Goal: Task Accomplishment & Management: Manage account settings

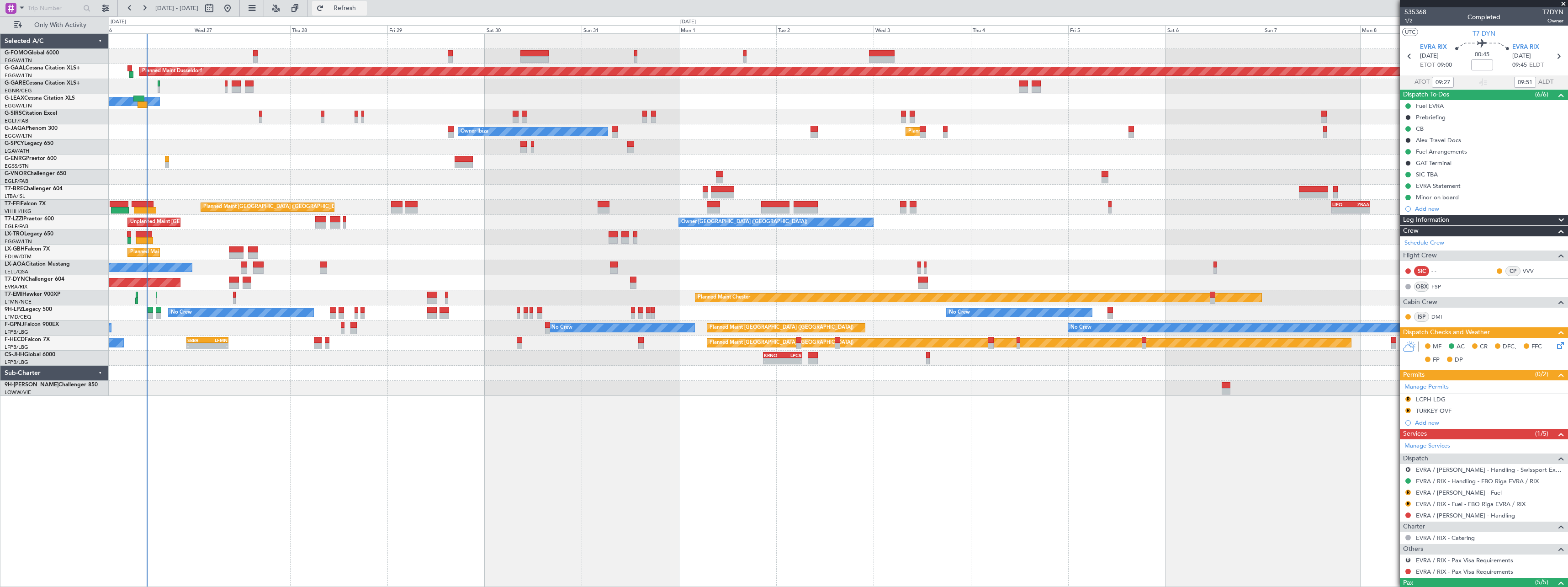
click at [364, 9] on span "Refresh" at bounding box center [345, 8] width 39 height 7
click at [367, 2] on button "Refresh" at bounding box center [339, 8] width 54 height 14
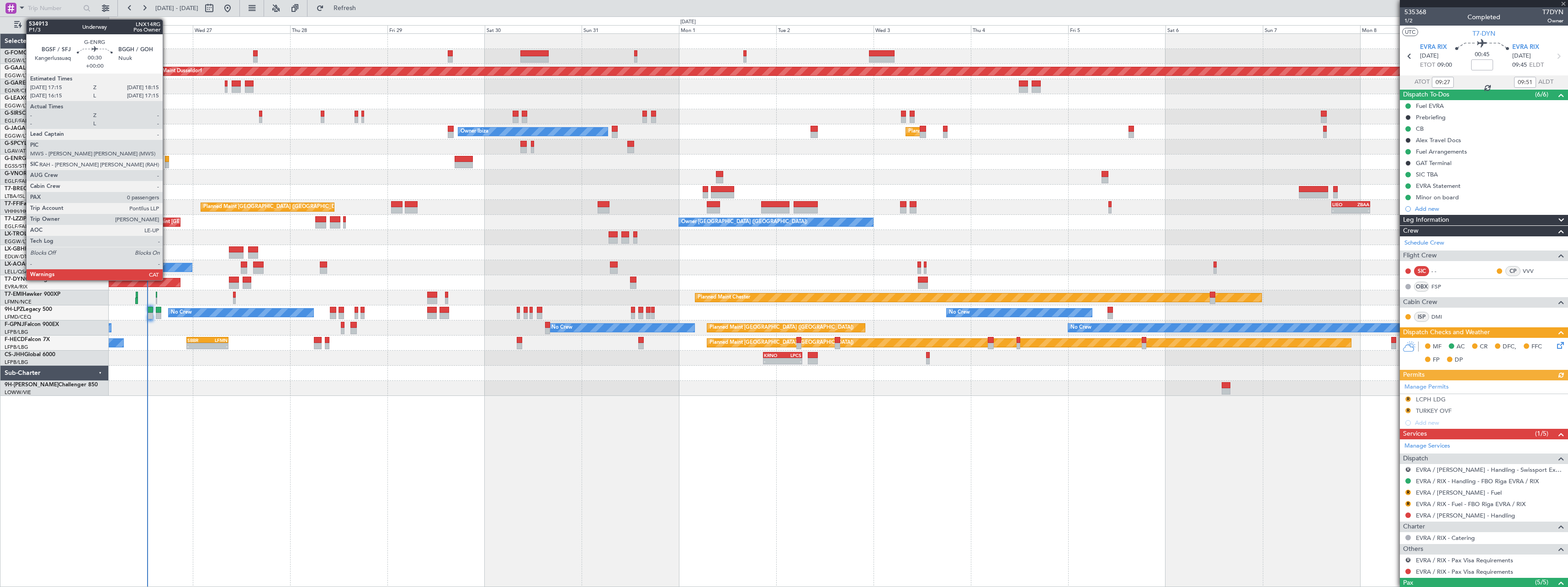
click at [167, 159] on div at bounding box center [167, 159] width 4 height 7
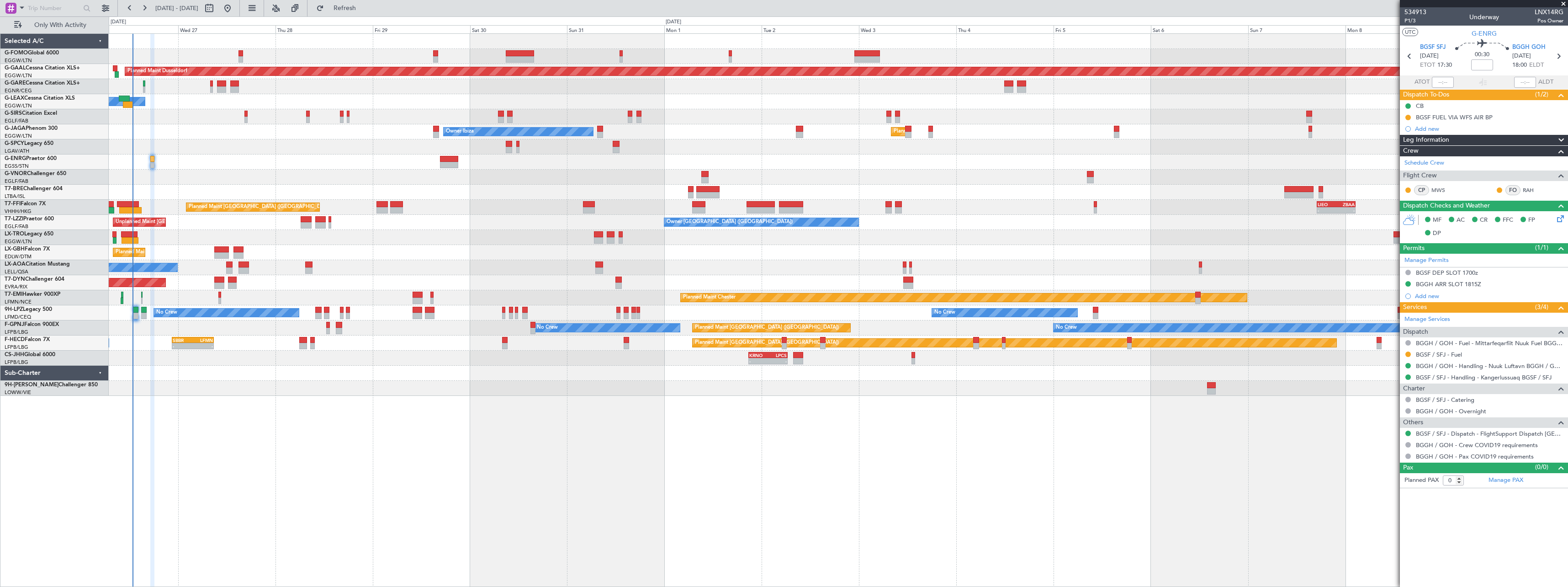
click at [254, 162] on div at bounding box center [838, 162] width 1459 height 15
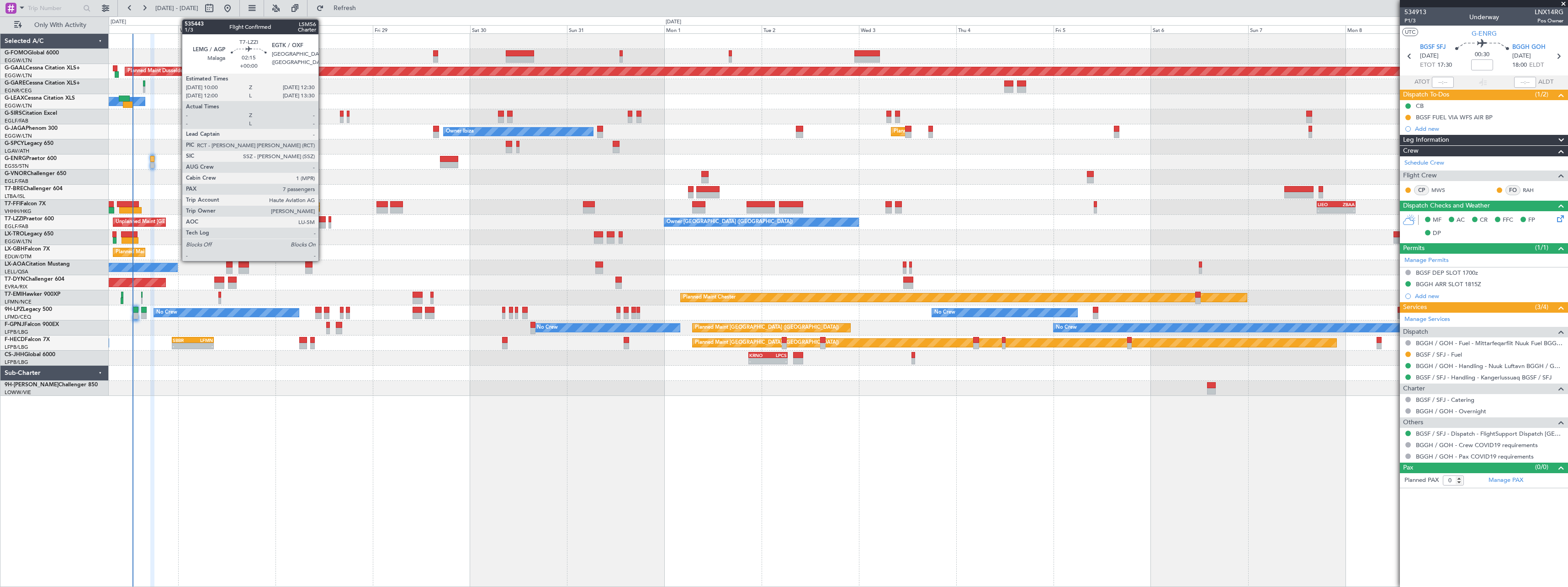
click at [322, 219] on div at bounding box center [321, 219] width 11 height 7
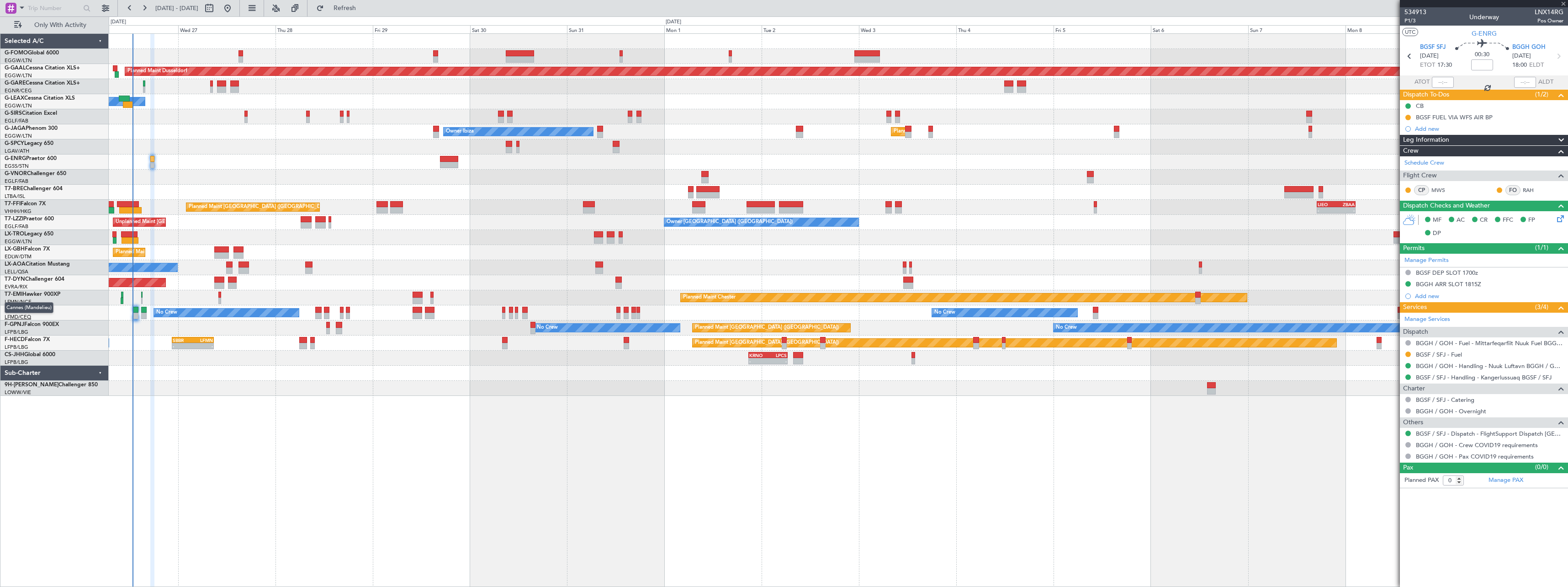
type input "7"
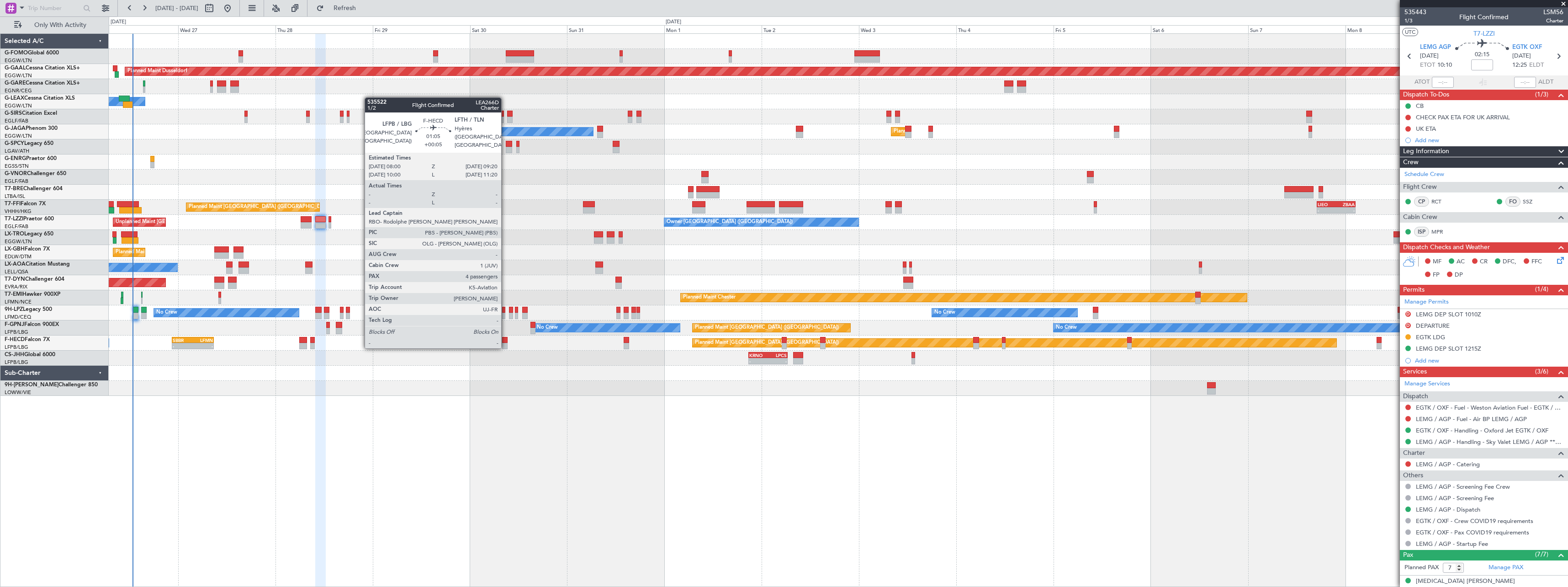
click at [506, 338] on div at bounding box center [505, 340] width 6 height 7
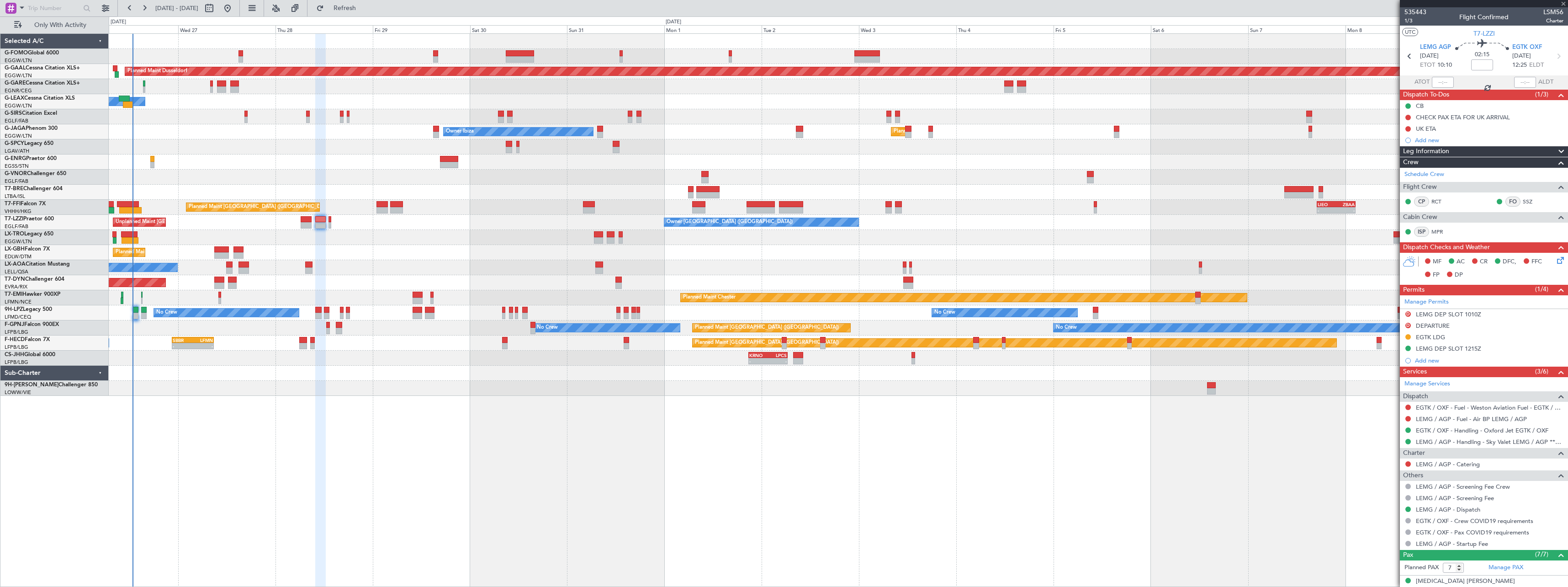
type input "+00:05"
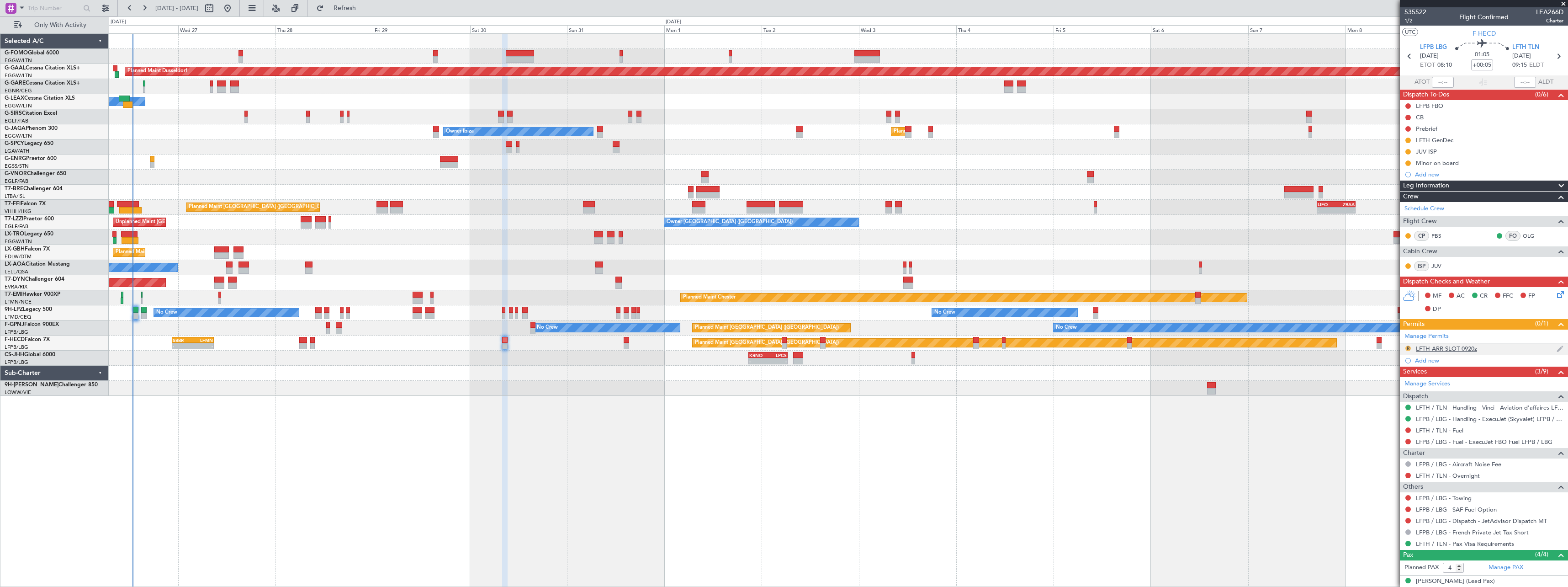
click at [1407, 347] on button "R" at bounding box center [1408, 348] width 6 height 6
click at [1376, 457] on span "Received OK" at bounding box center [1385, 456] width 34 height 9
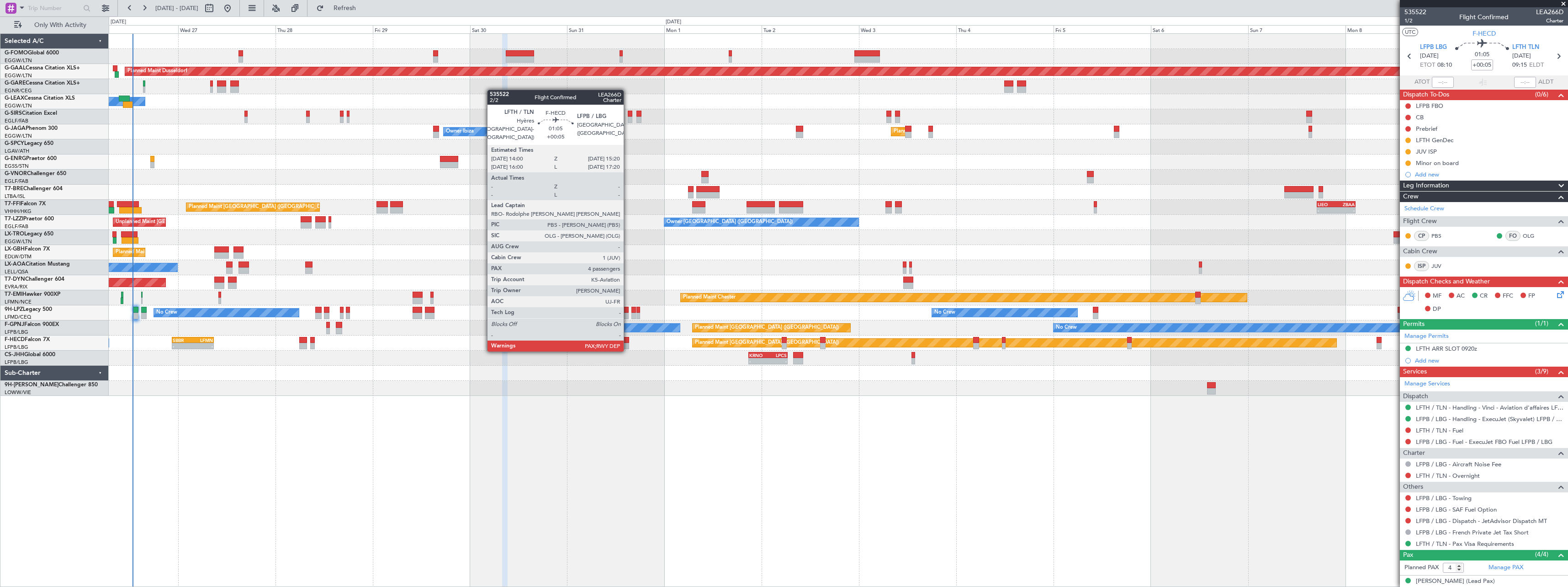
click at [628, 342] on div at bounding box center [626, 340] width 6 height 7
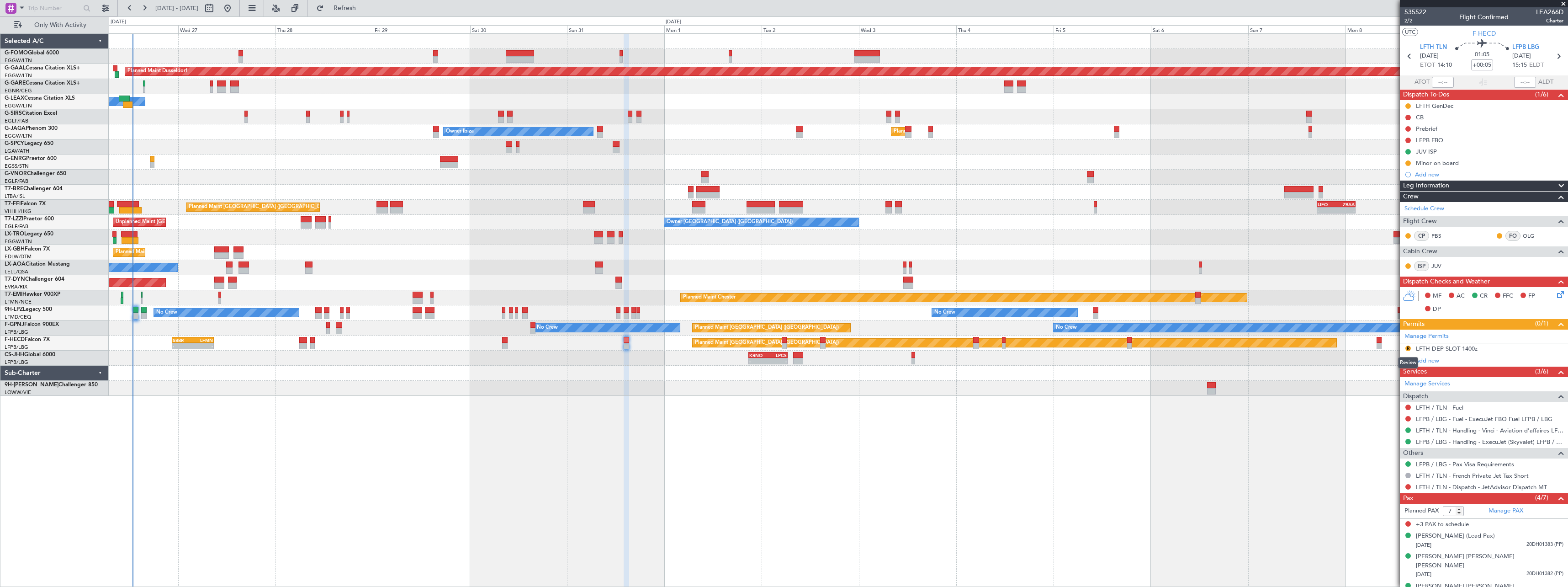
click at [1409, 348] on button "R" at bounding box center [1408, 348] width 6 height 6
click at [1382, 457] on span "Received OK" at bounding box center [1385, 456] width 34 height 9
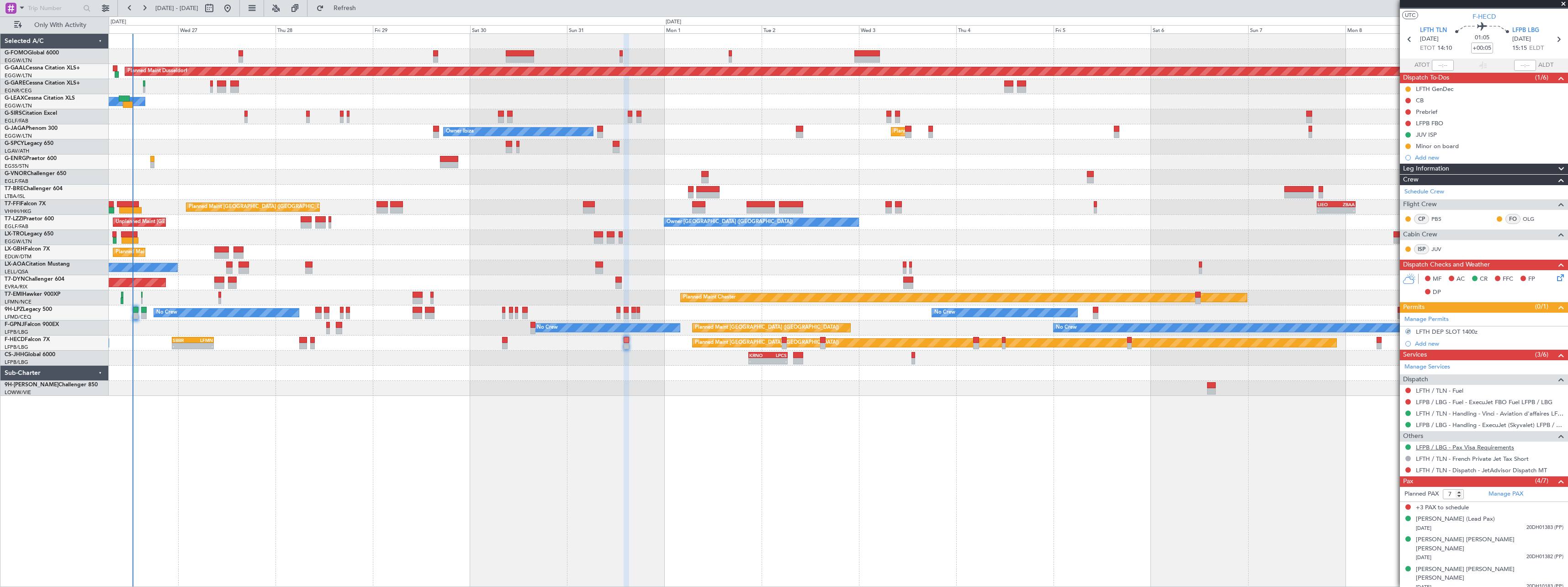
scroll to position [25, 0]
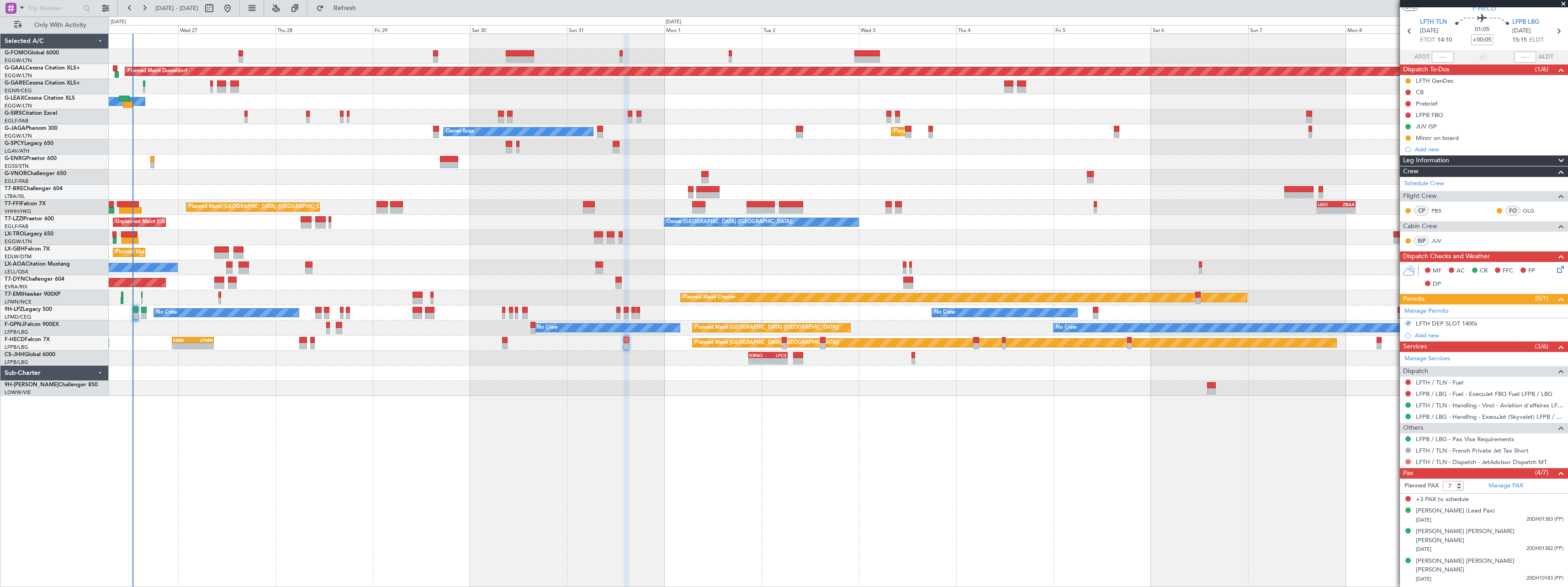
click at [1409, 460] on button at bounding box center [1408, 461] width 6 height 6
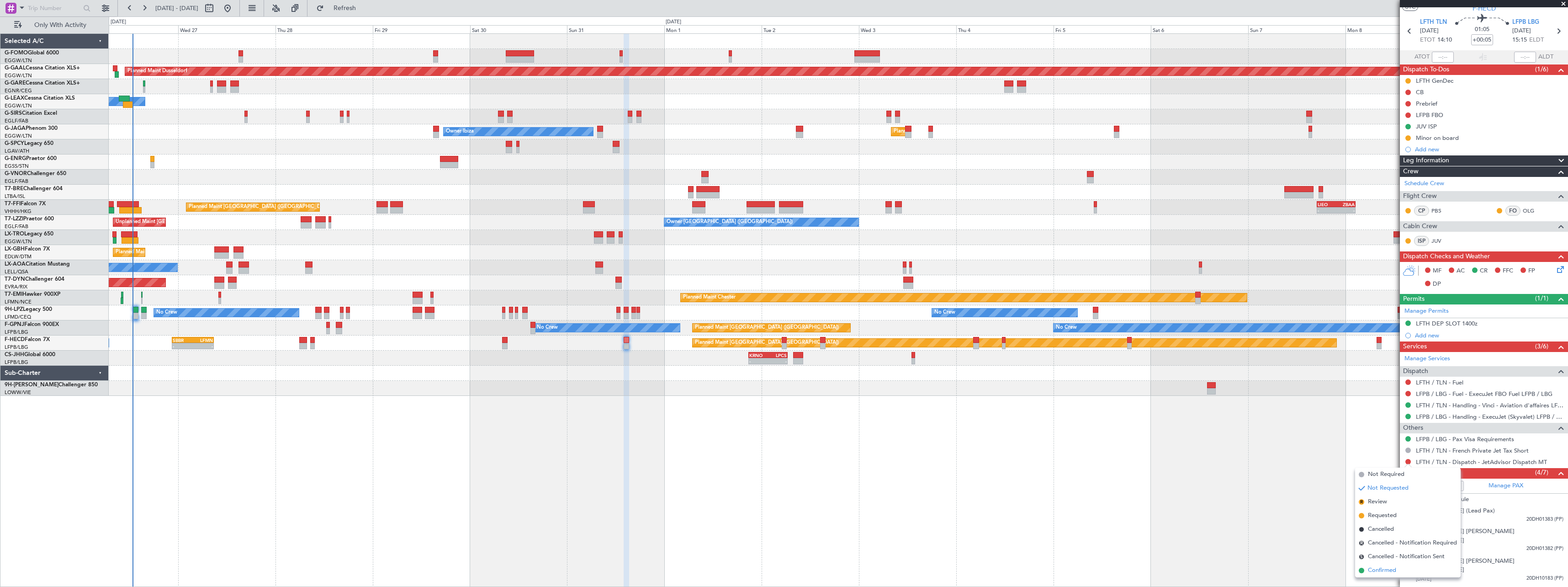
click at [1382, 569] on span "Confirmed" at bounding box center [1382, 570] width 28 height 9
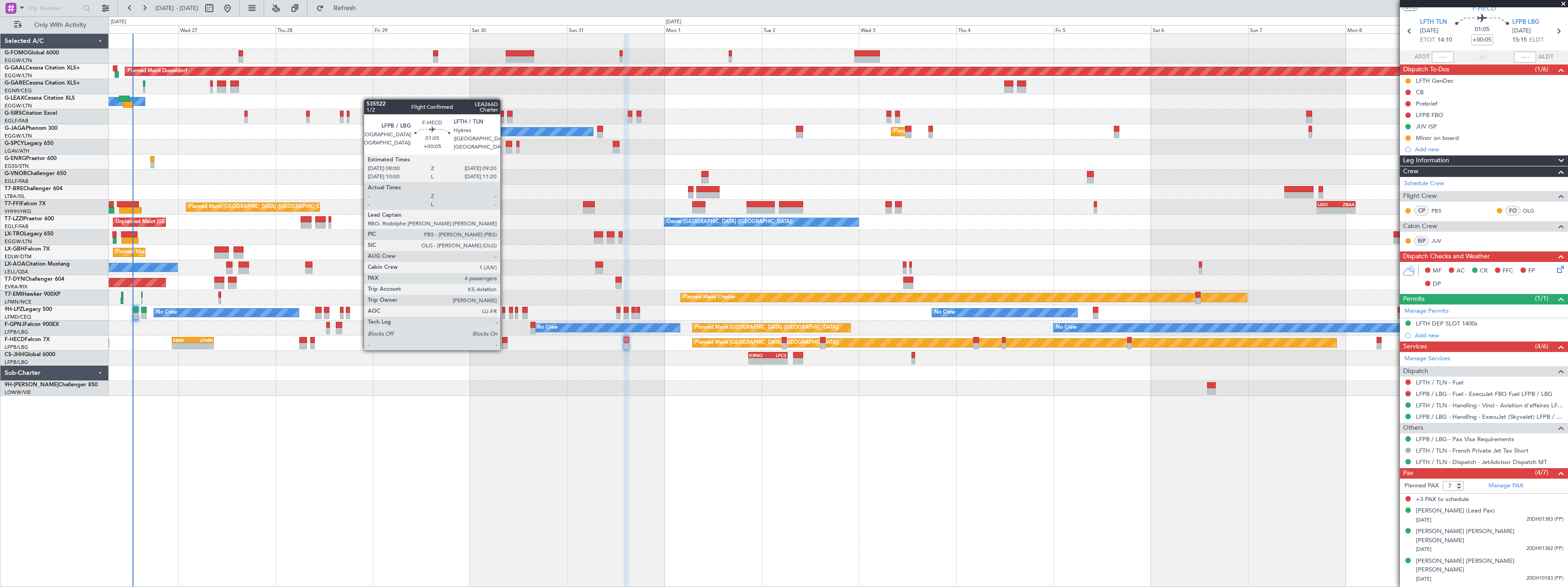
click at [504, 340] on div at bounding box center [505, 340] width 6 height 7
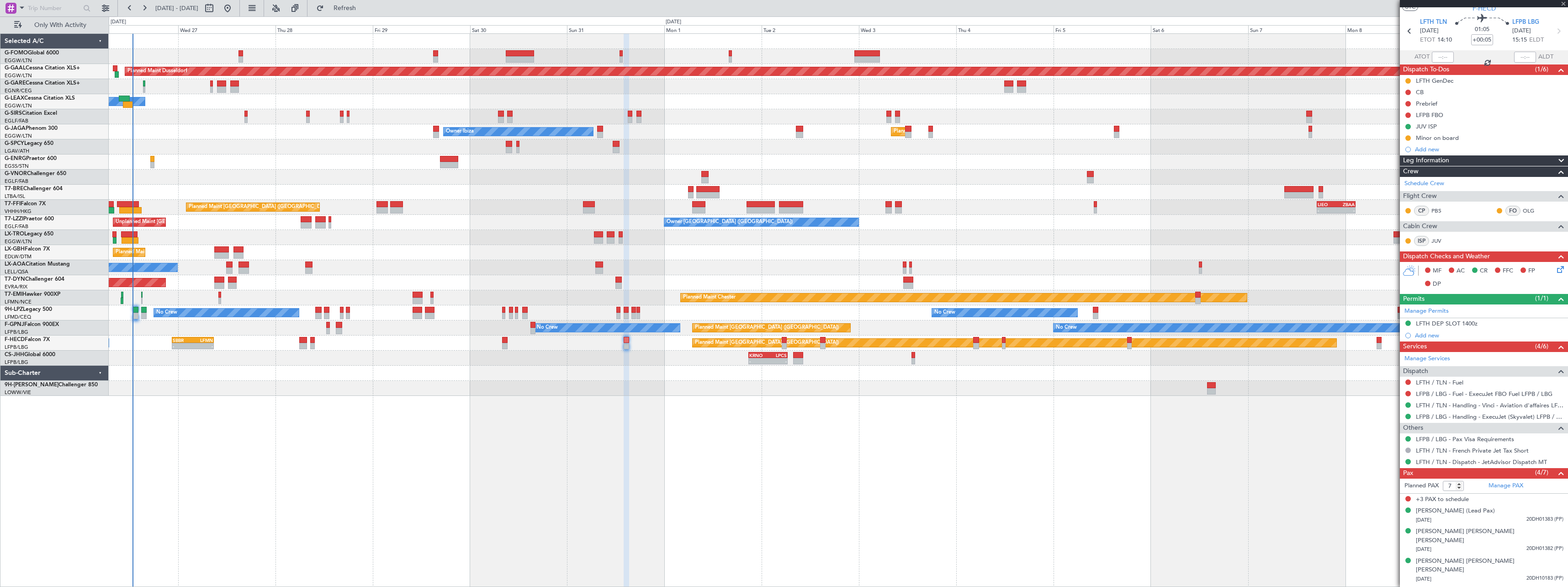
type input "4"
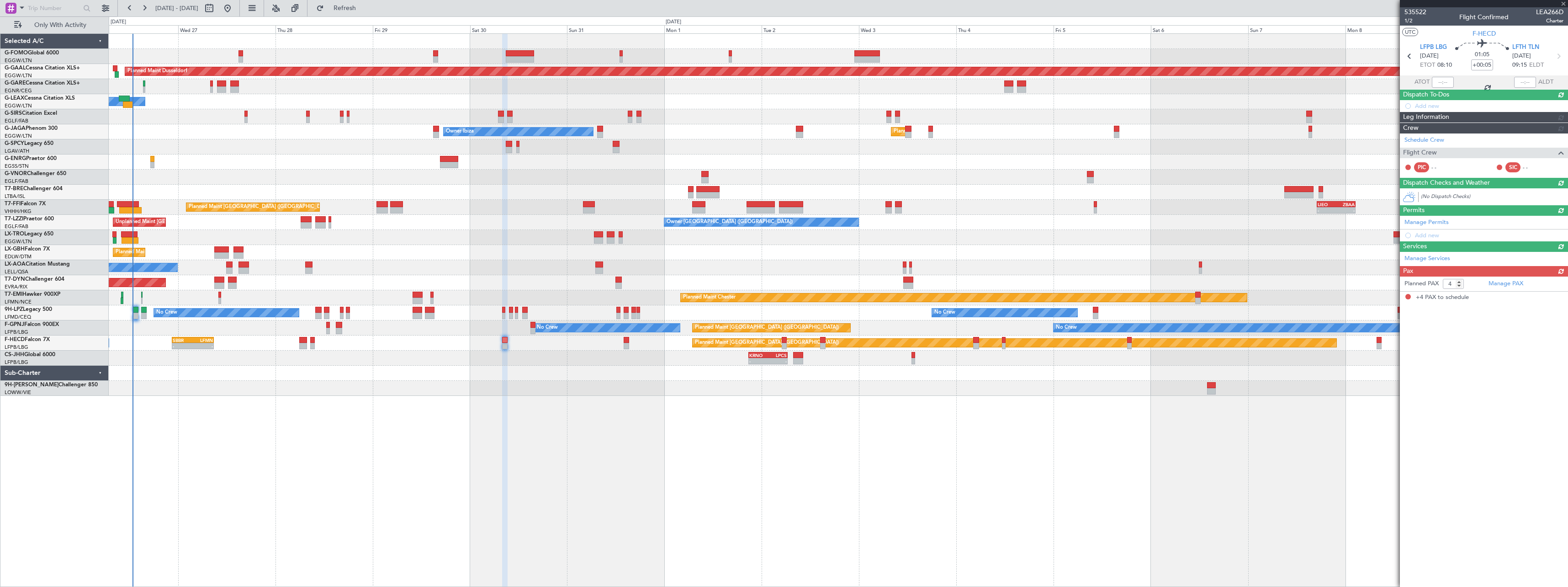
scroll to position [0, 0]
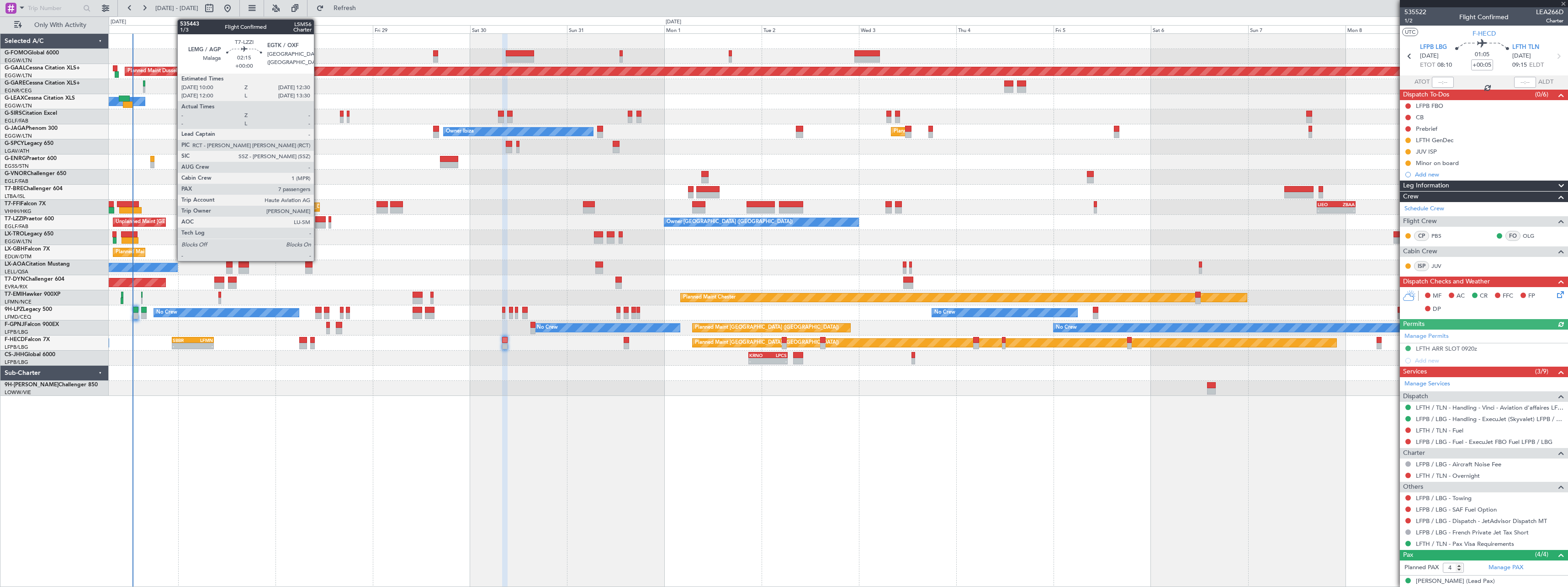
click at [318, 220] on div at bounding box center [321, 219] width 11 height 7
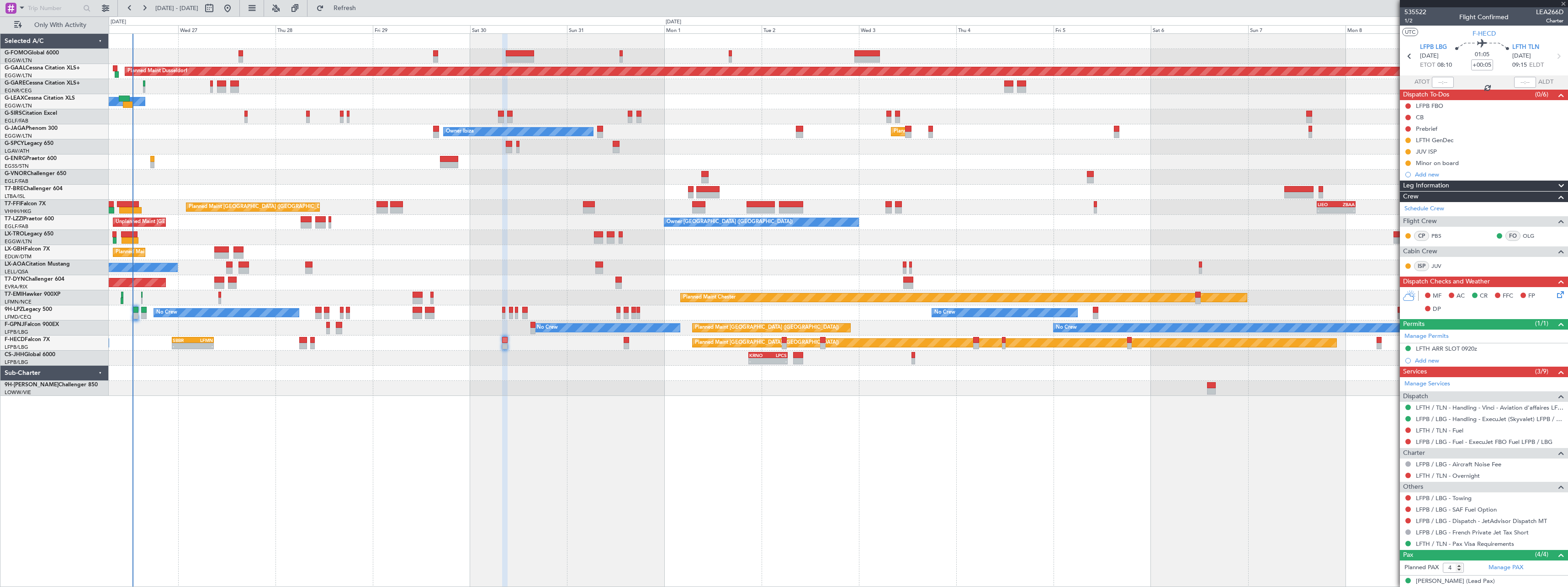
type input "7"
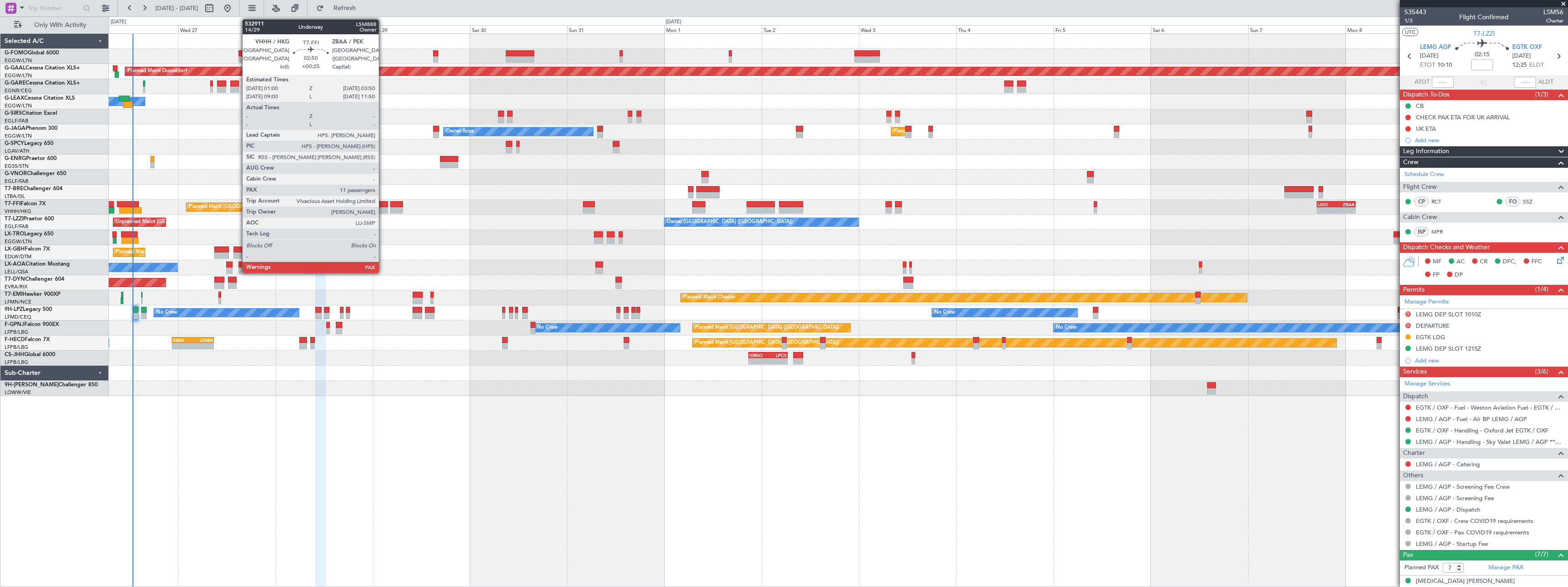
click at [383, 204] on div at bounding box center [383, 204] width 12 height 7
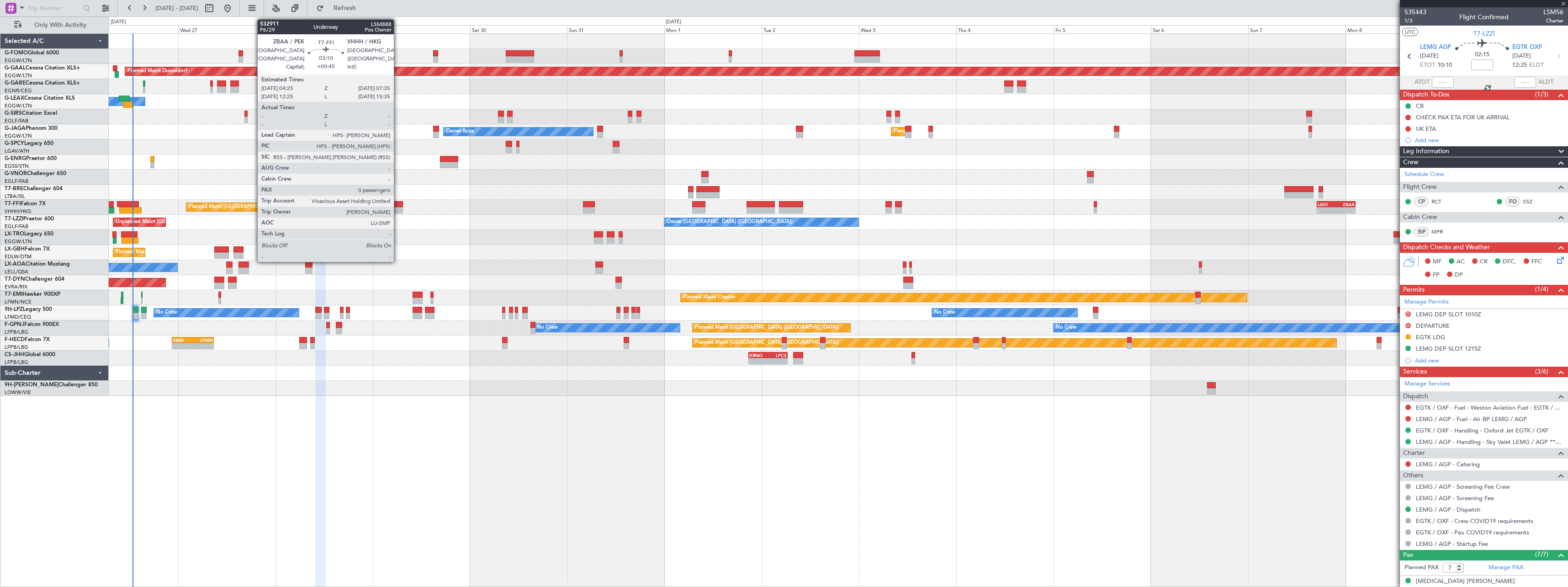
type input "+00:25"
type input "11"
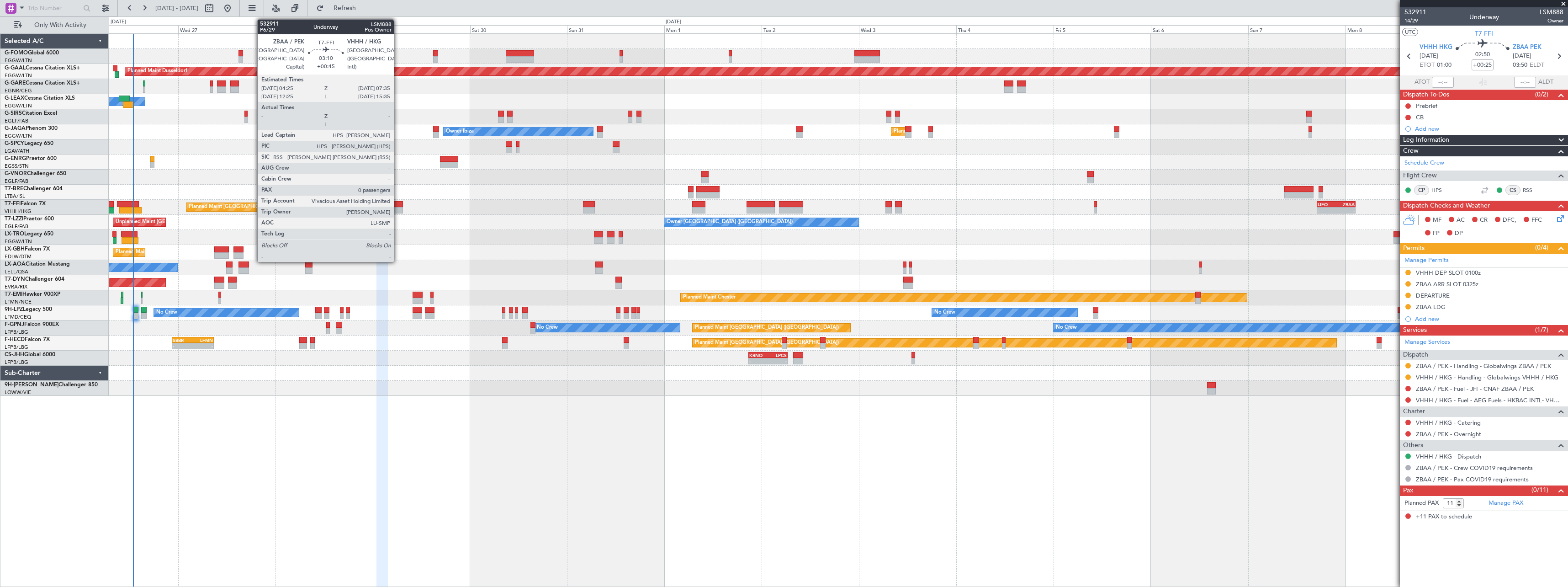
click at [398, 204] on div at bounding box center [397, 204] width 13 height 7
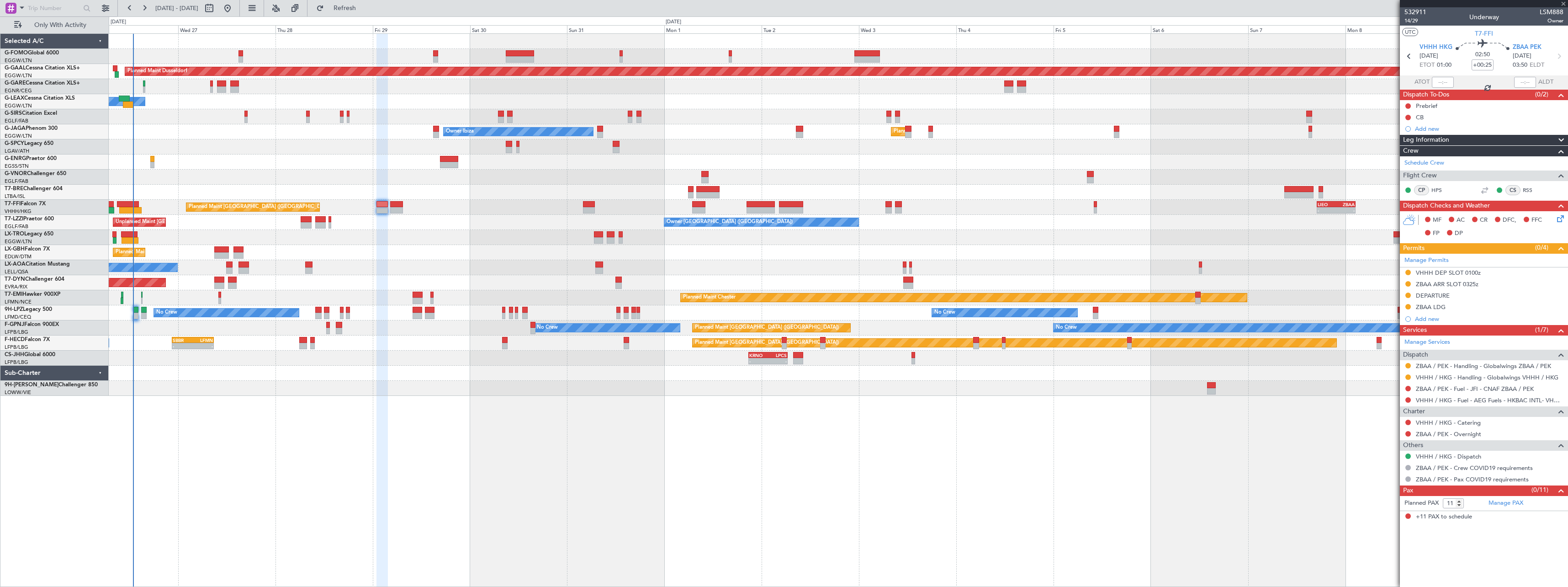
type input "+00:45"
type input "0"
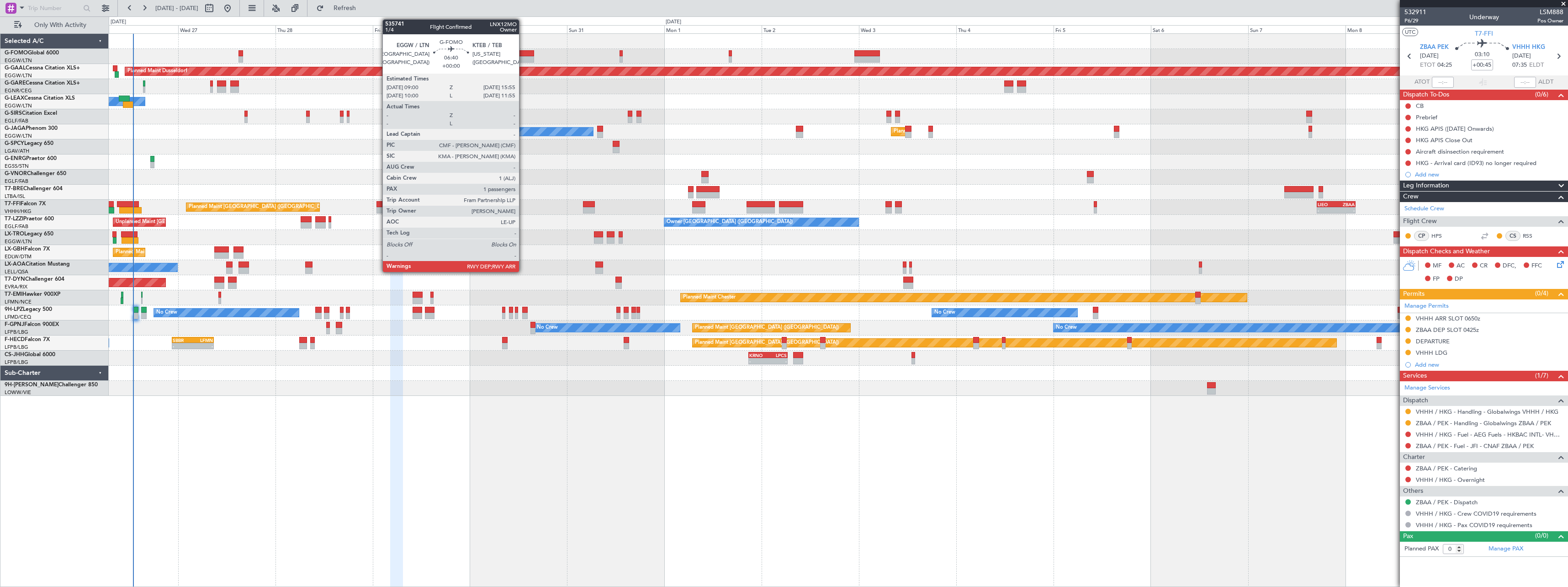
click at [523, 54] on div at bounding box center [520, 54] width 28 height 7
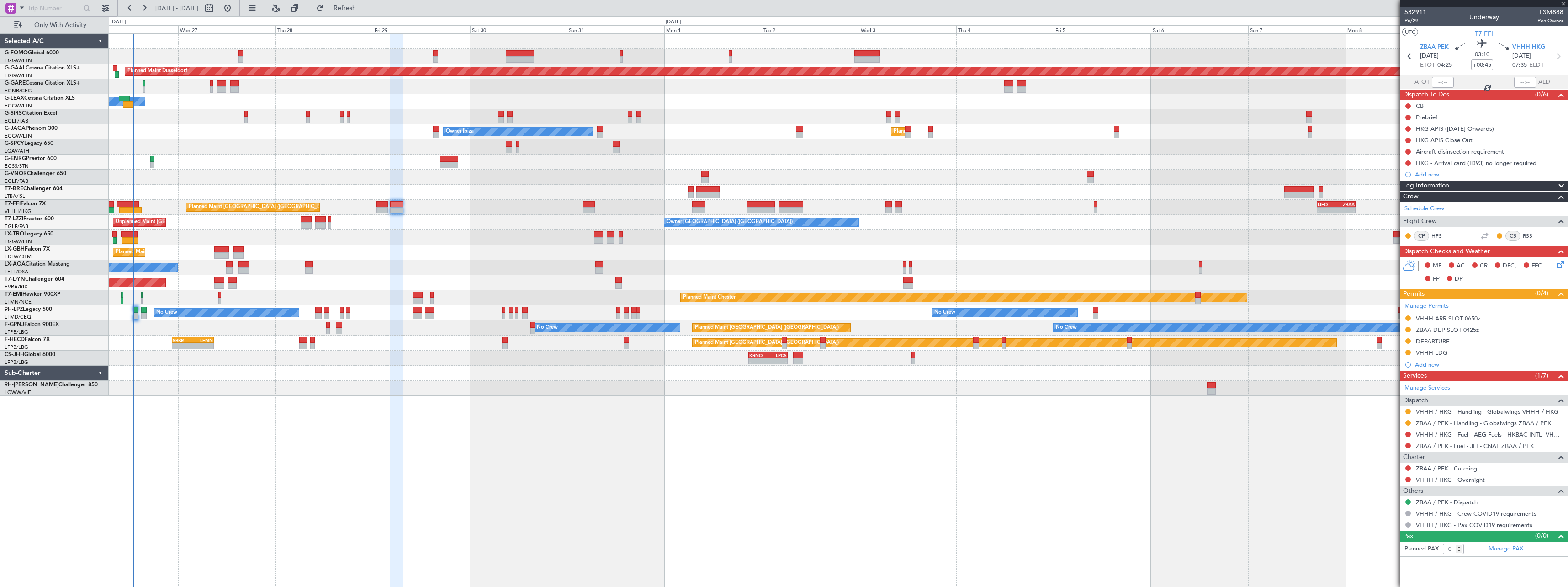
type input "1"
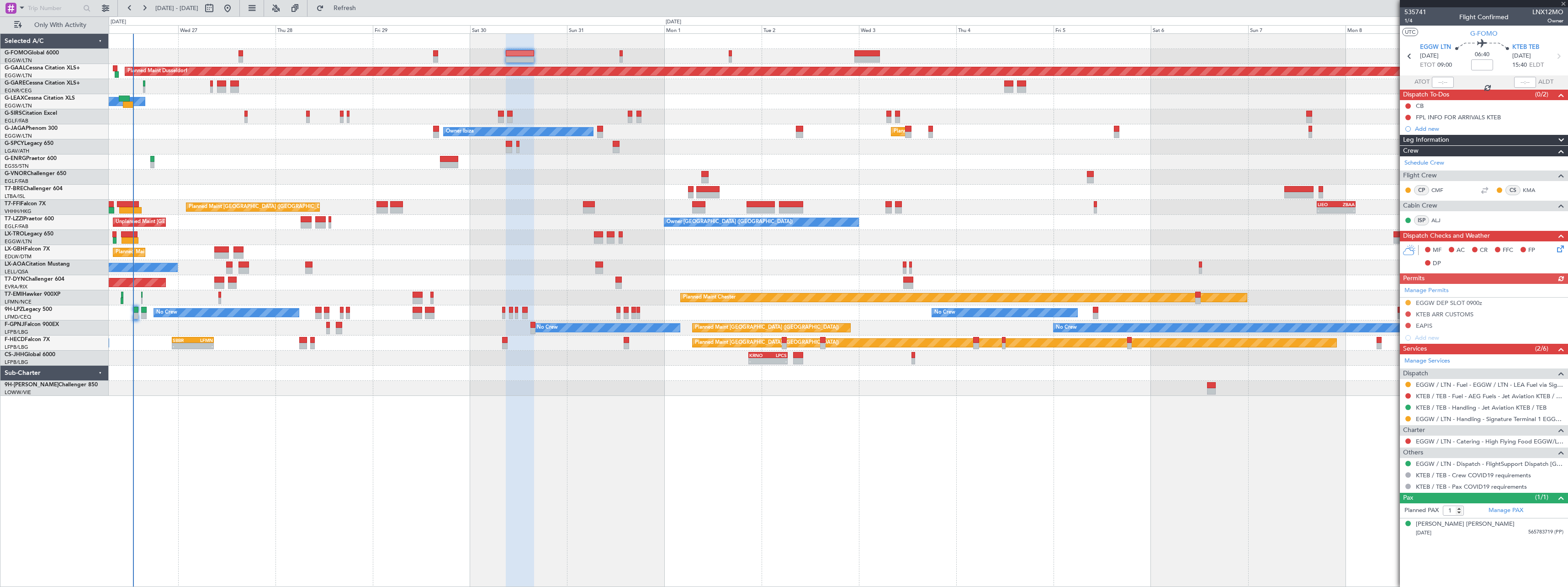
click at [1468, 140] on div "Leg Information" at bounding box center [1483, 140] width 168 height 11
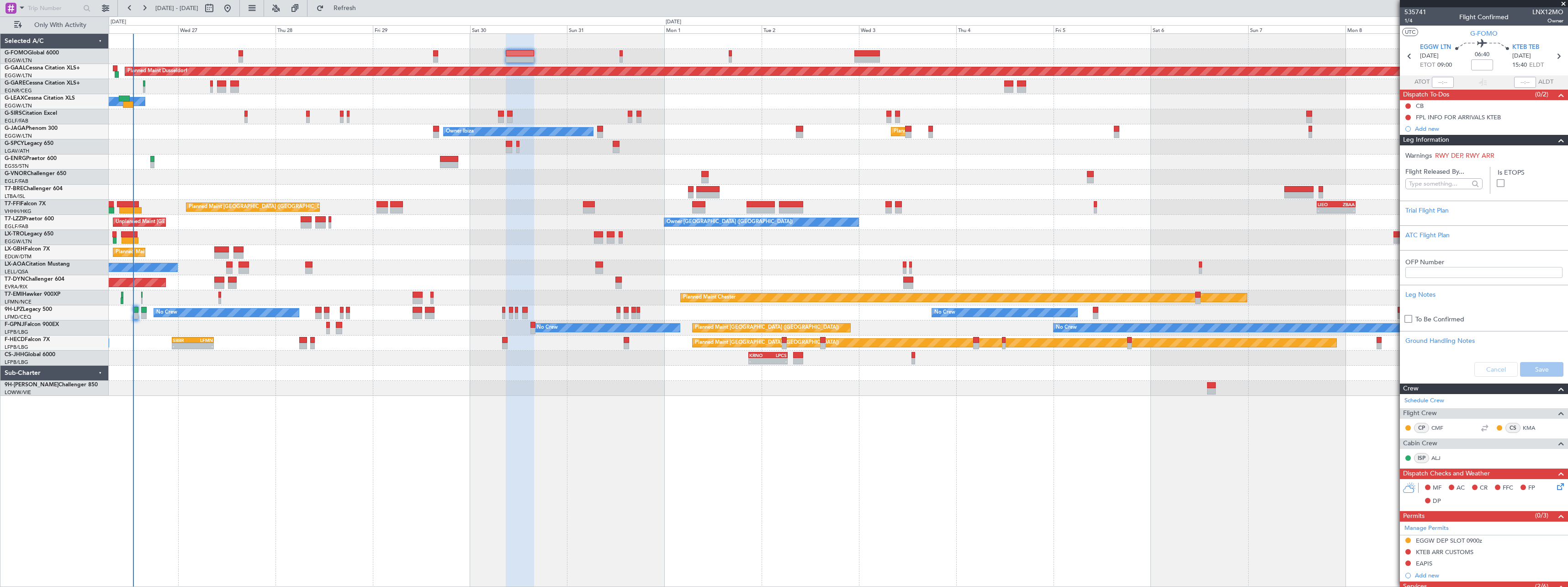
click at [1468, 140] on div "Leg Information" at bounding box center [1483, 140] width 168 height 11
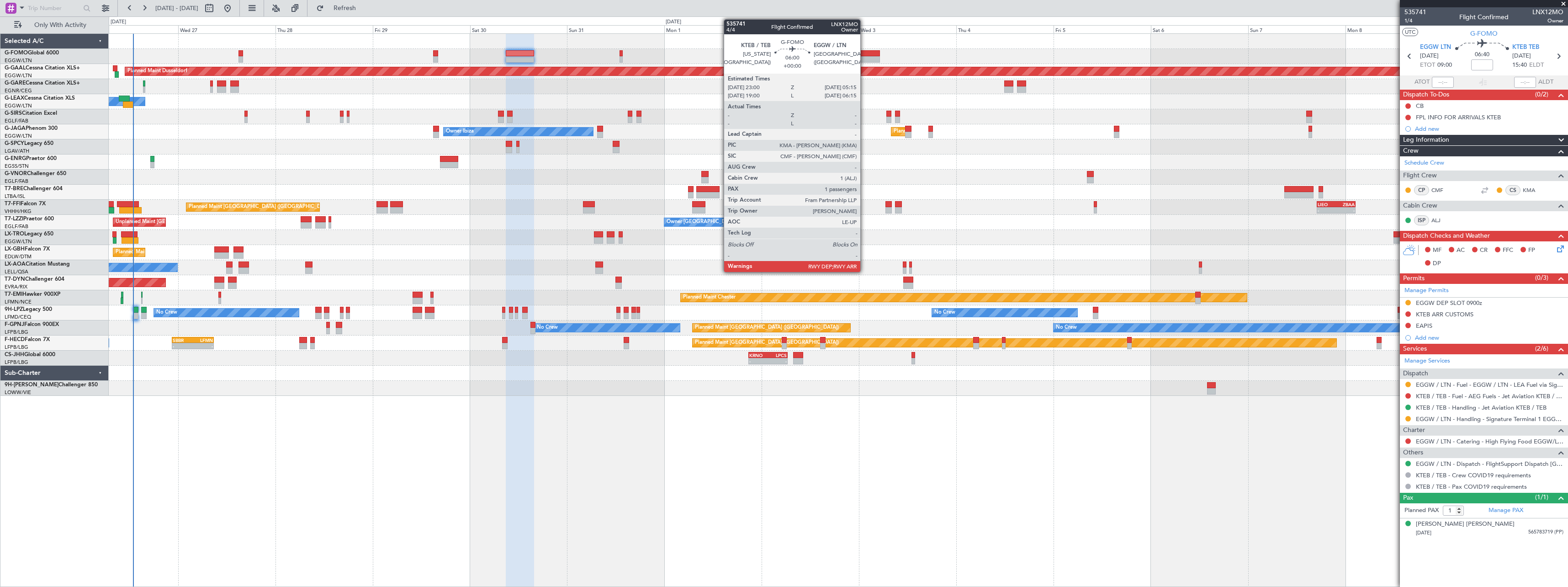
click at [865, 55] on div at bounding box center [867, 54] width 26 height 7
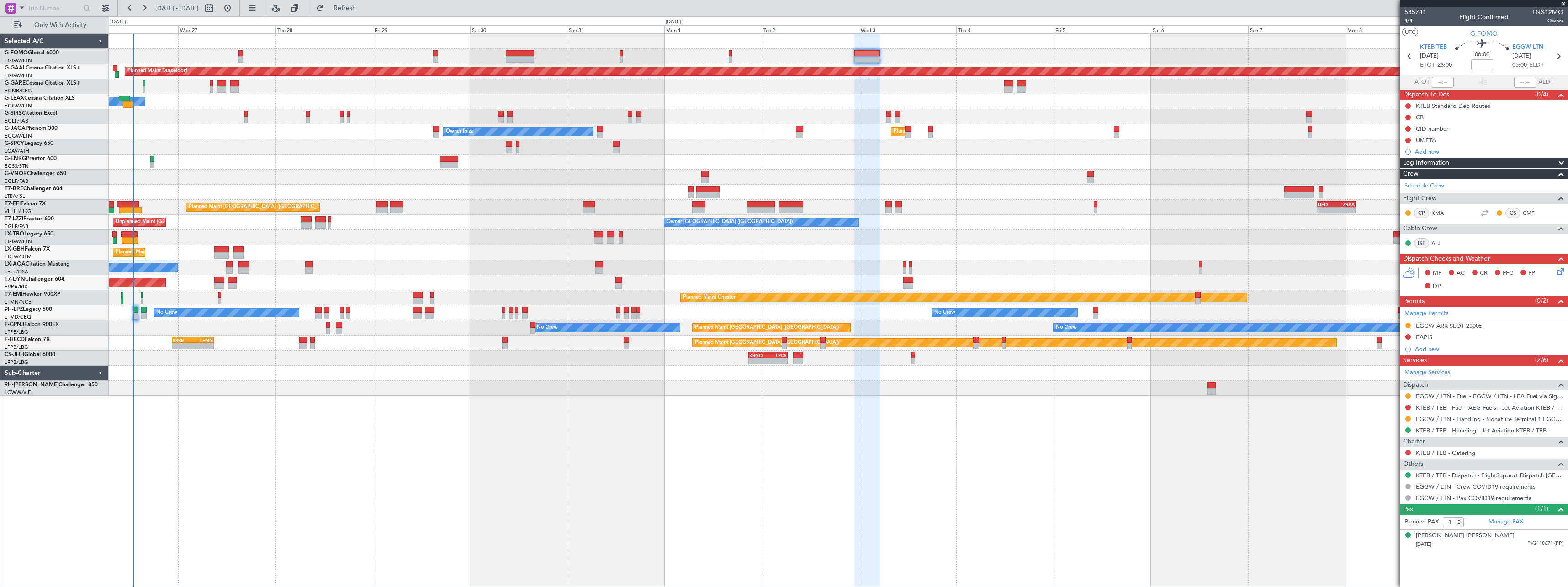
click at [1472, 158] on div "Leg Information" at bounding box center [1483, 162] width 168 height 11
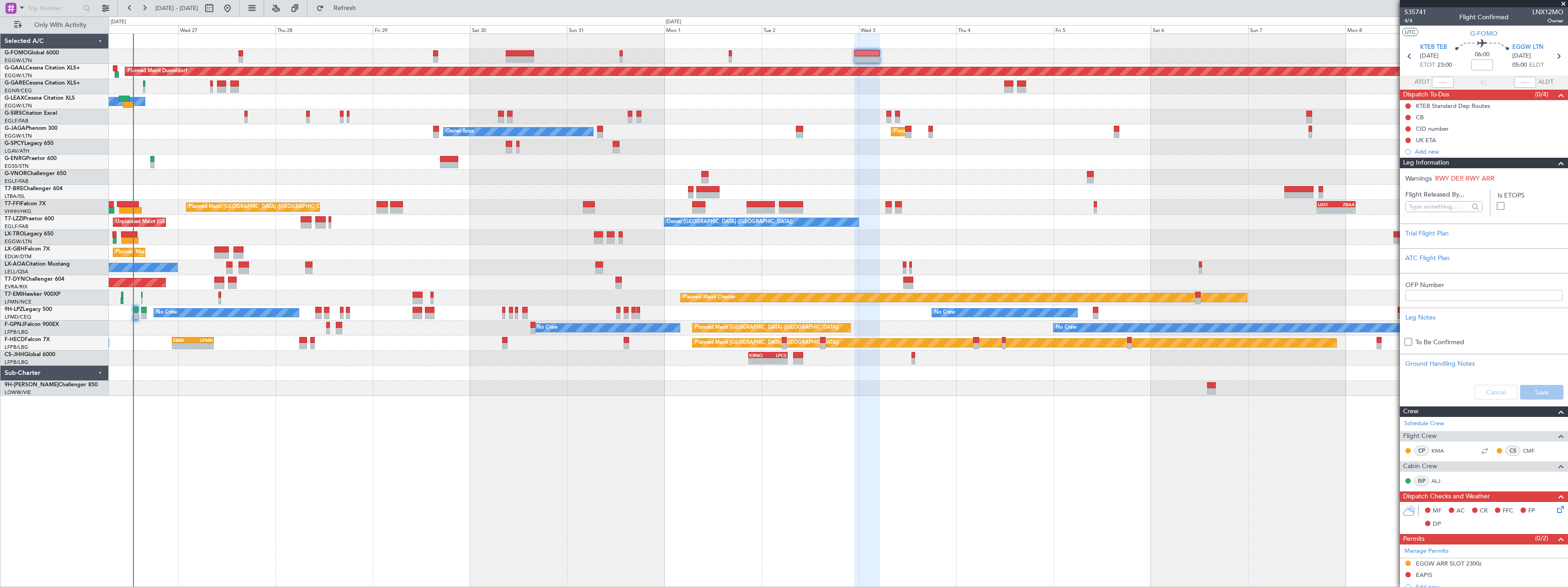
click at [1468, 163] on div "Leg Information" at bounding box center [1483, 162] width 168 height 11
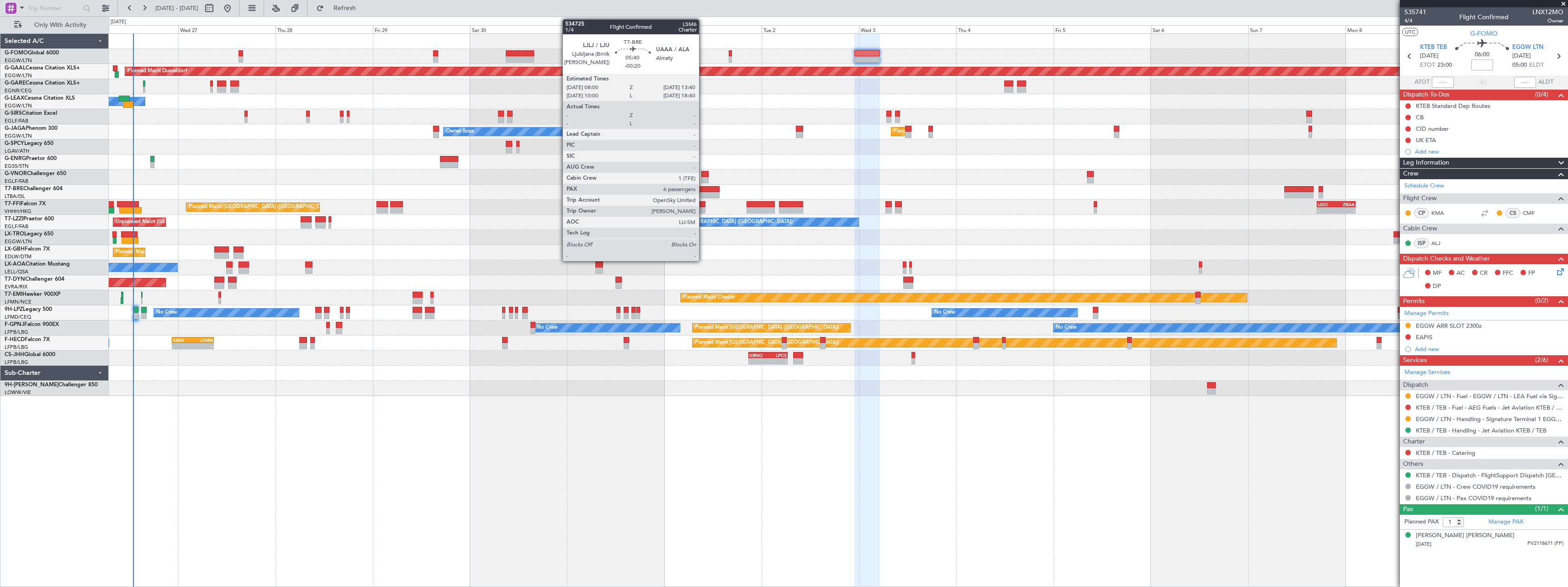
click at [703, 193] on div at bounding box center [708, 195] width 23 height 7
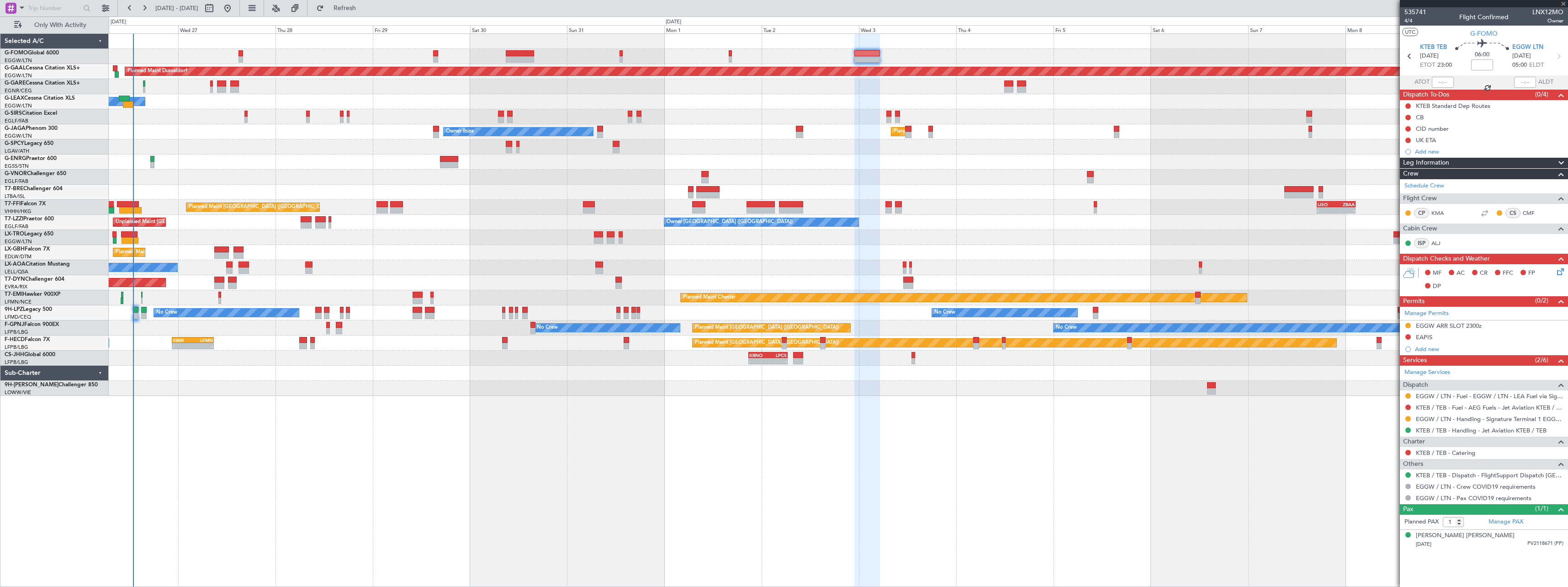
type input "-00:20"
type input "6"
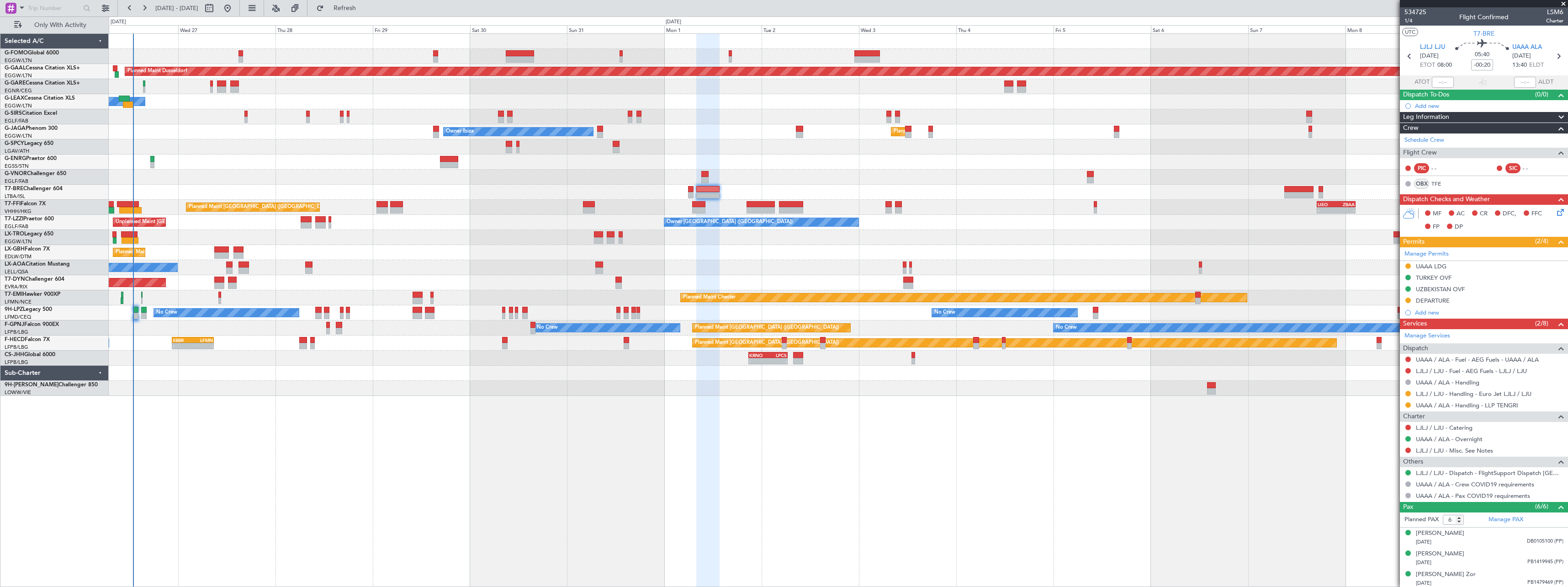
click at [1447, 117] on span "Leg Information" at bounding box center [1426, 117] width 46 height 11
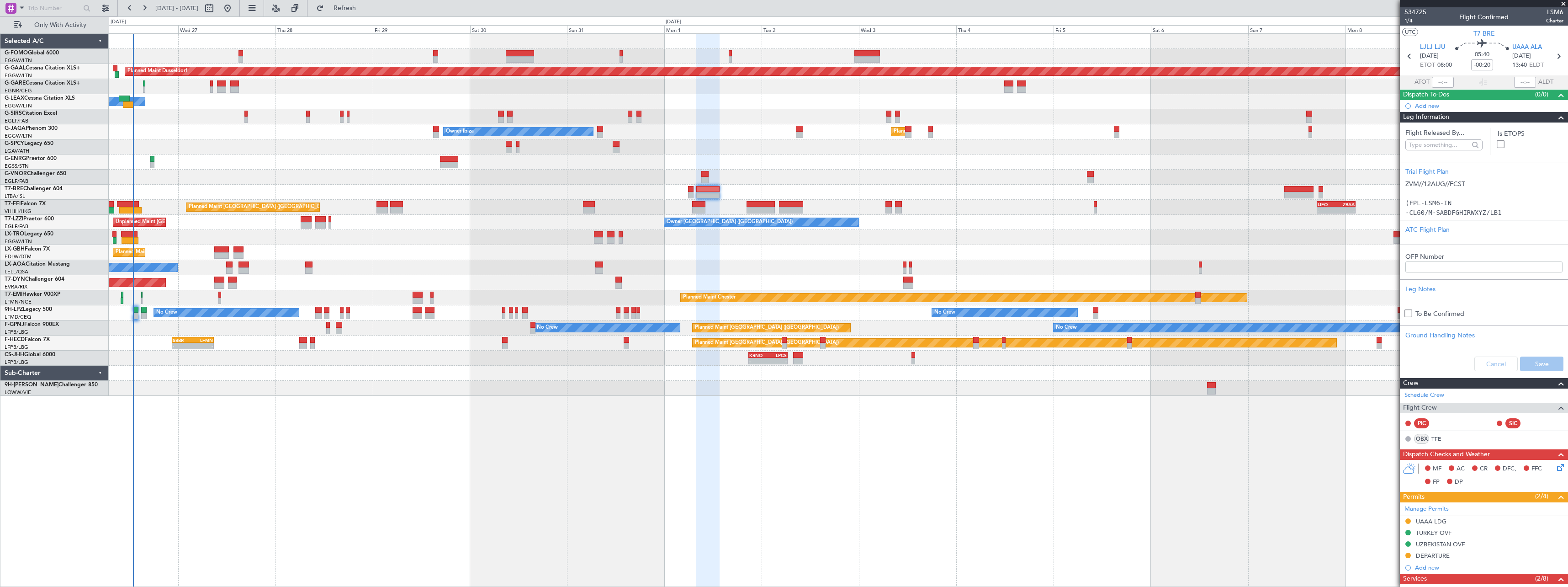
click at [1447, 117] on span "Leg Information" at bounding box center [1426, 117] width 46 height 11
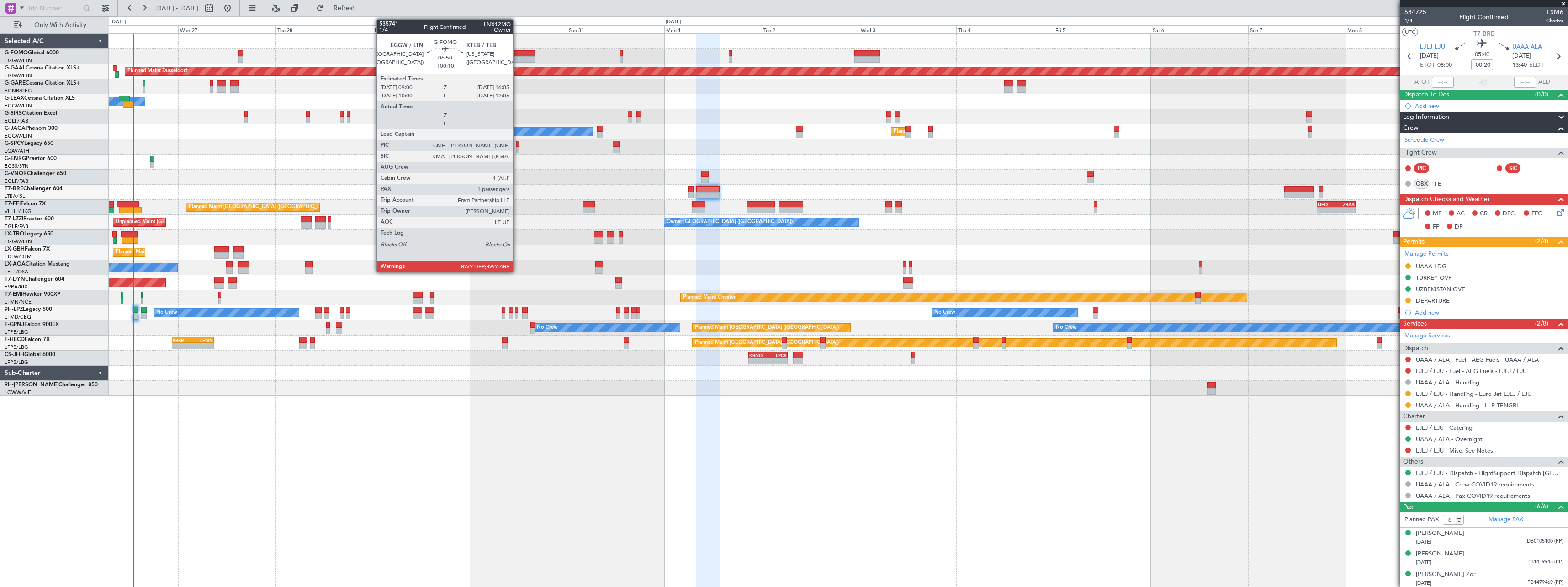
click at [517, 58] on div at bounding box center [520, 59] width 28 height 7
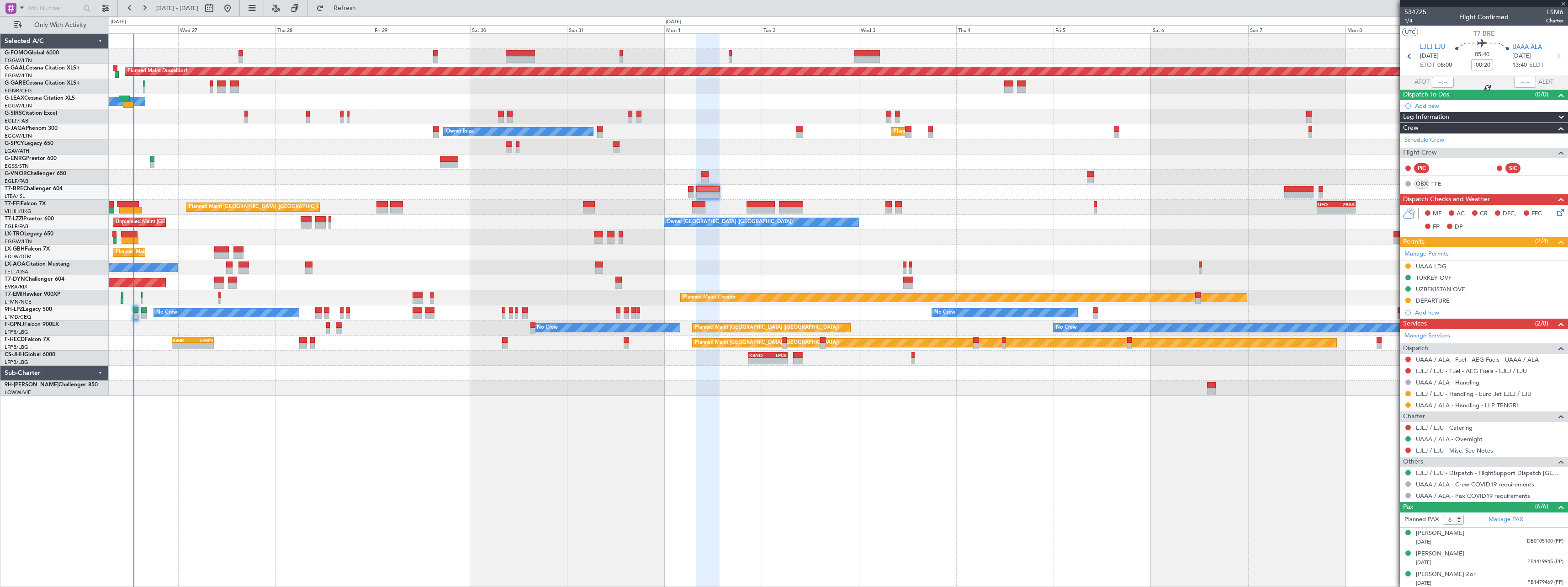
type input "+00:10"
type input "1"
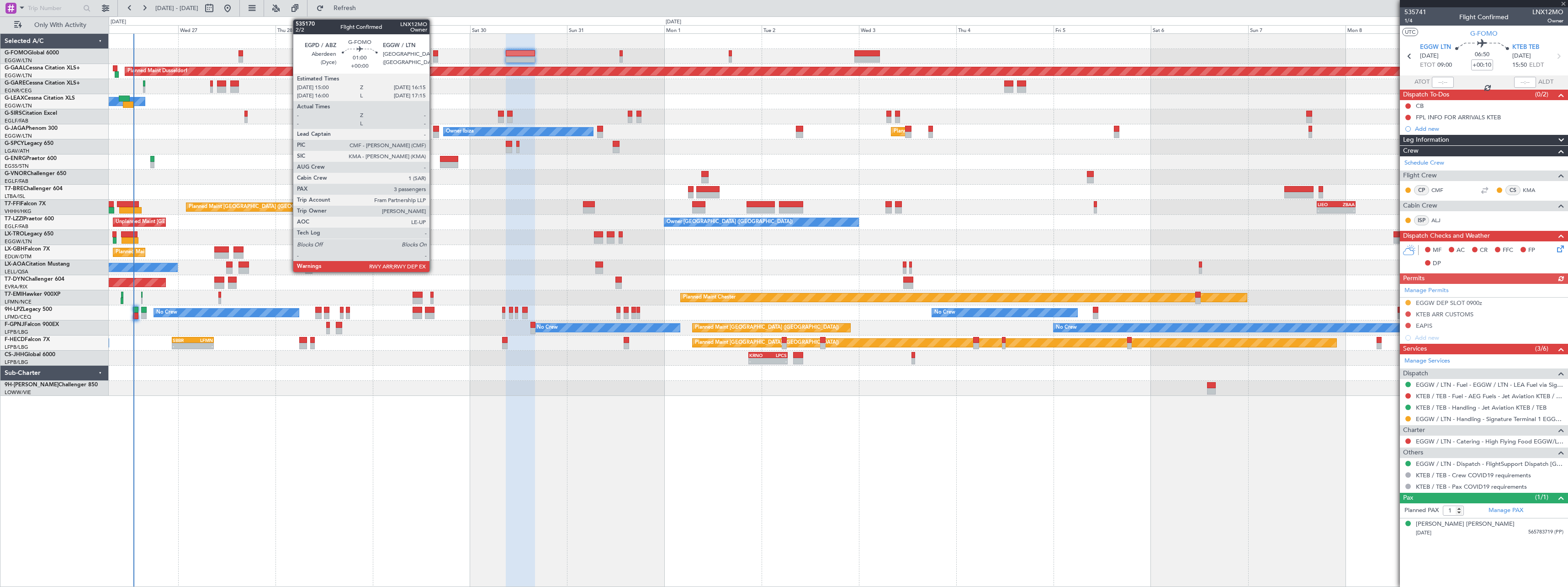
click at [434, 54] on div at bounding box center [435, 54] width 6 height 7
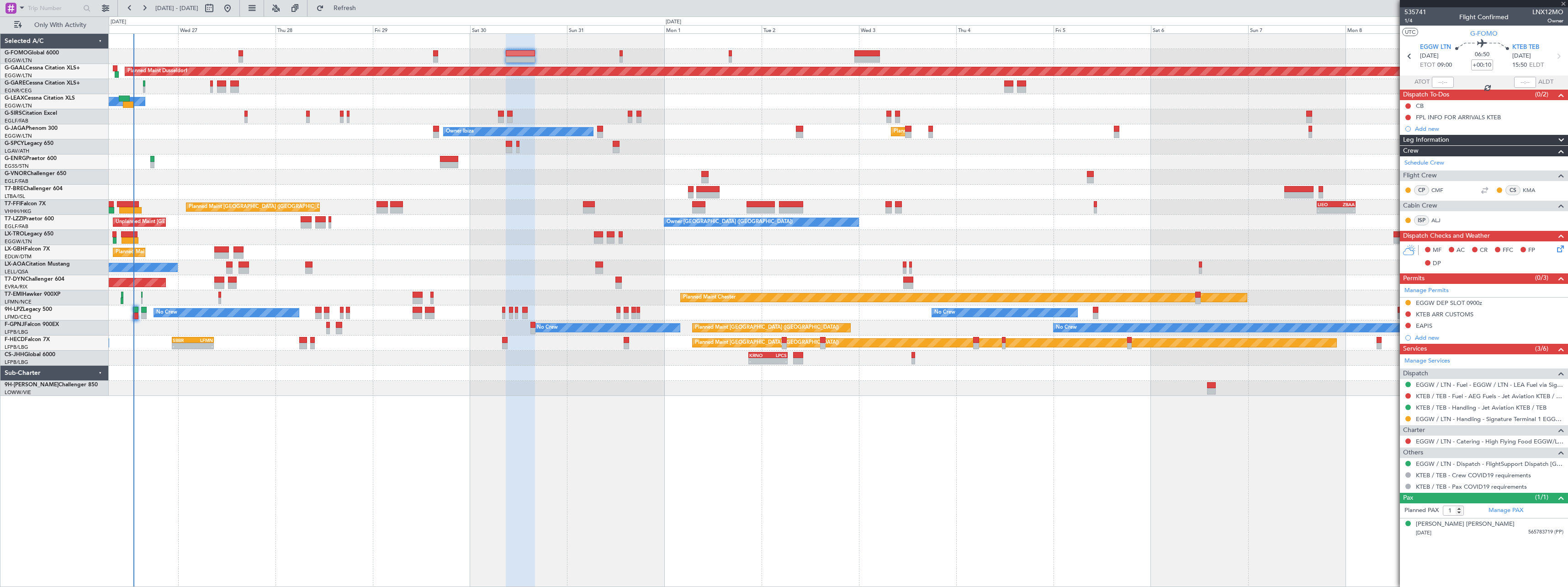
type input "3"
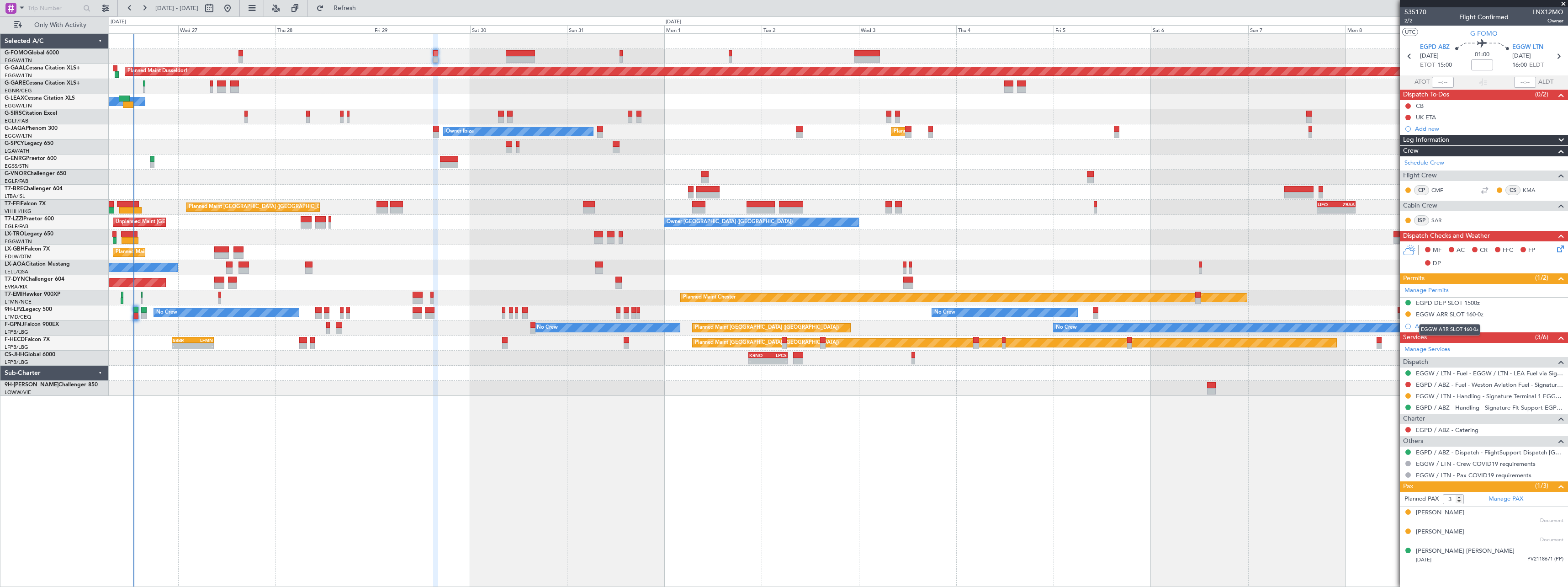
click at [1481, 317] on div "EGGW ARR SLOT 160-0z" at bounding box center [1449, 314] width 68 height 8
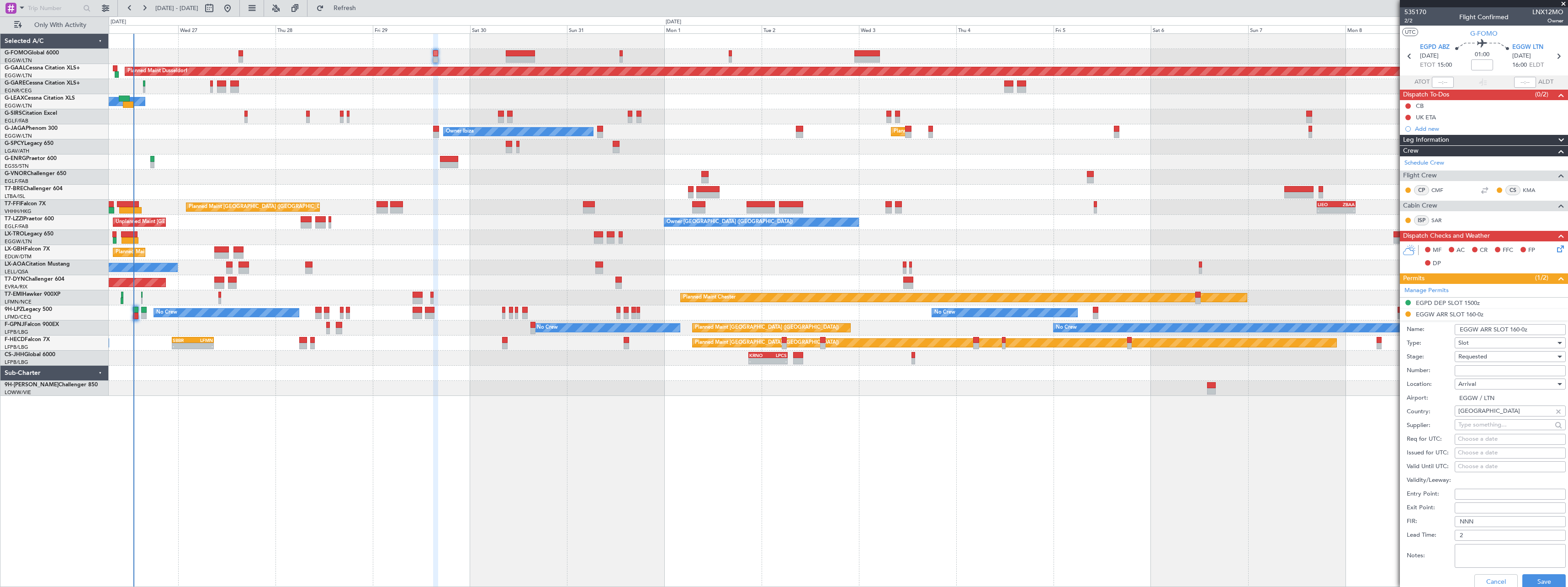
click at [1523, 329] on input "EGGW ARR SLOT 160-0z" at bounding box center [1510, 329] width 111 height 11
type input "EGGW ARR SLOT 1600z"
click at [1535, 580] on button "Save" at bounding box center [1544, 580] width 44 height 14
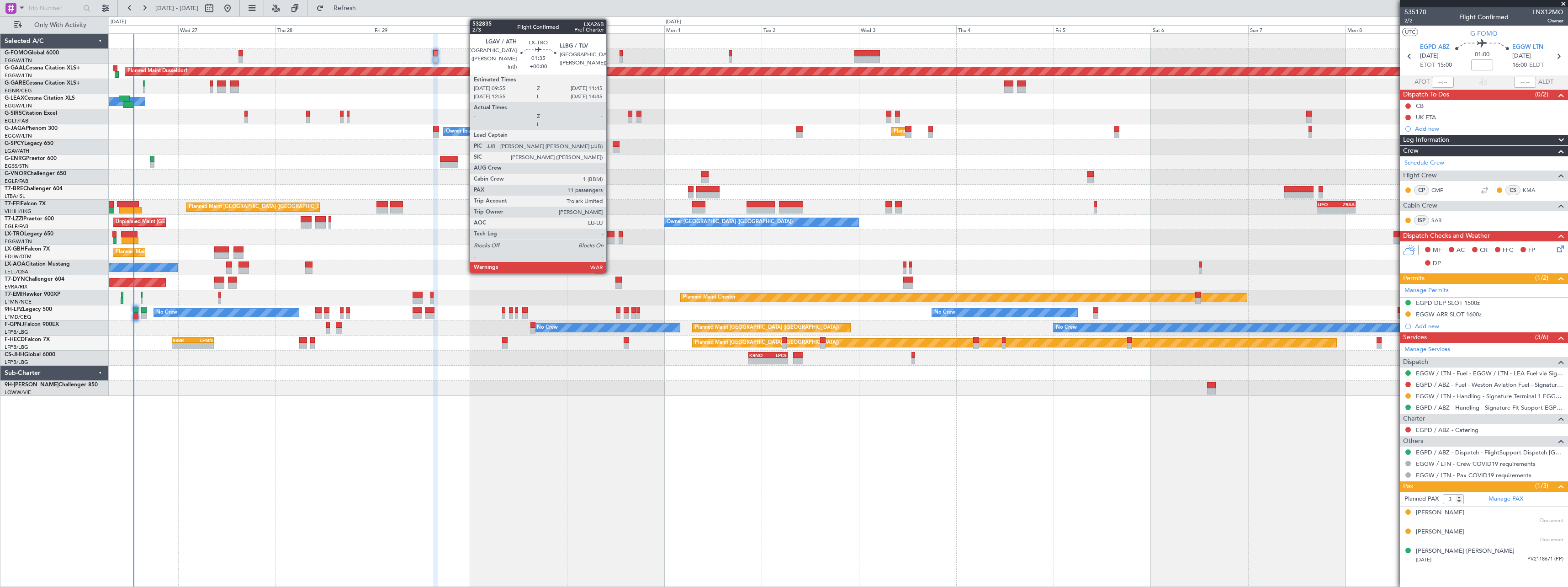
click at [610, 235] on div at bounding box center [610, 234] width 8 height 7
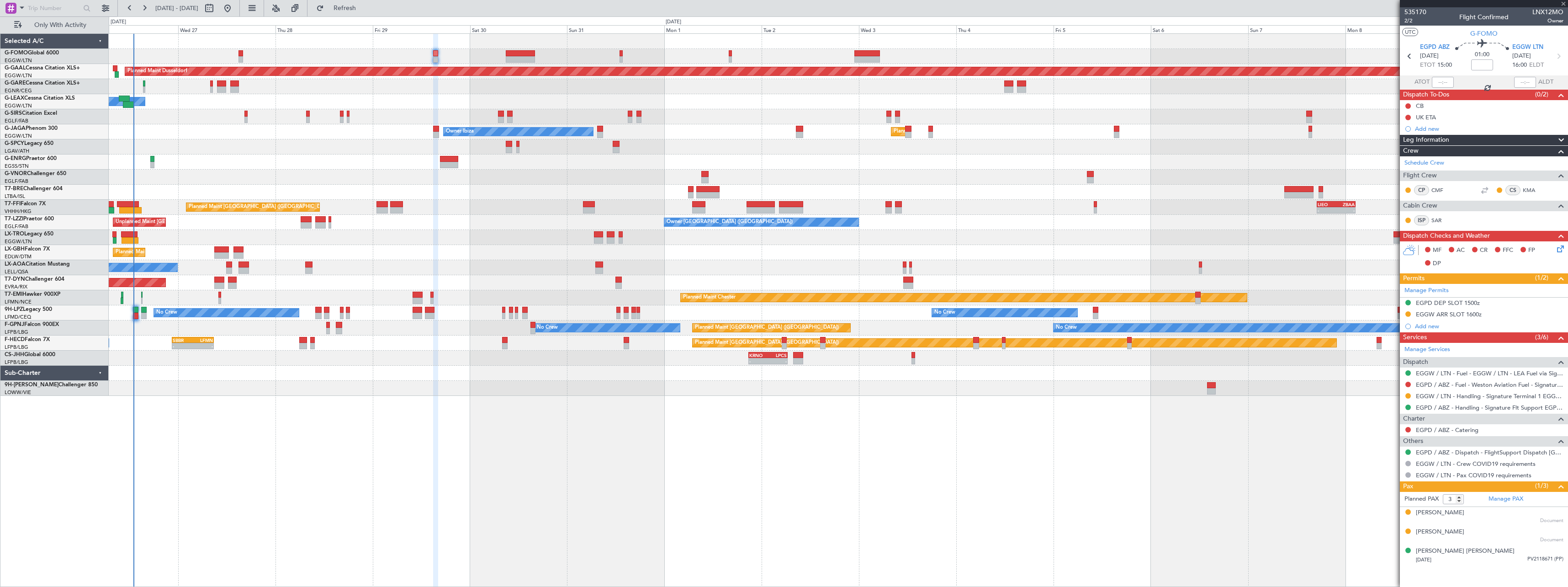
type input "11"
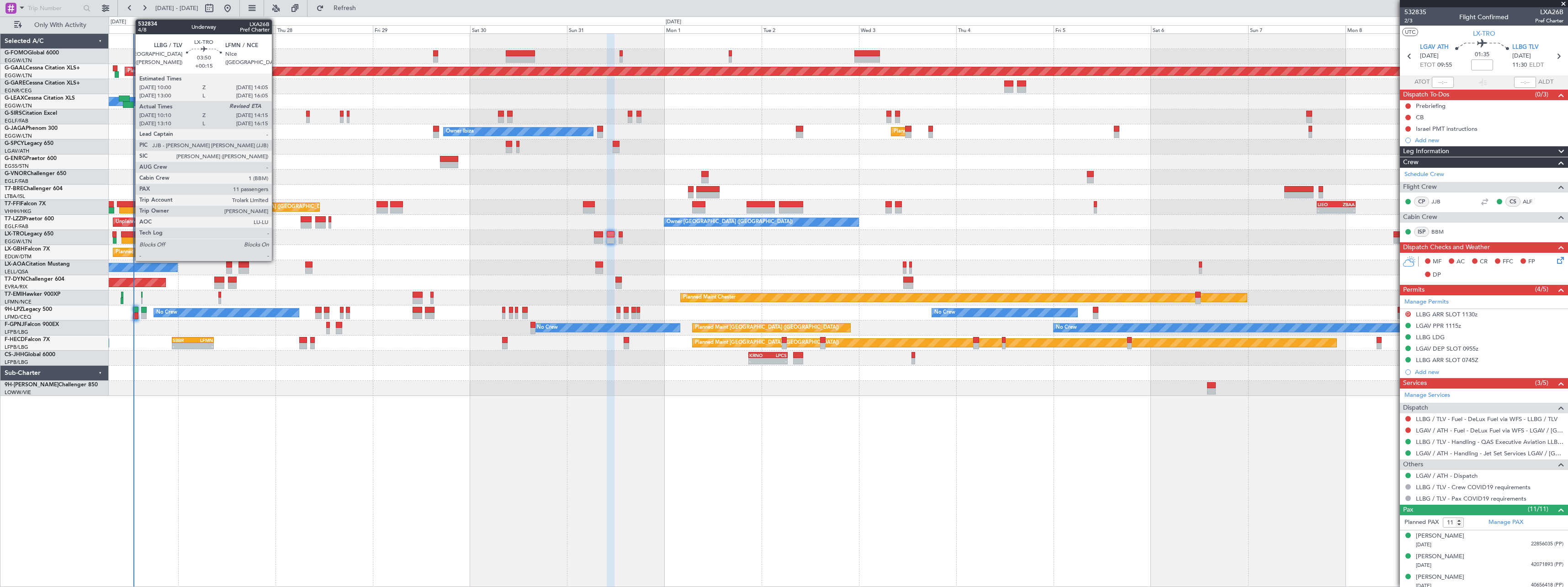
click at [131, 236] on div at bounding box center [130, 234] width 17 height 7
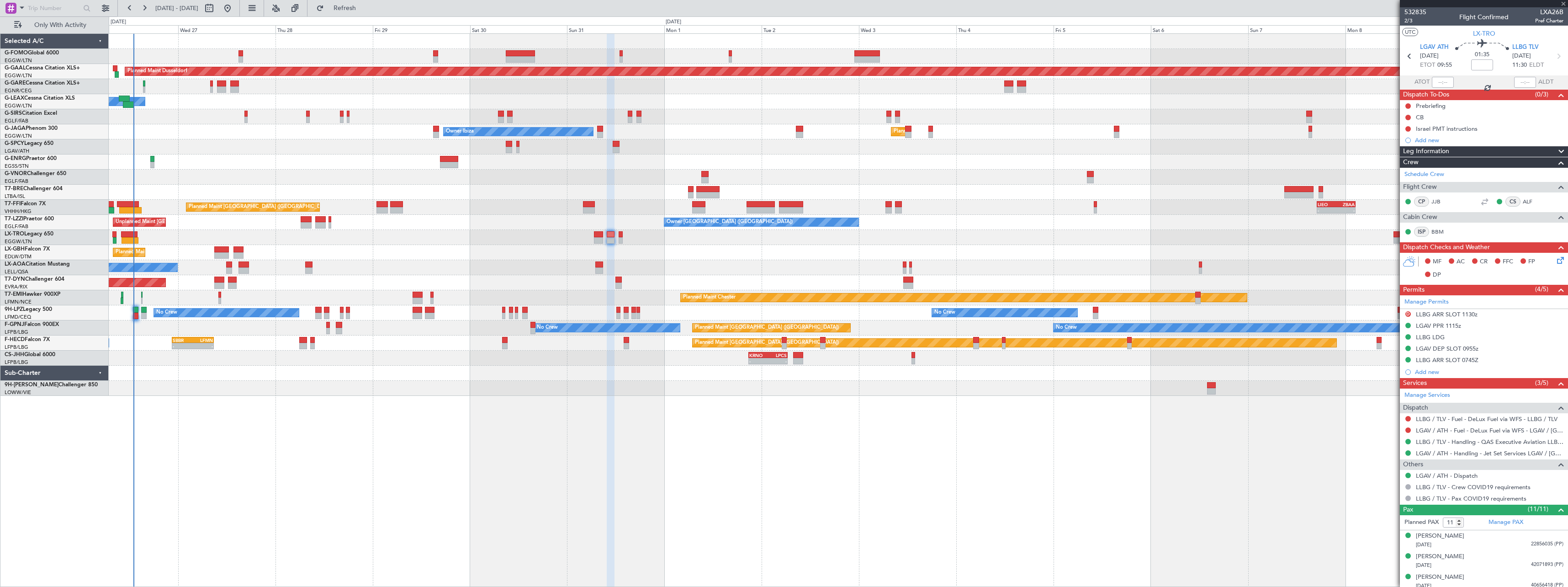
type input "+00:15"
type input "10:10"
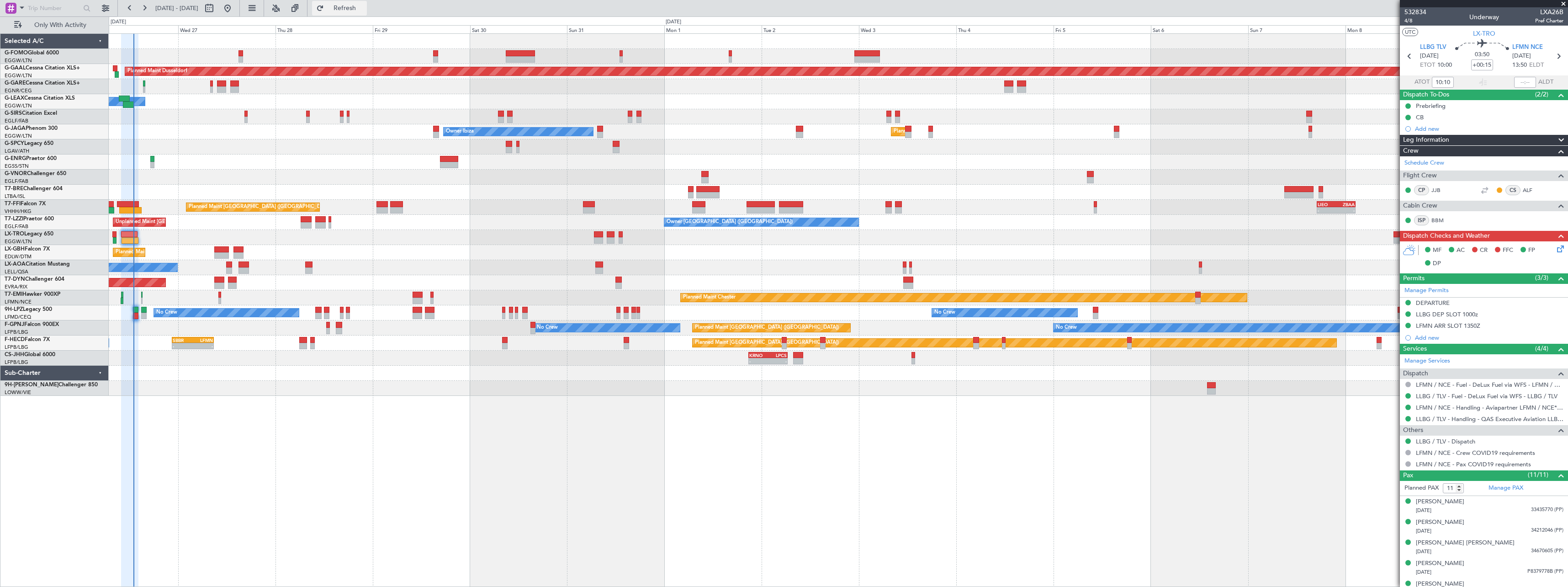
click at [364, 6] on span "Refresh" at bounding box center [345, 8] width 39 height 7
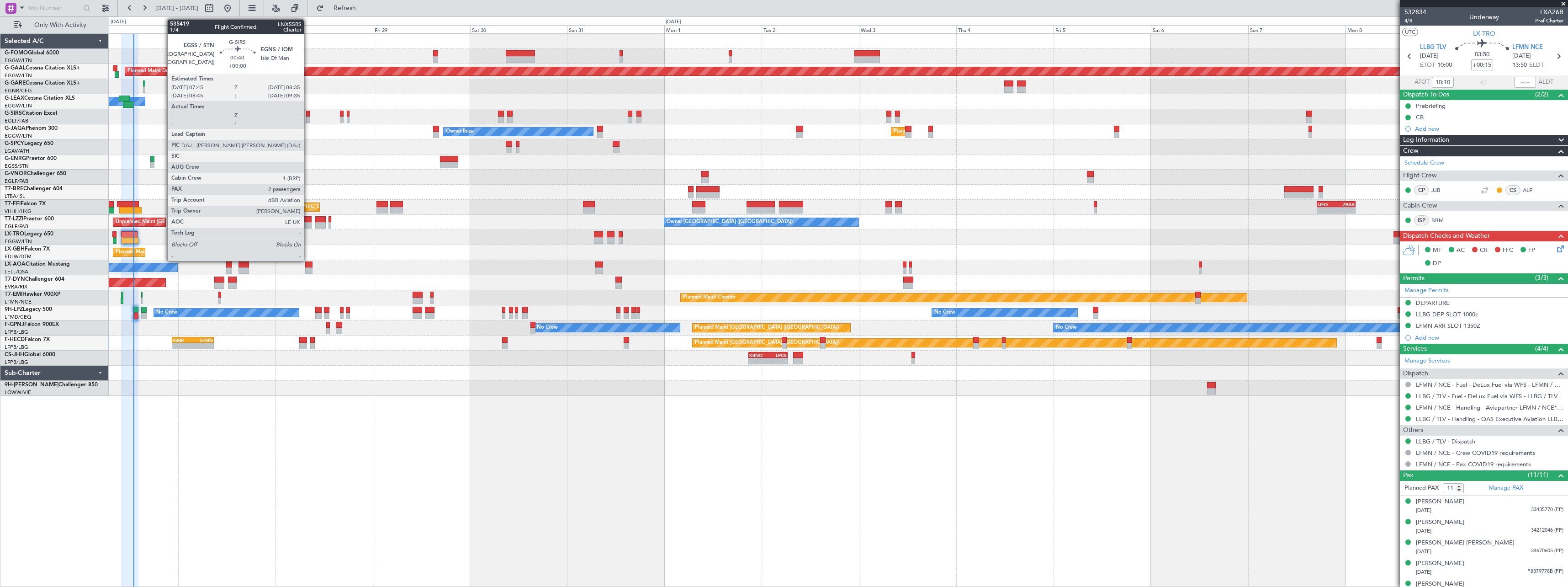
click at [308, 116] on div at bounding box center [308, 114] width 3 height 7
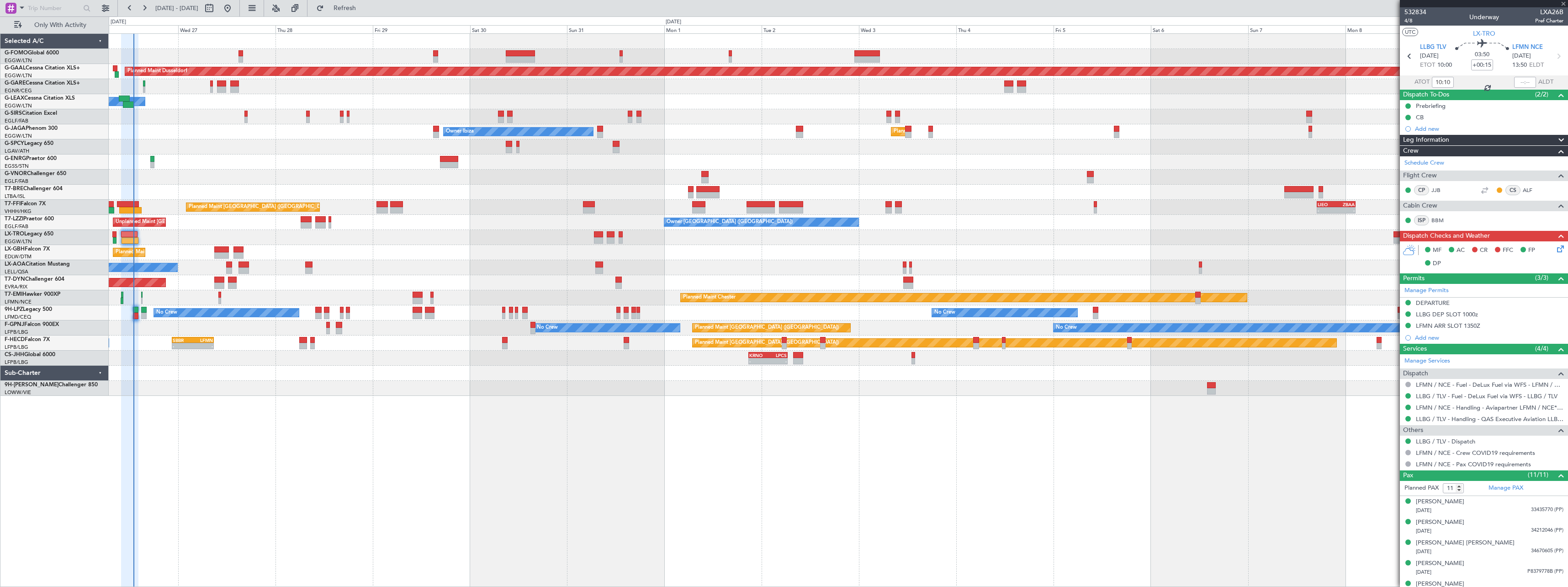
type input "2"
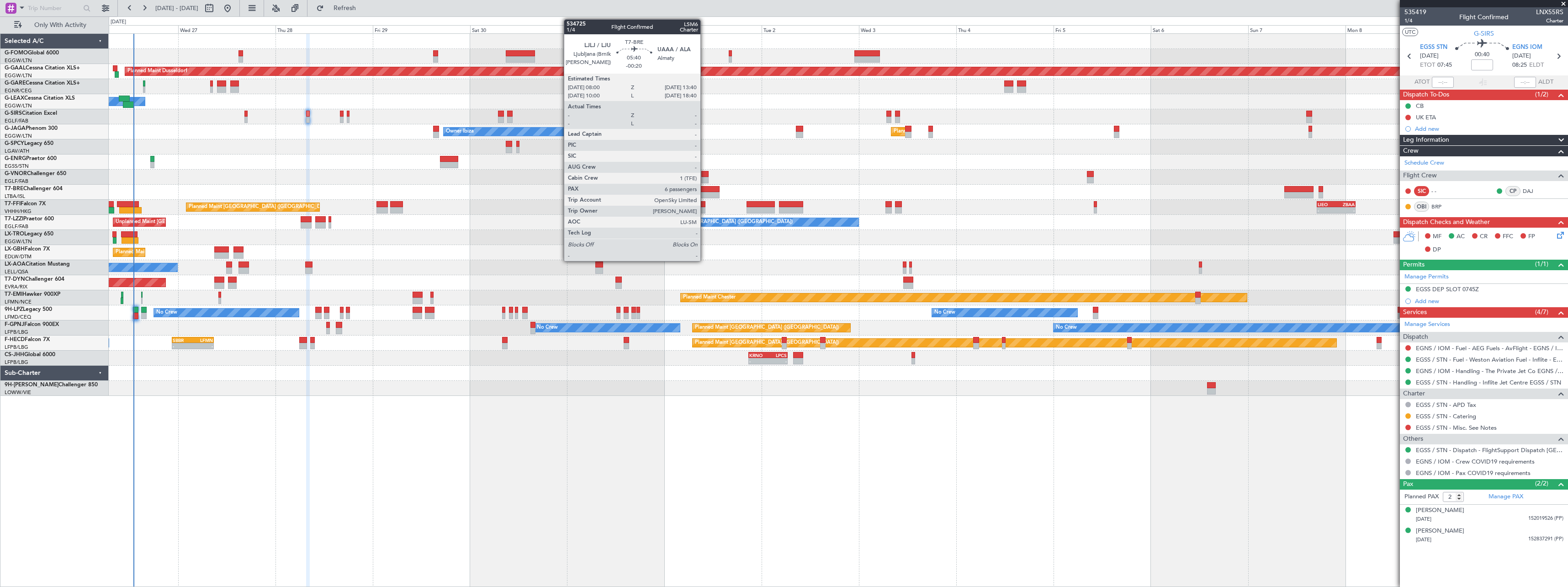
click at [705, 189] on div at bounding box center [708, 189] width 23 height 7
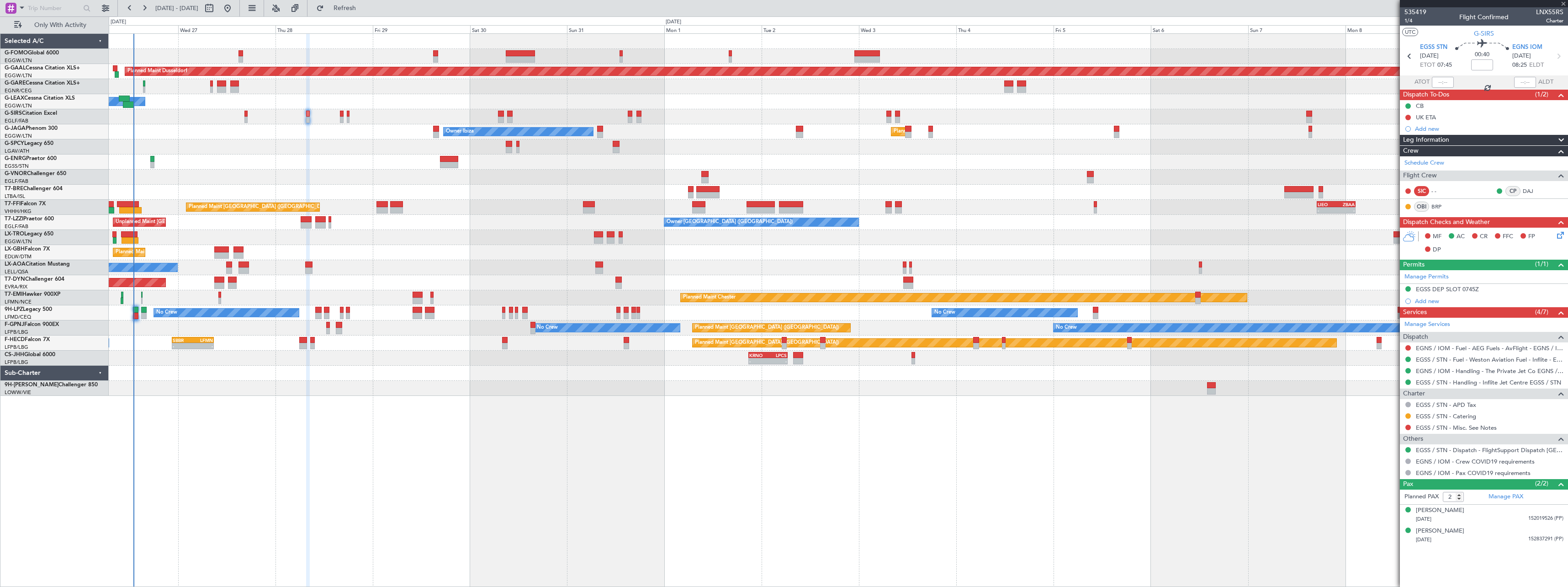
type input "-00:20"
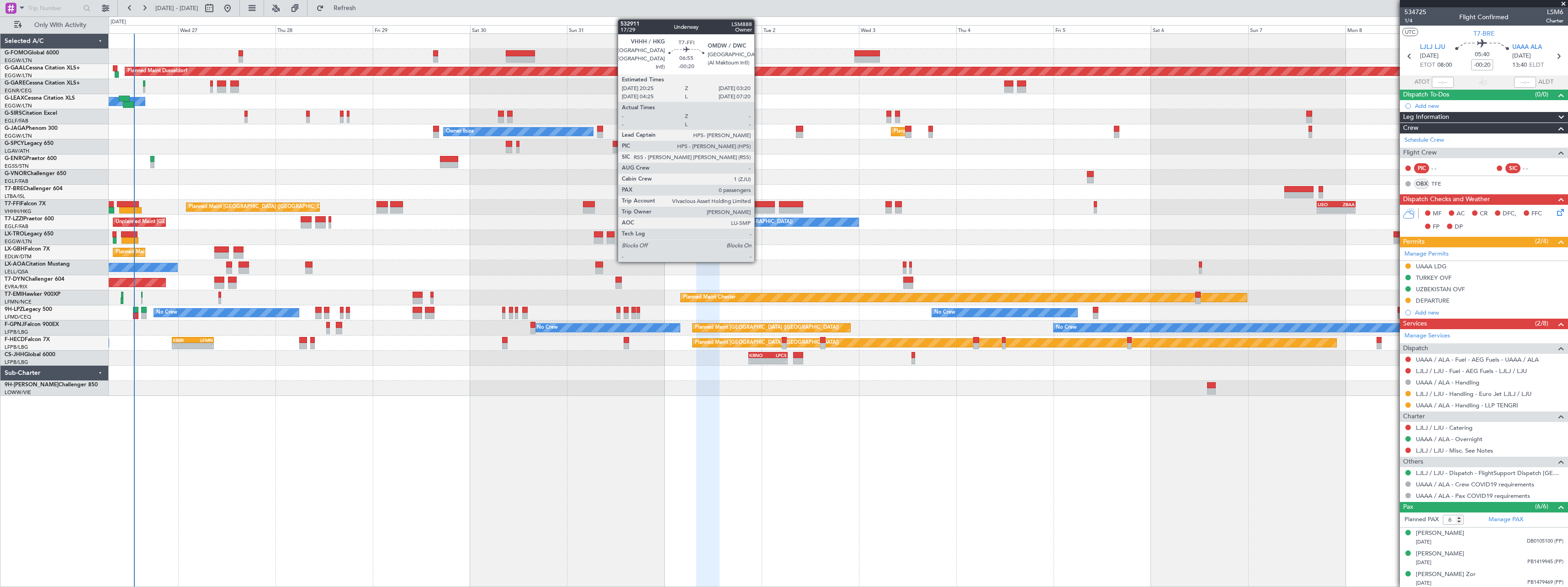
click at [758, 209] on div at bounding box center [761, 210] width 28 height 7
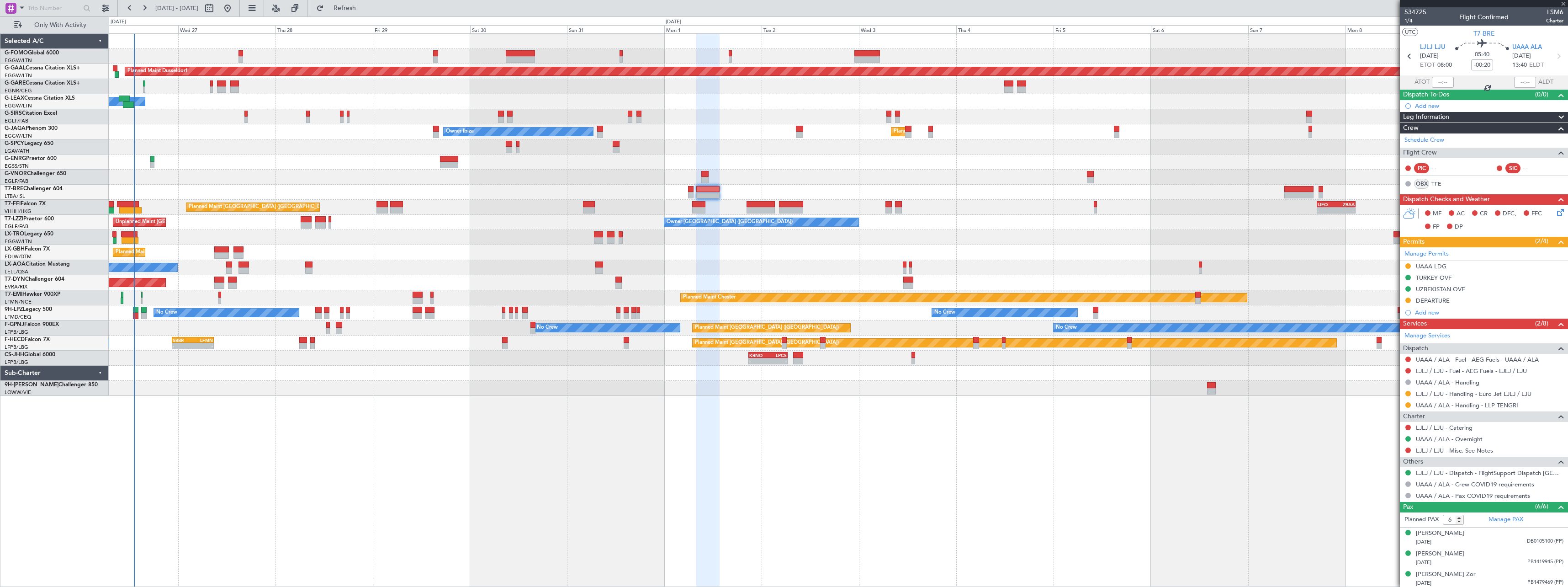
type input "0"
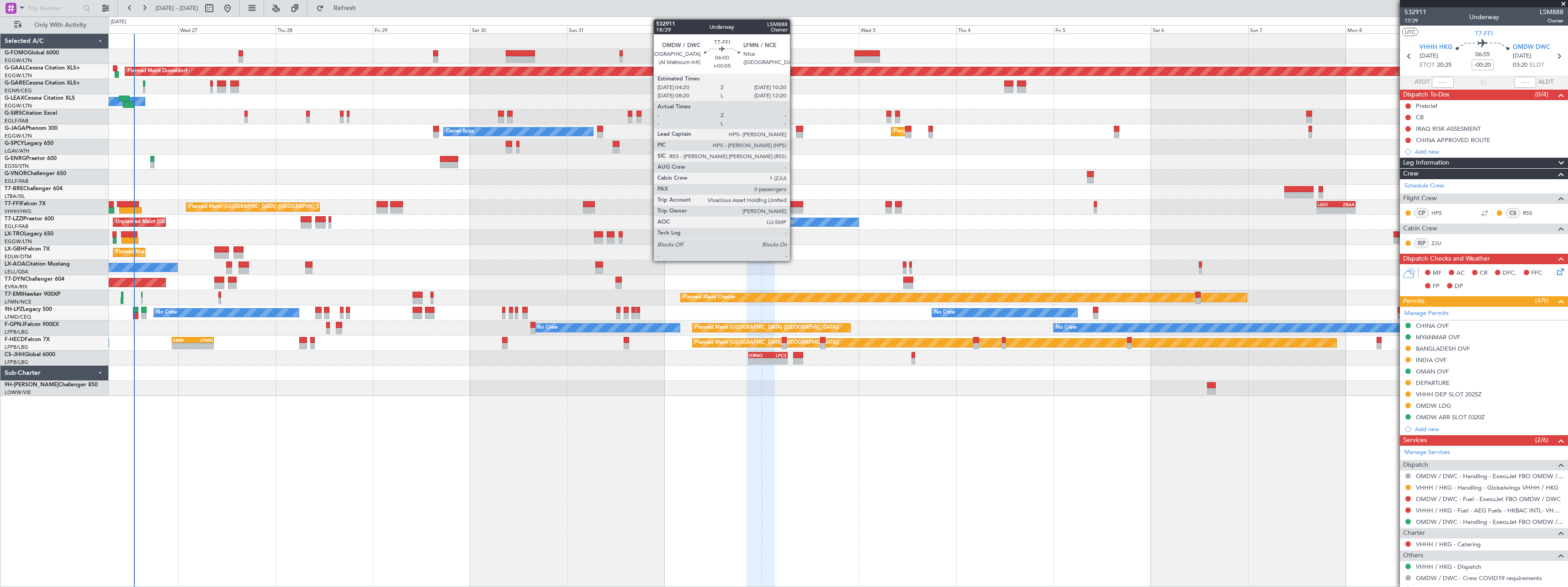
click at [794, 206] on div at bounding box center [790, 204] width 24 height 7
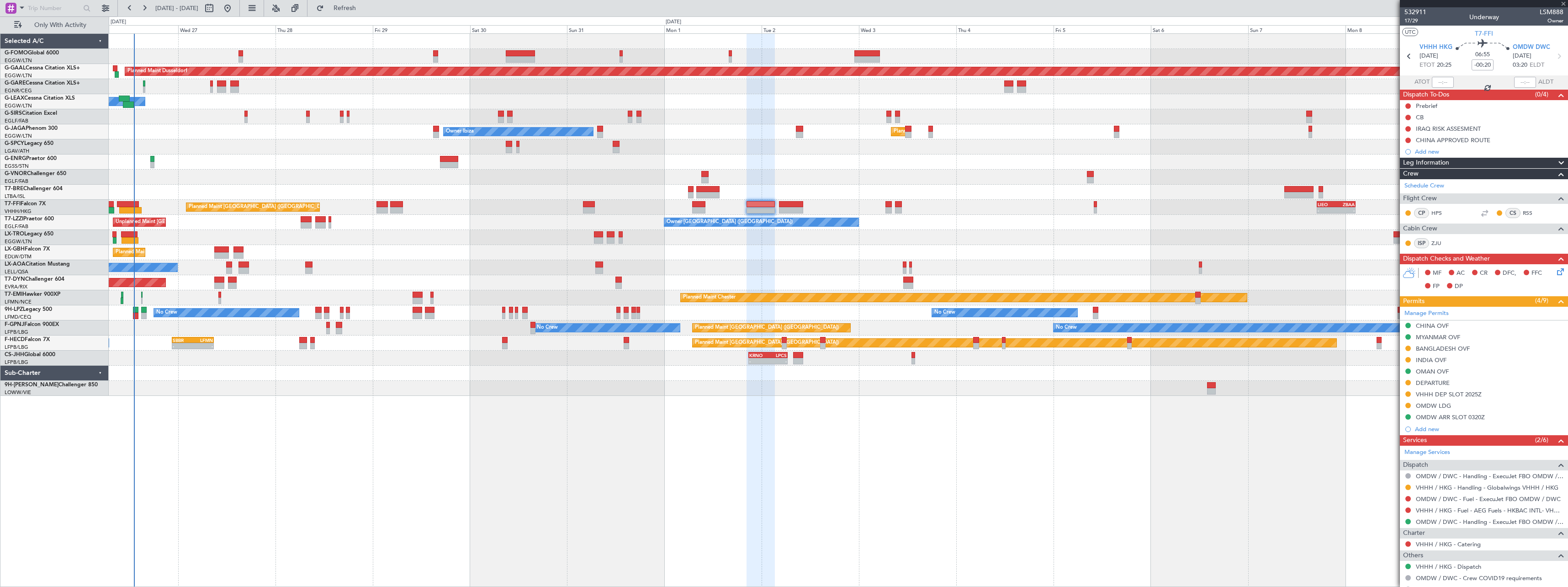
type input "+00:05"
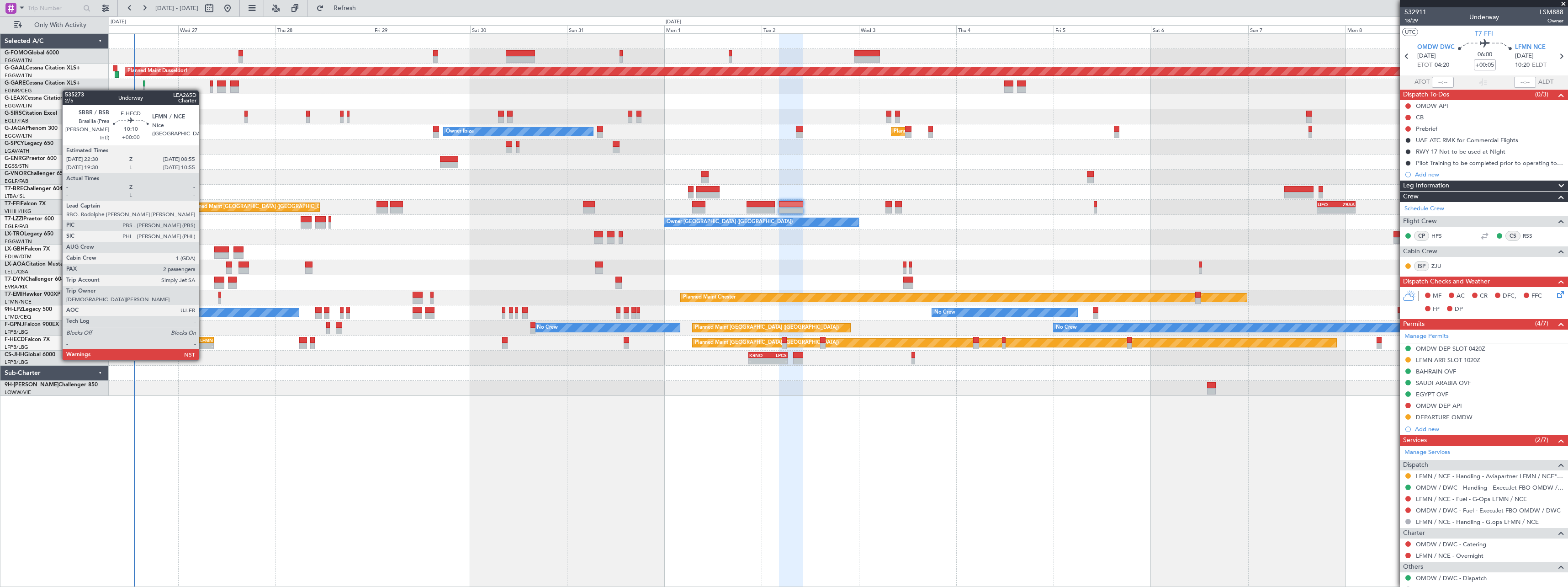
click at [203, 342] on div "- -" at bounding box center [193, 346] width 43 height 7
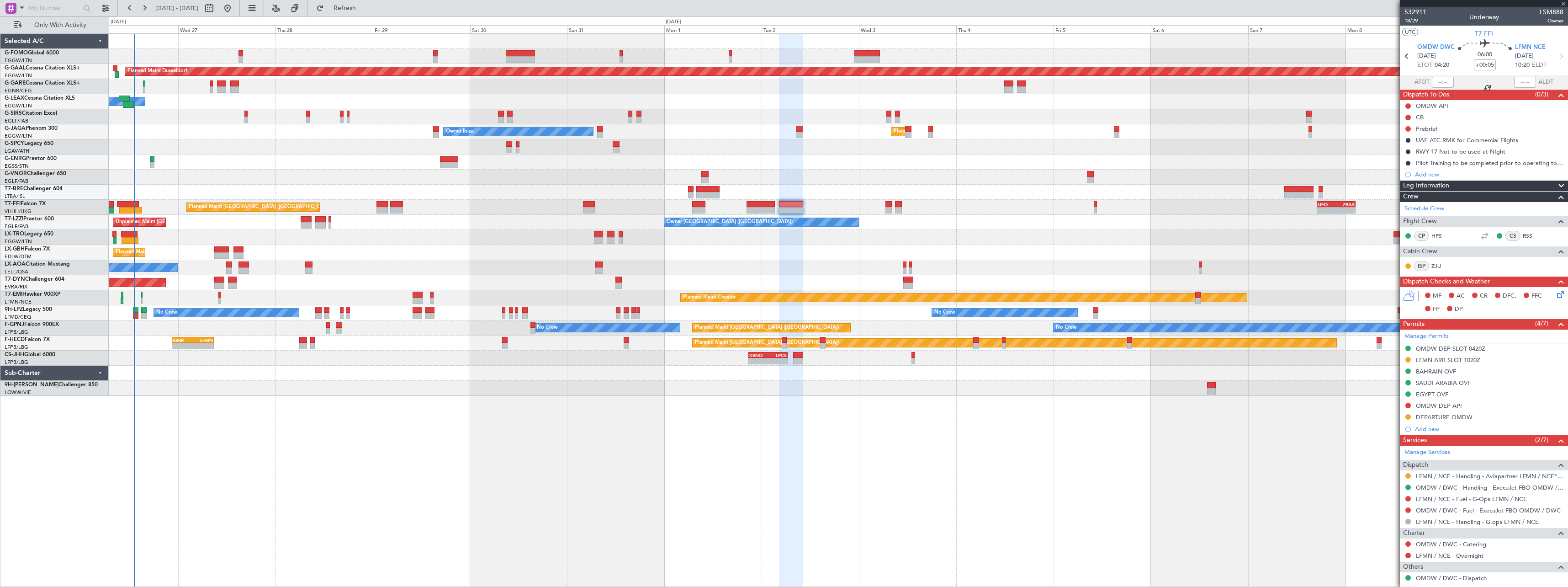
type input "2"
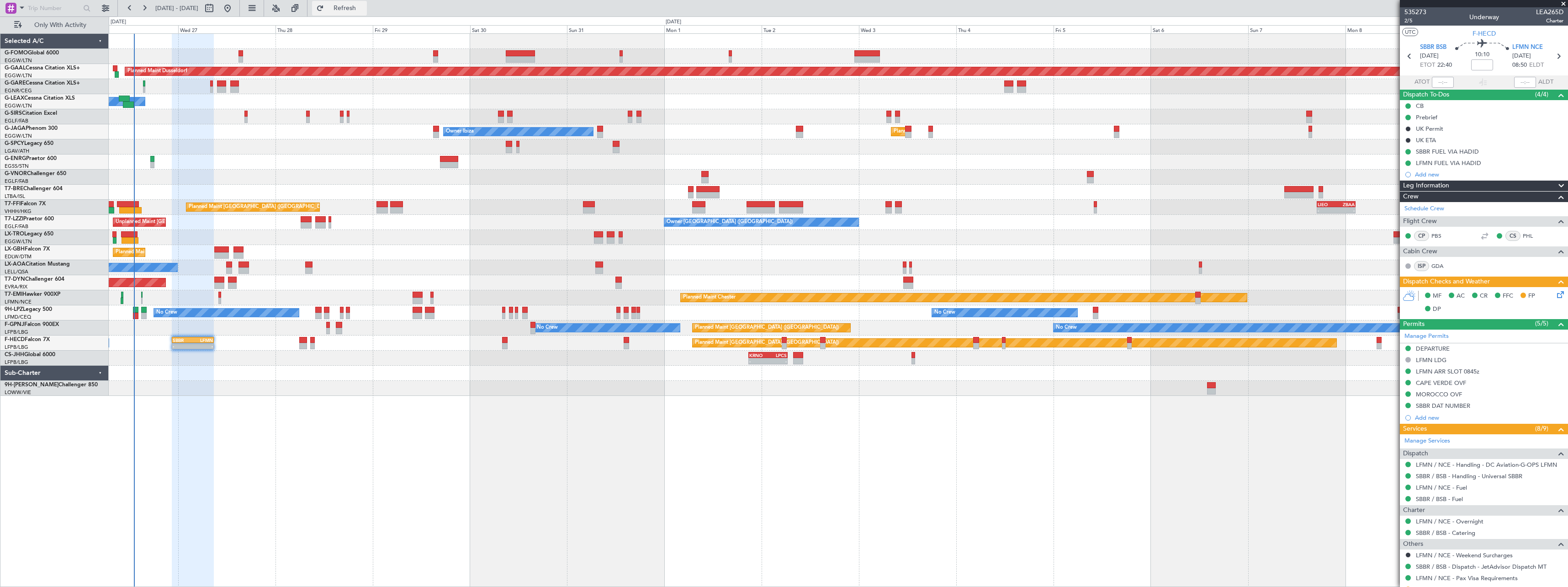
click at [364, 6] on span "Refresh" at bounding box center [345, 8] width 39 height 7
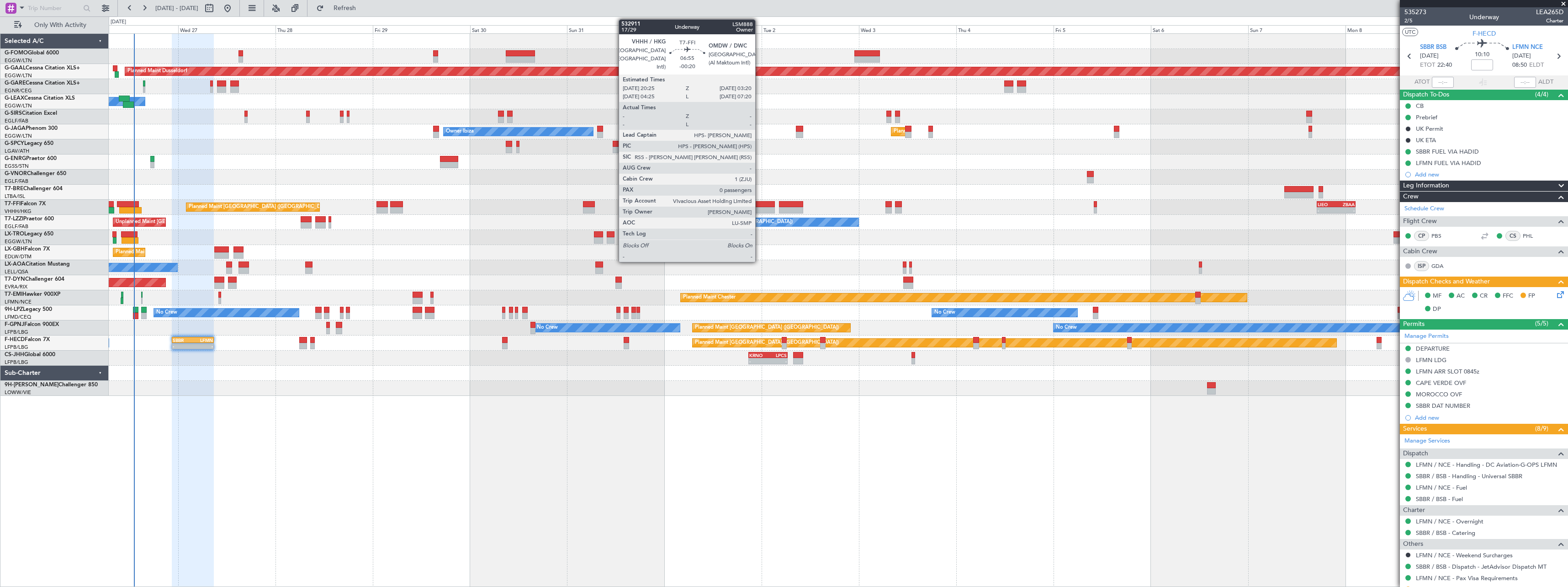
click at [759, 205] on div at bounding box center [761, 204] width 28 height 7
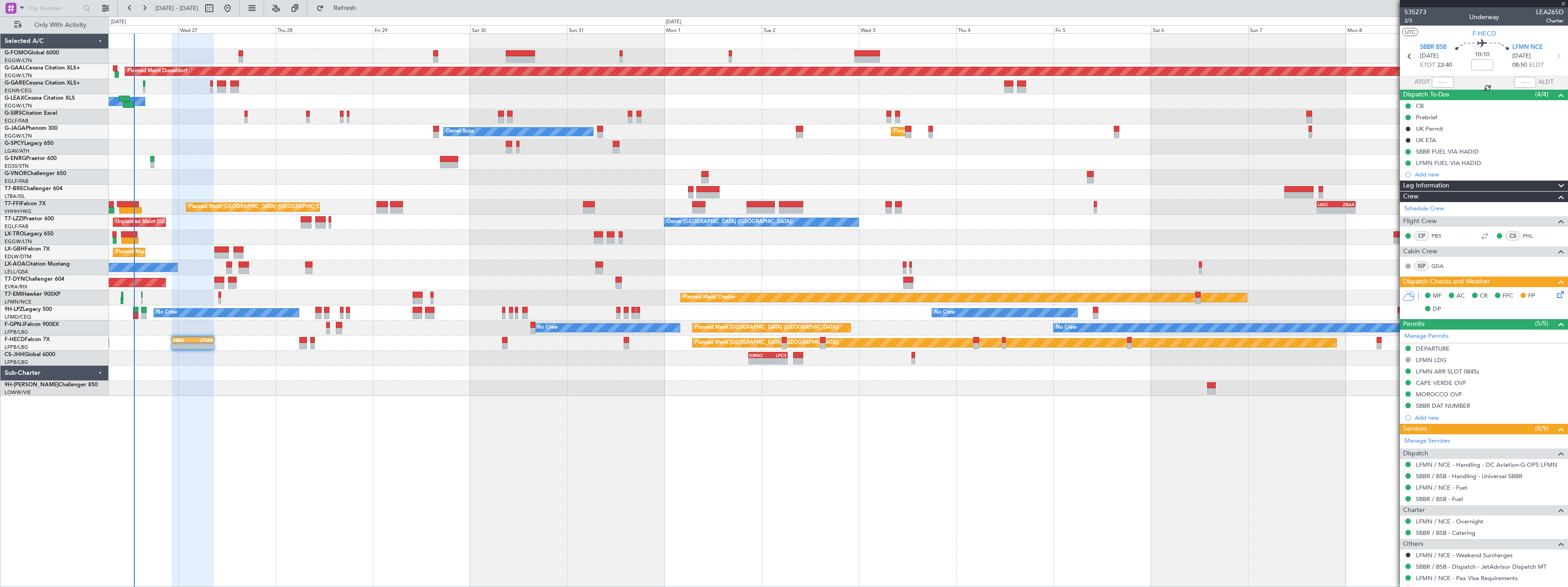
type input "-00:20"
type input "0"
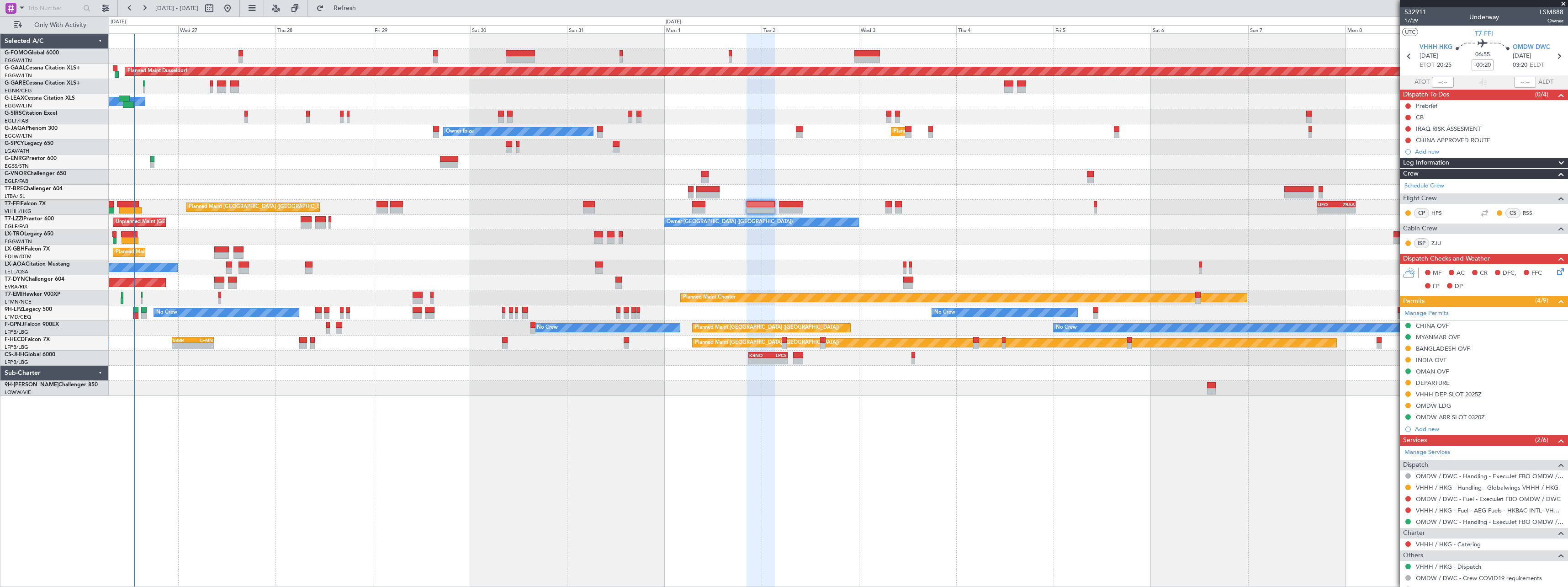
click at [808, 206] on div "Planned Maint Hong Kong (Hong Kong Intl) - - LIEO 17:00 Z ZBAA 02:35 Z 13:45 Z …" at bounding box center [838, 207] width 1459 height 15
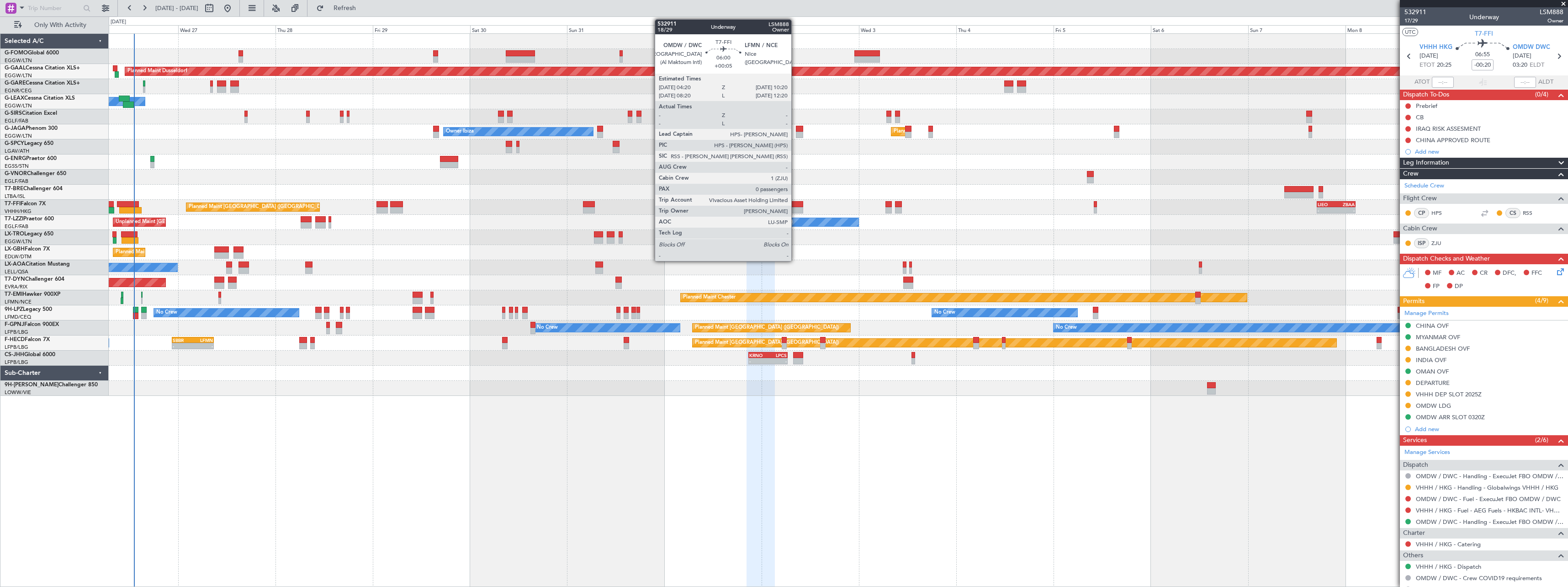
click at [795, 206] on div at bounding box center [790, 204] width 24 height 7
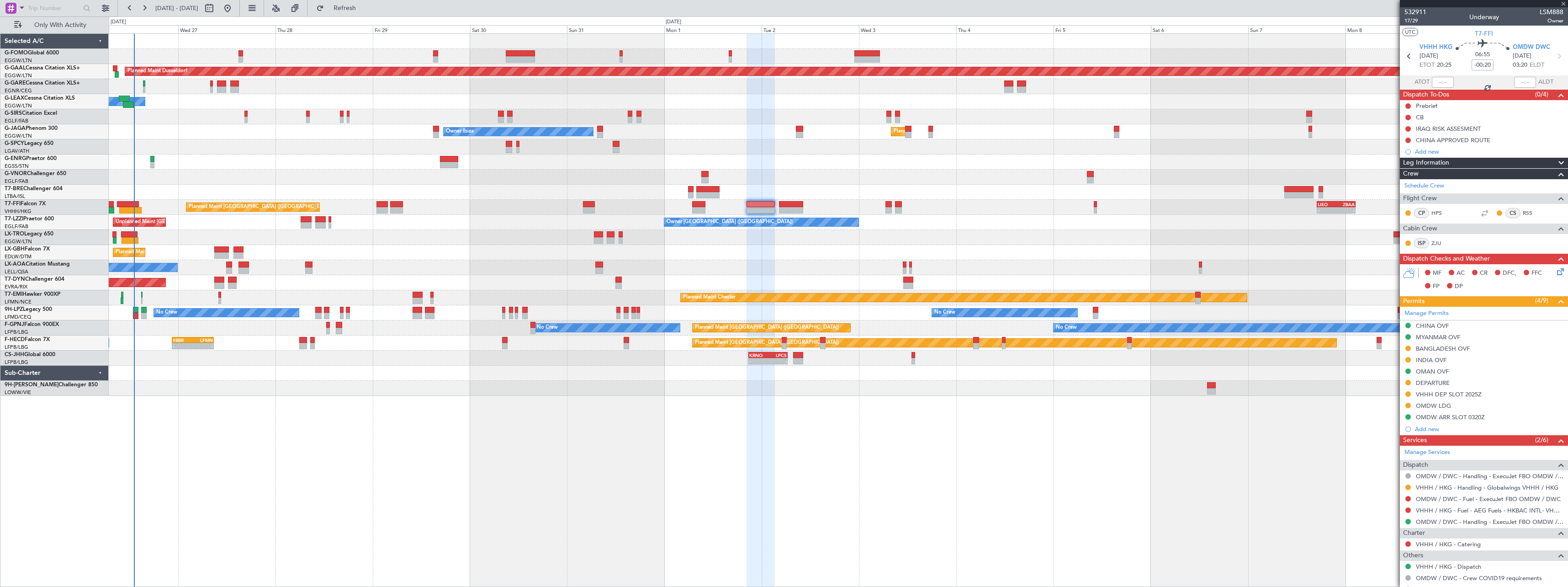
type input "+00:05"
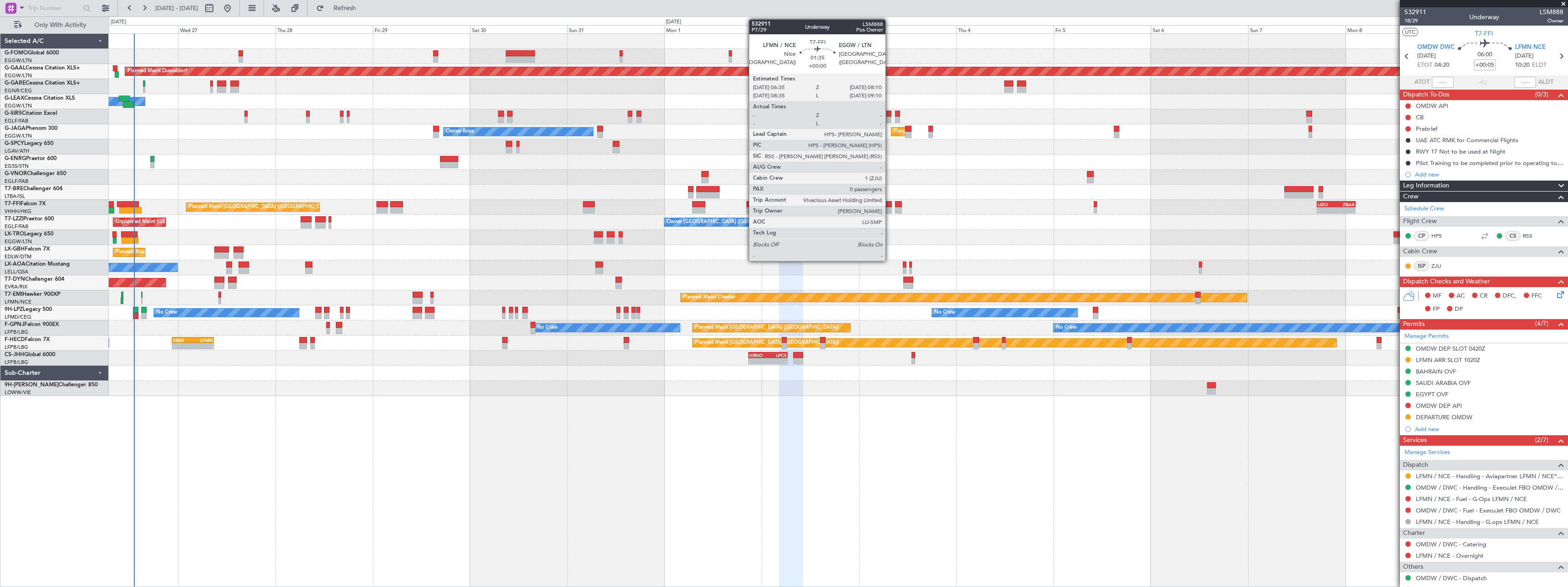
click at [890, 203] on div at bounding box center [889, 204] width 7 height 7
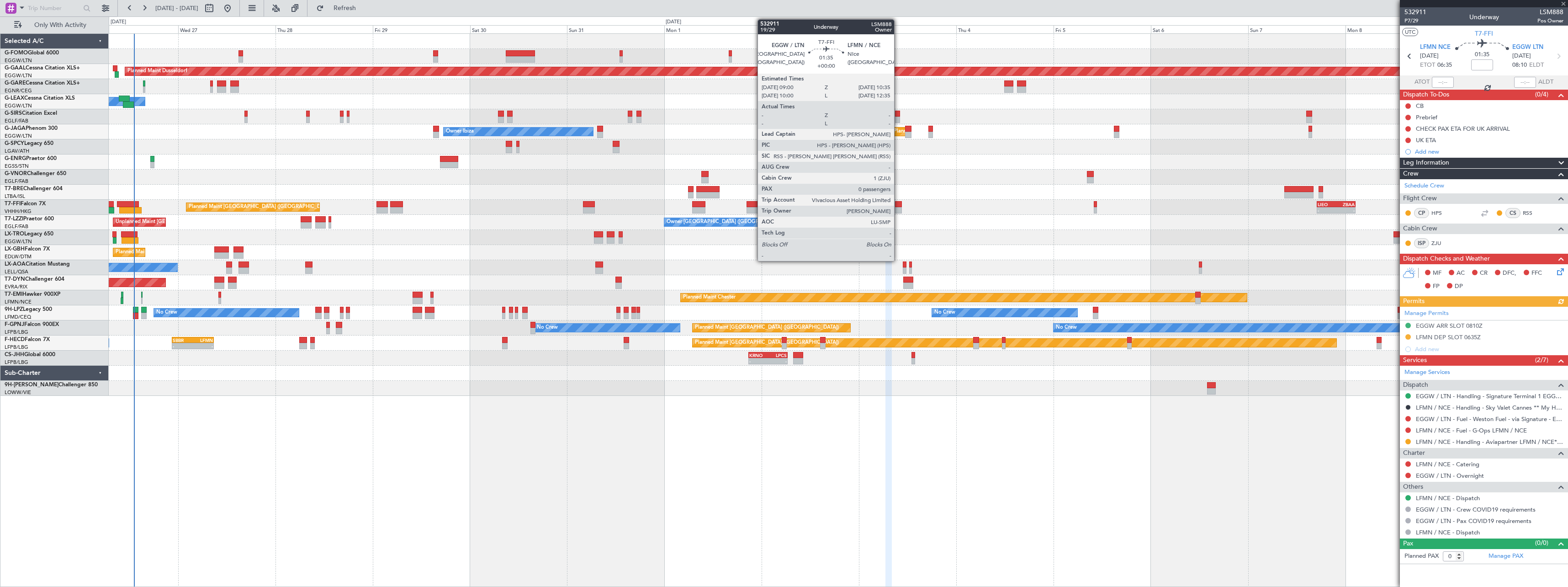
click at [898, 204] on div at bounding box center [898, 204] width 7 height 7
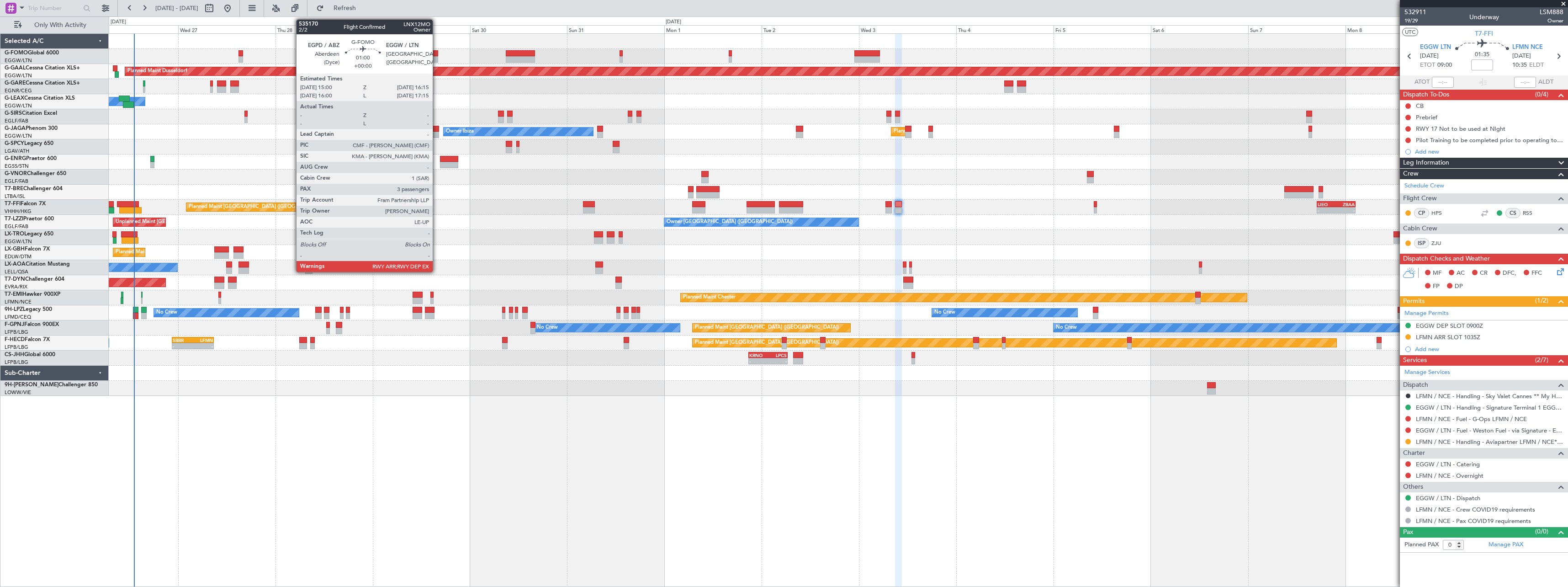
click at [437, 52] on div at bounding box center [435, 54] width 6 height 7
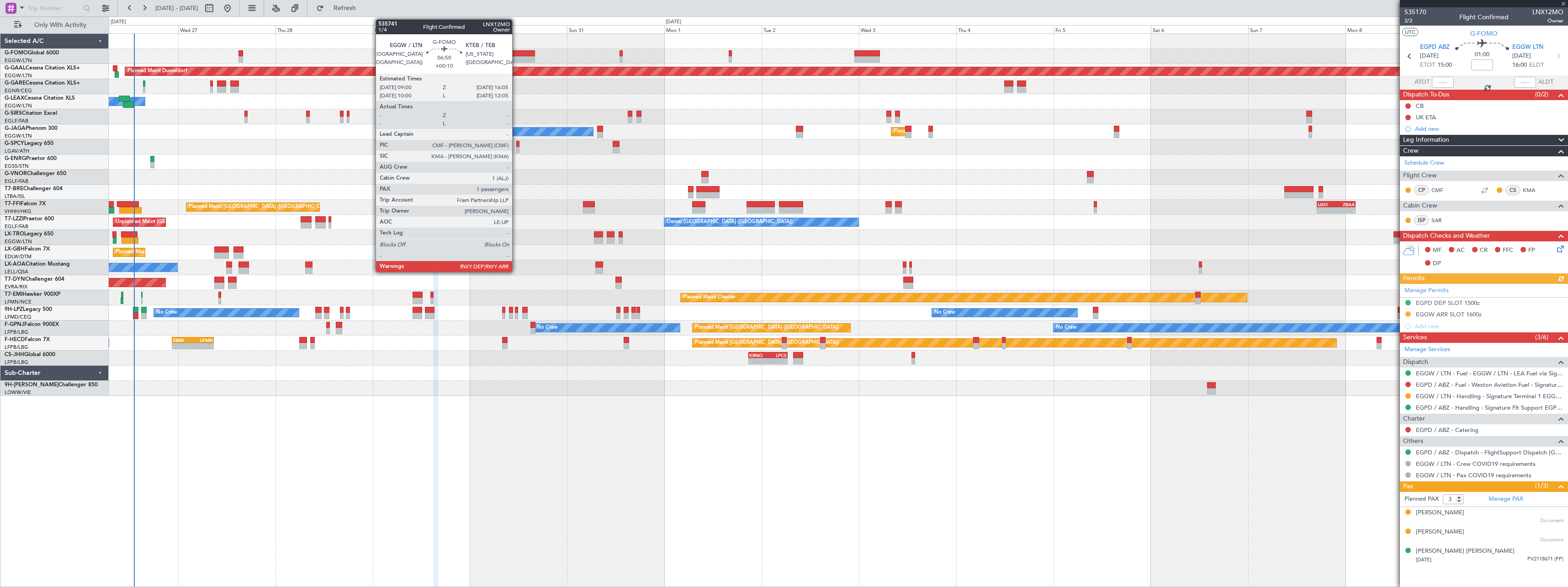
click at [517, 54] on div at bounding box center [520, 54] width 28 height 7
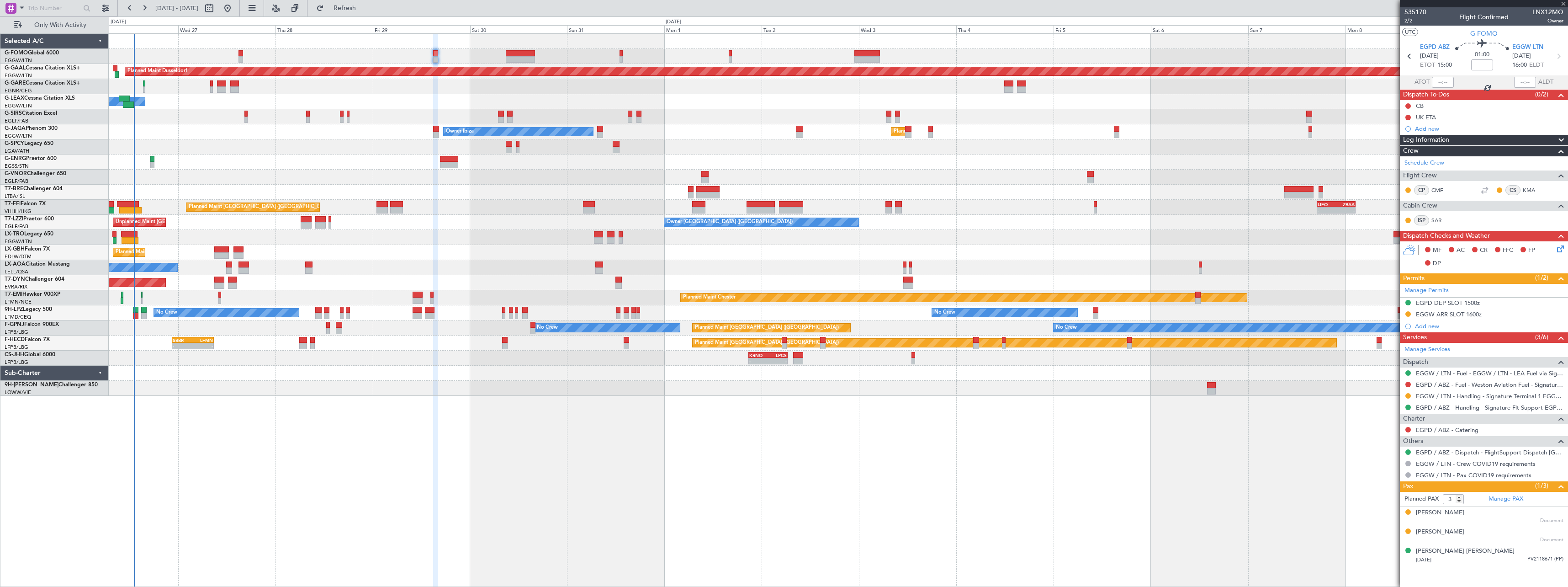
type input "+00:10"
type input "1"
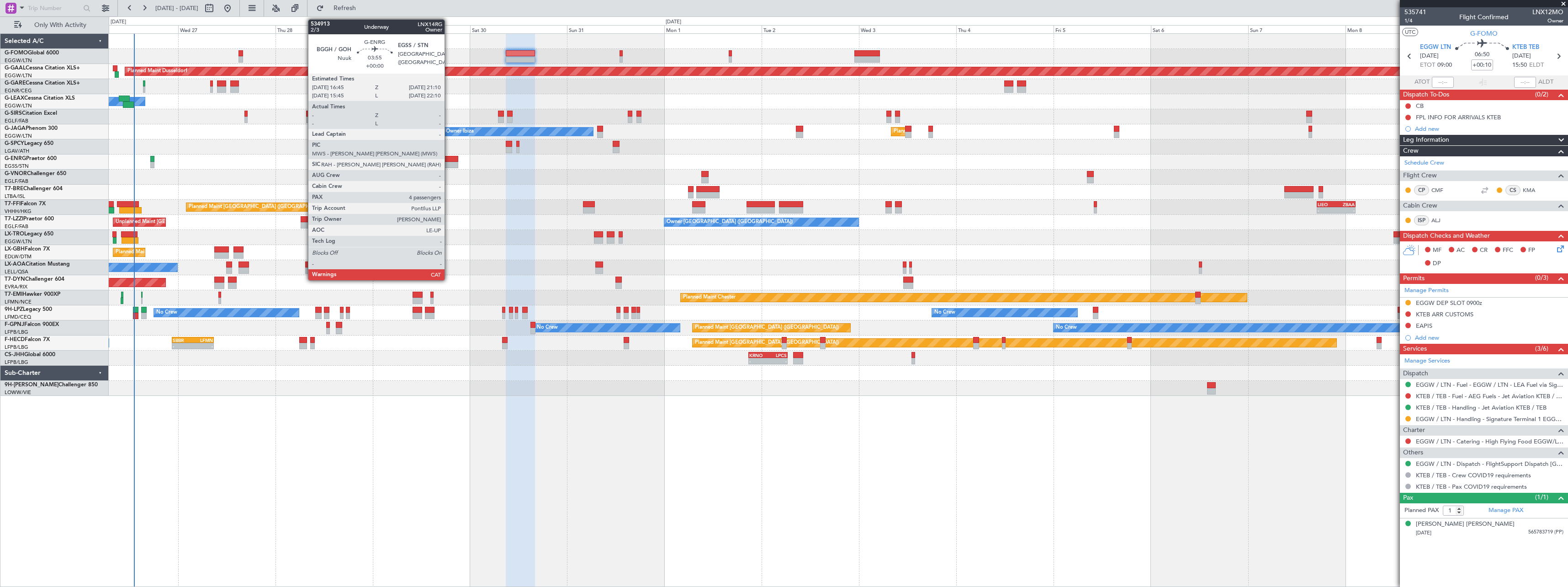
click at [449, 158] on div at bounding box center [450, 159] width 18 height 7
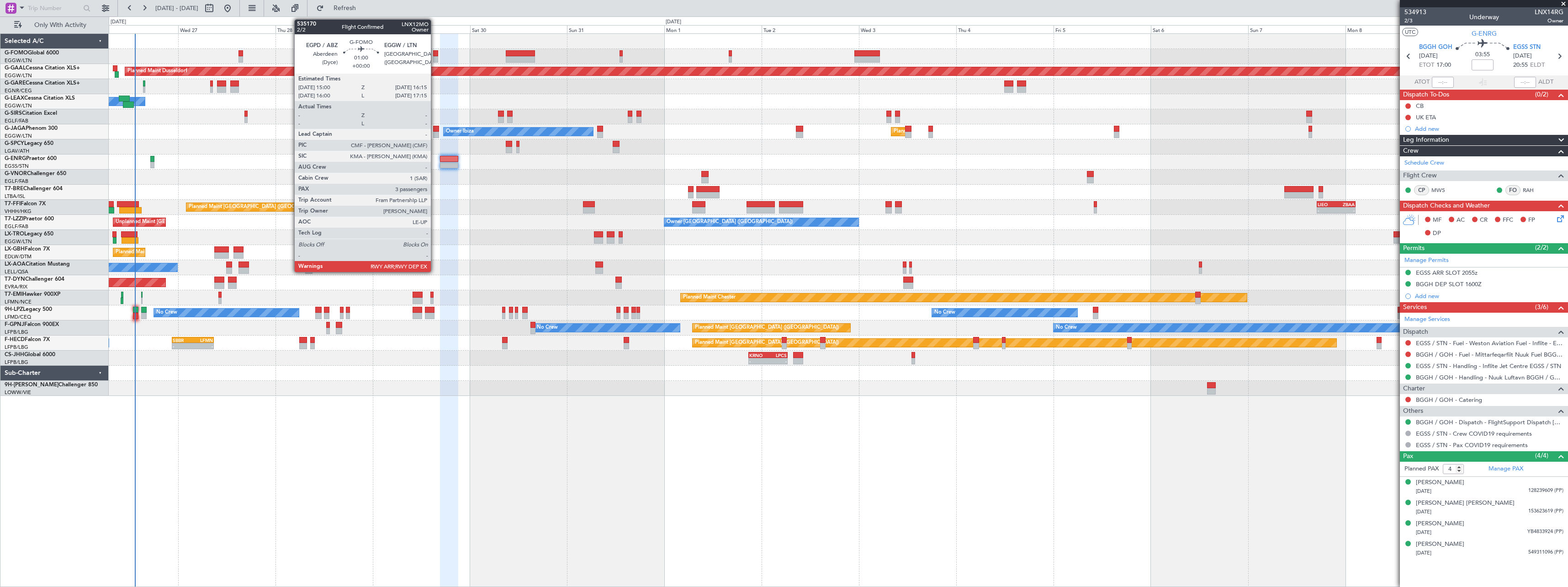
click at [435, 54] on div at bounding box center [435, 54] width 6 height 7
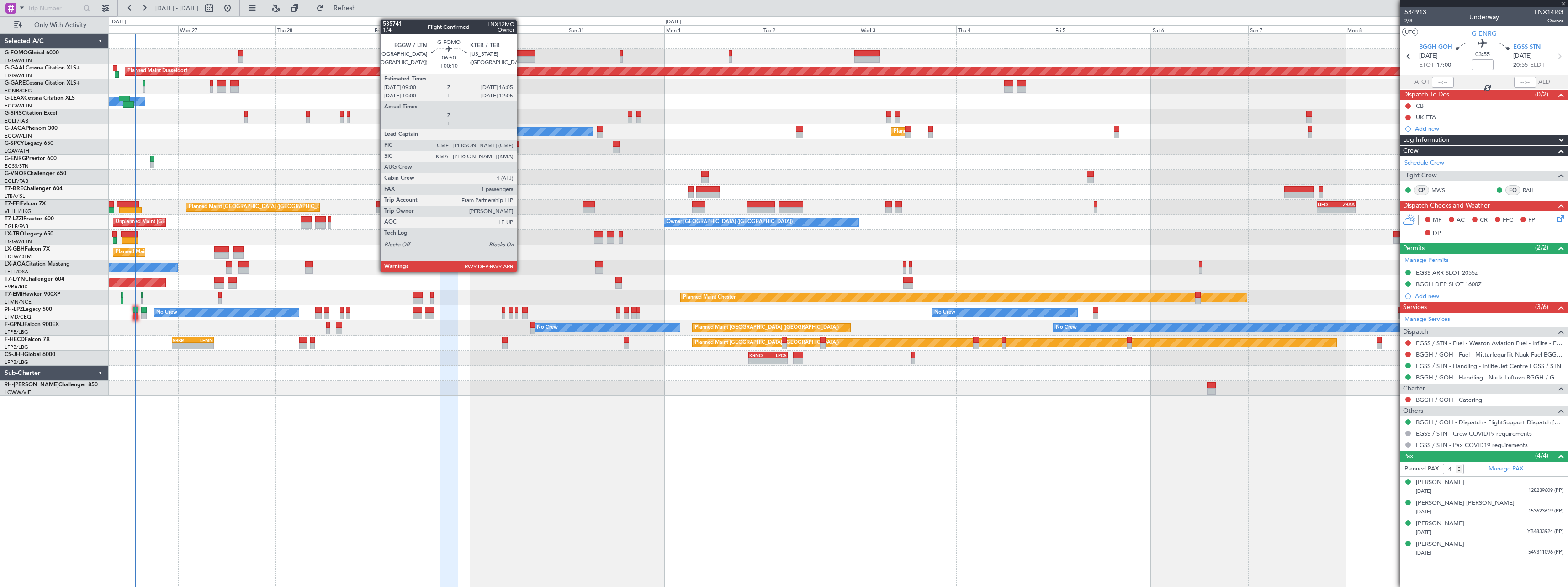
type input "3"
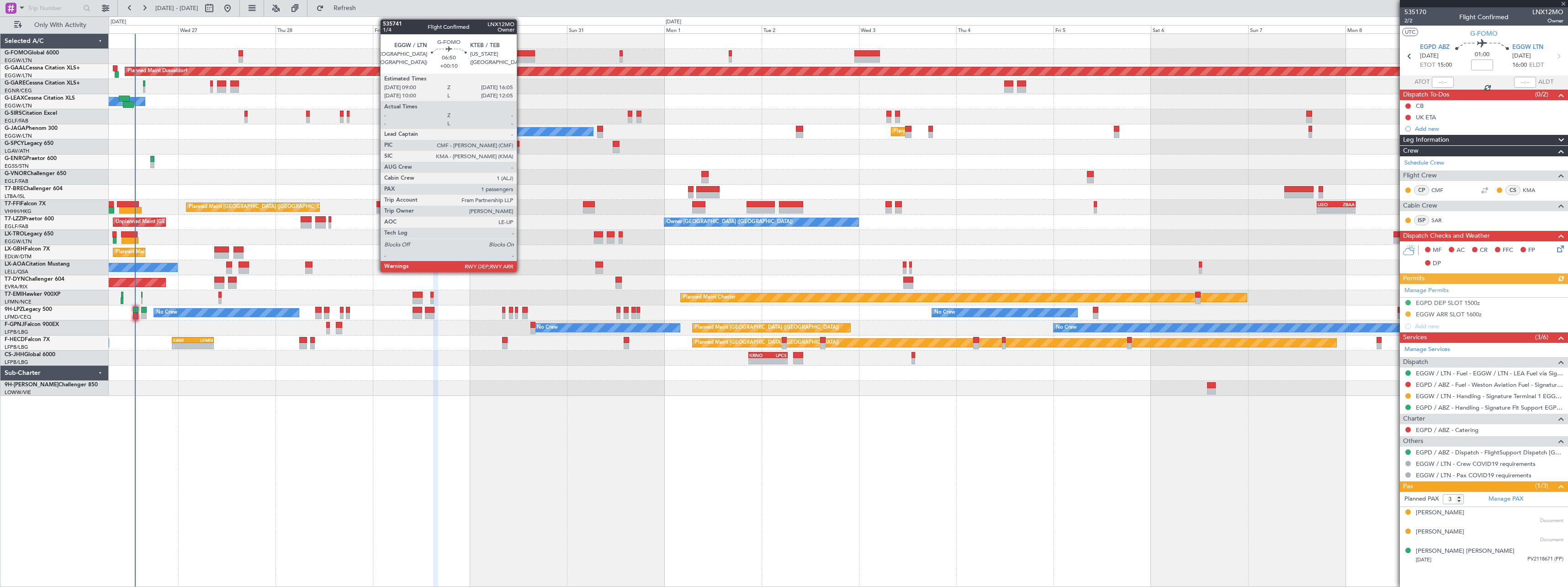
click at [521, 54] on div at bounding box center [520, 54] width 28 height 7
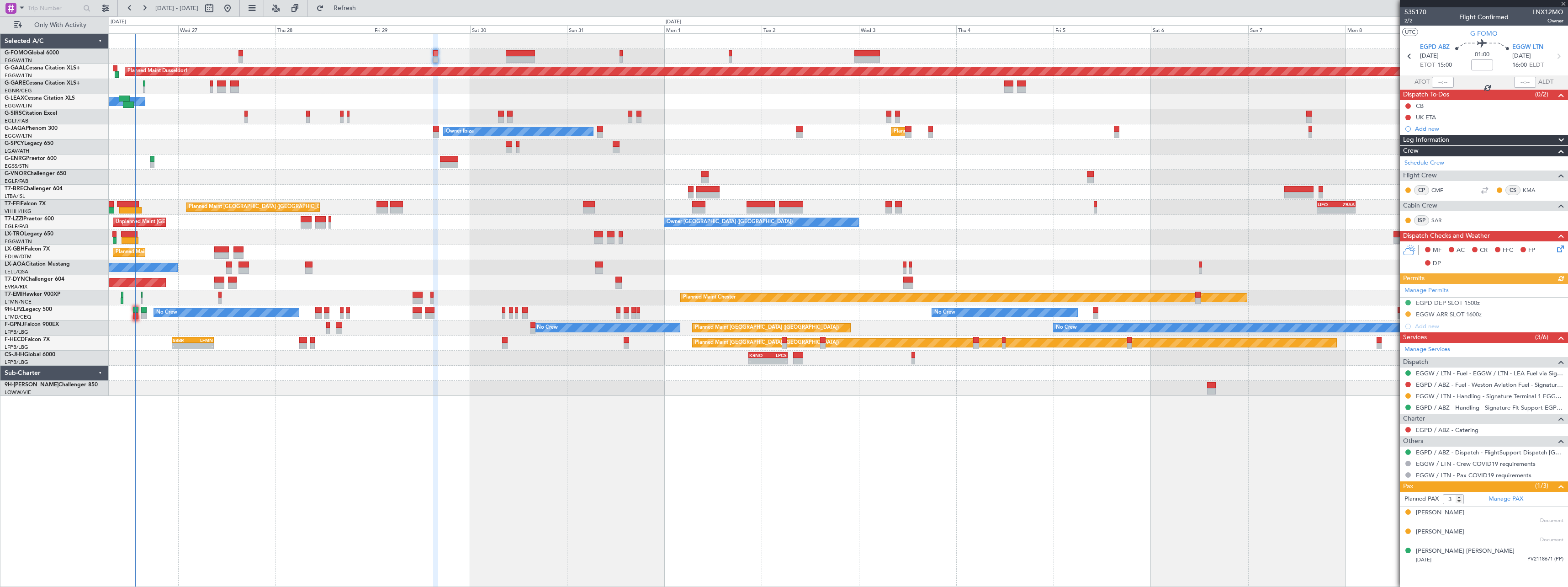
type input "+00:10"
type input "1"
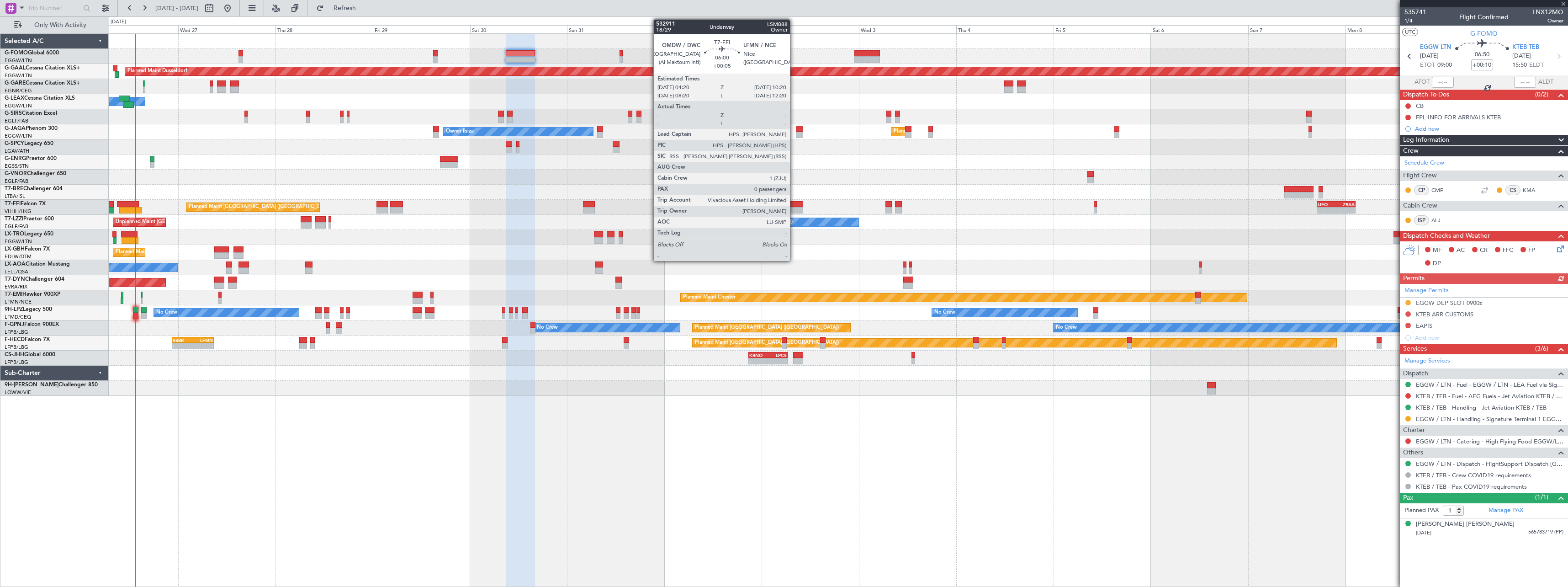
click at [794, 205] on div at bounding box center [790, 204] width 24 height 7
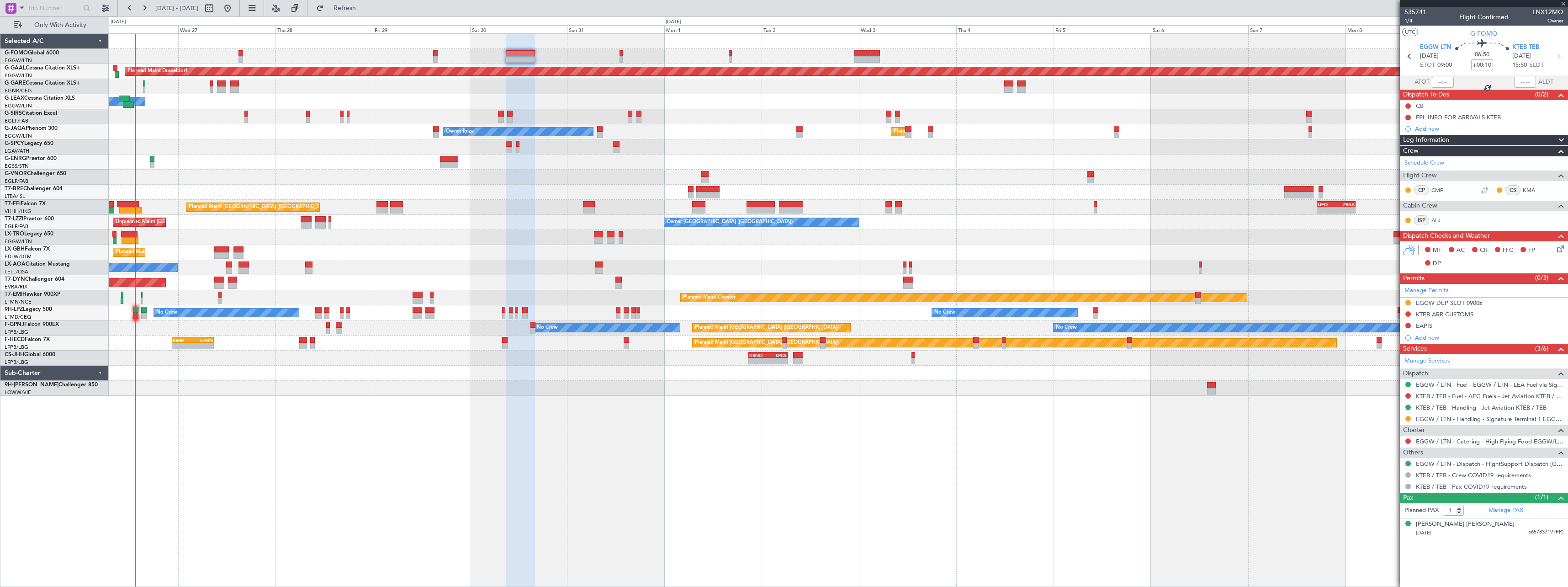
type input "+00:05"
type input "0"
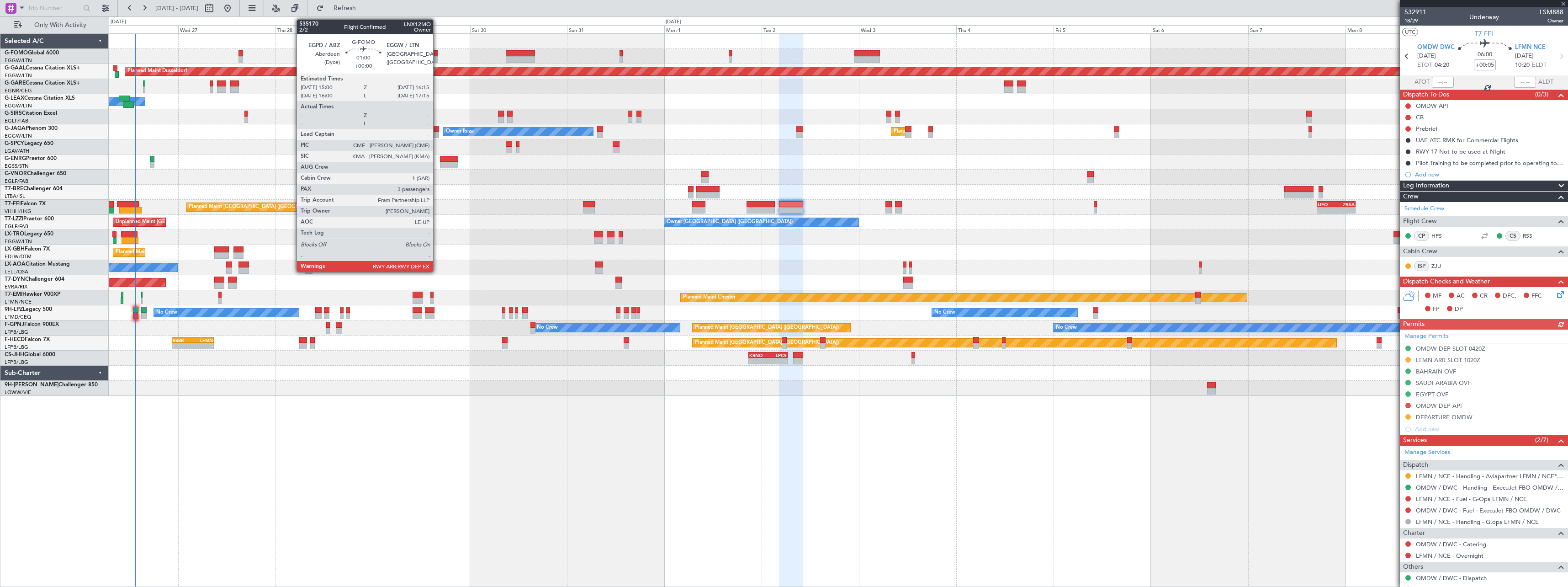
click at [437, 54] on div at bounding box center [435, 54] width 6 height 7
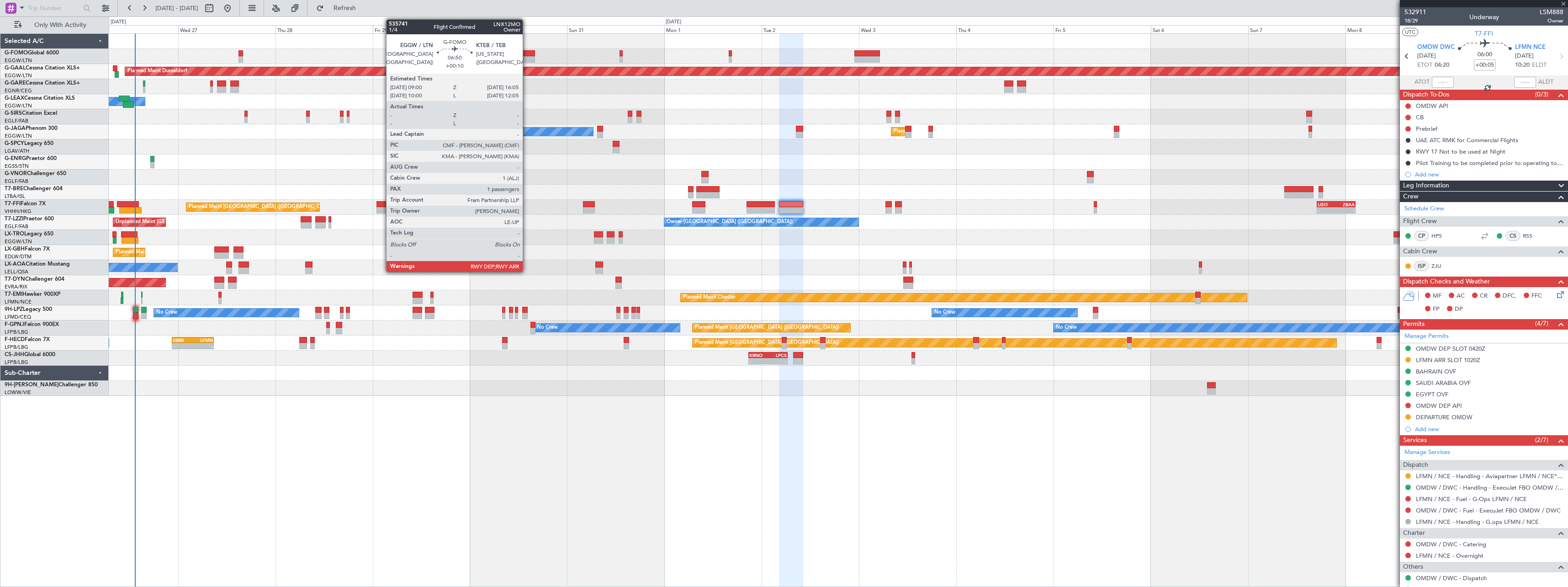
type input "3"
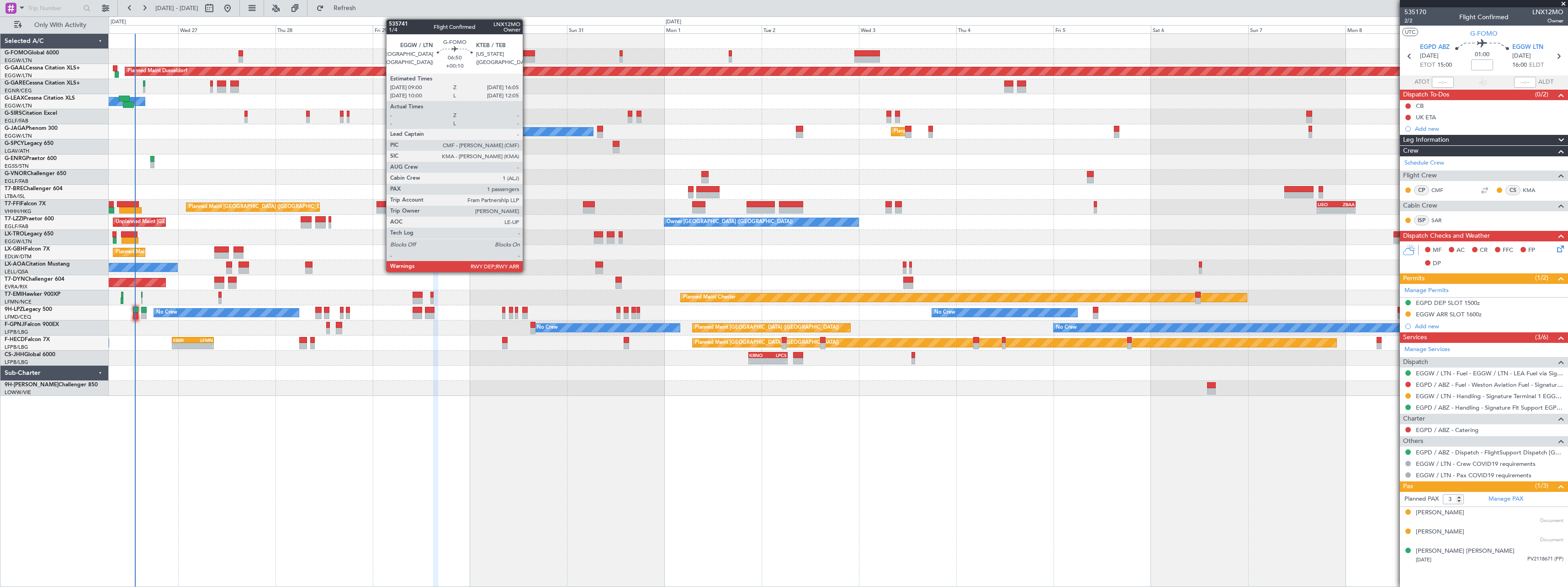
click at [527, 56] on div at bounding box center [520, 54] width 28 height 7
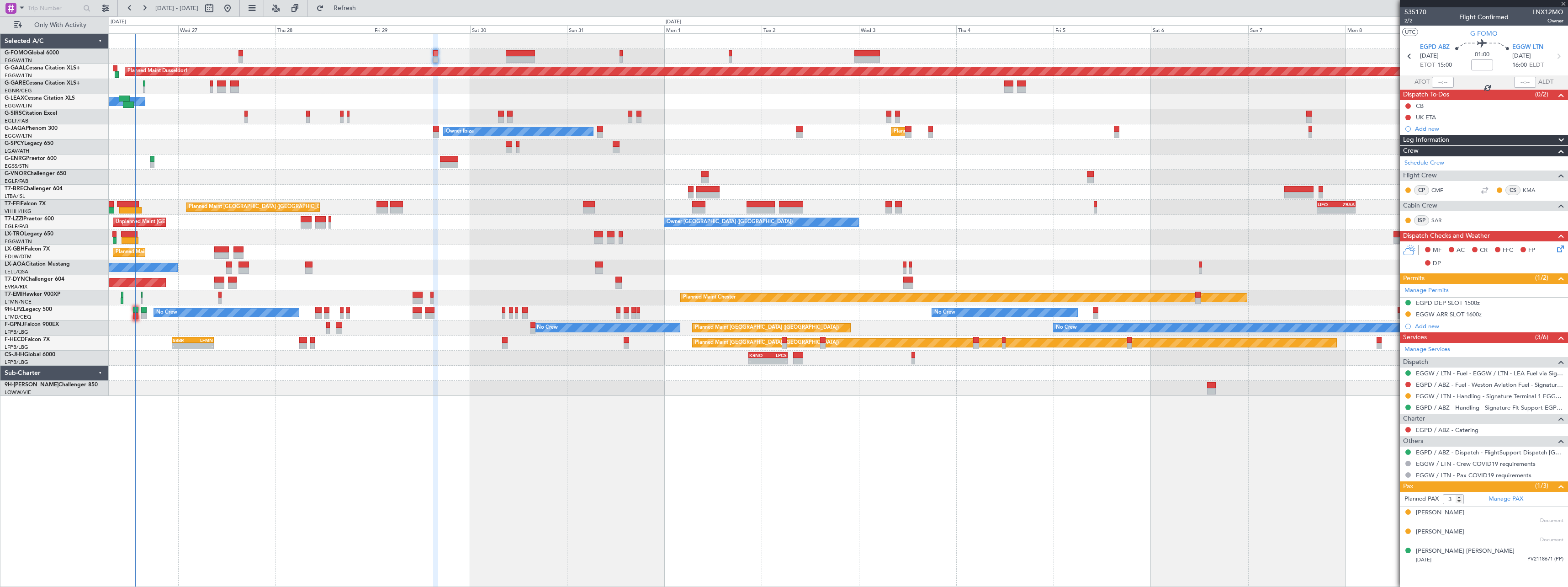
type input "+00:10"
type input "1"
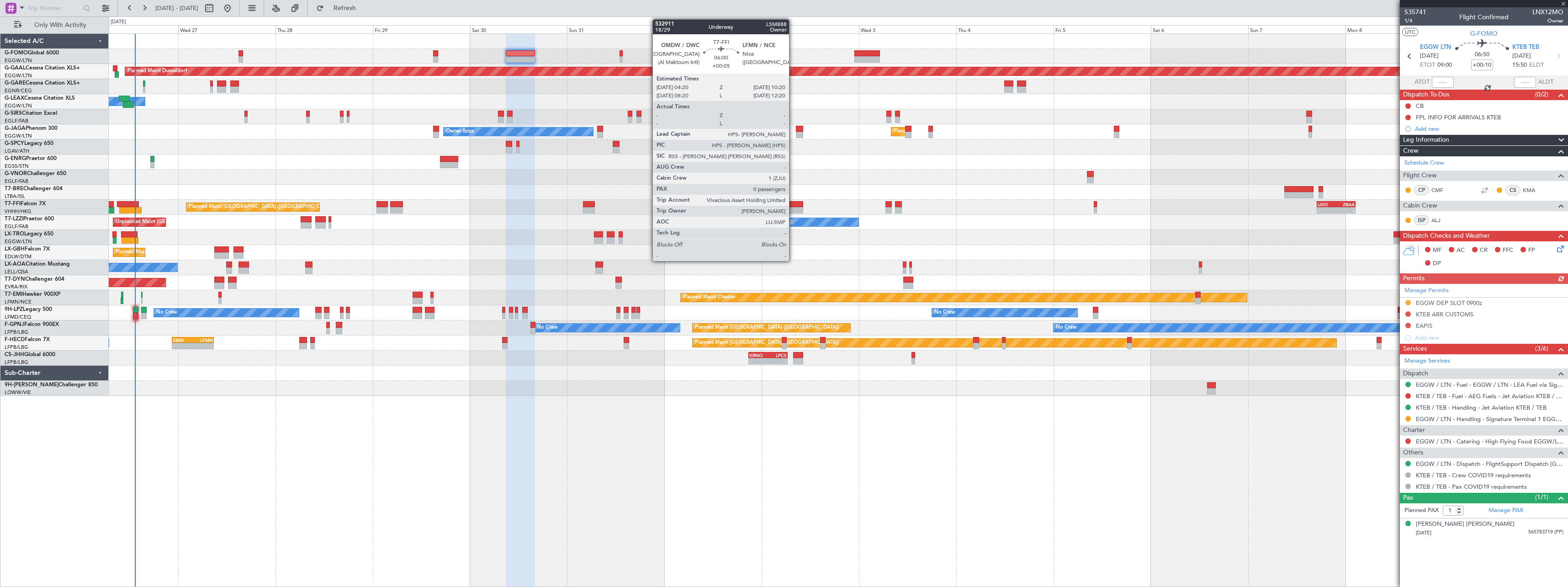
click at [793, 206] on div at bounding box center [790, 204] width 24 height 7
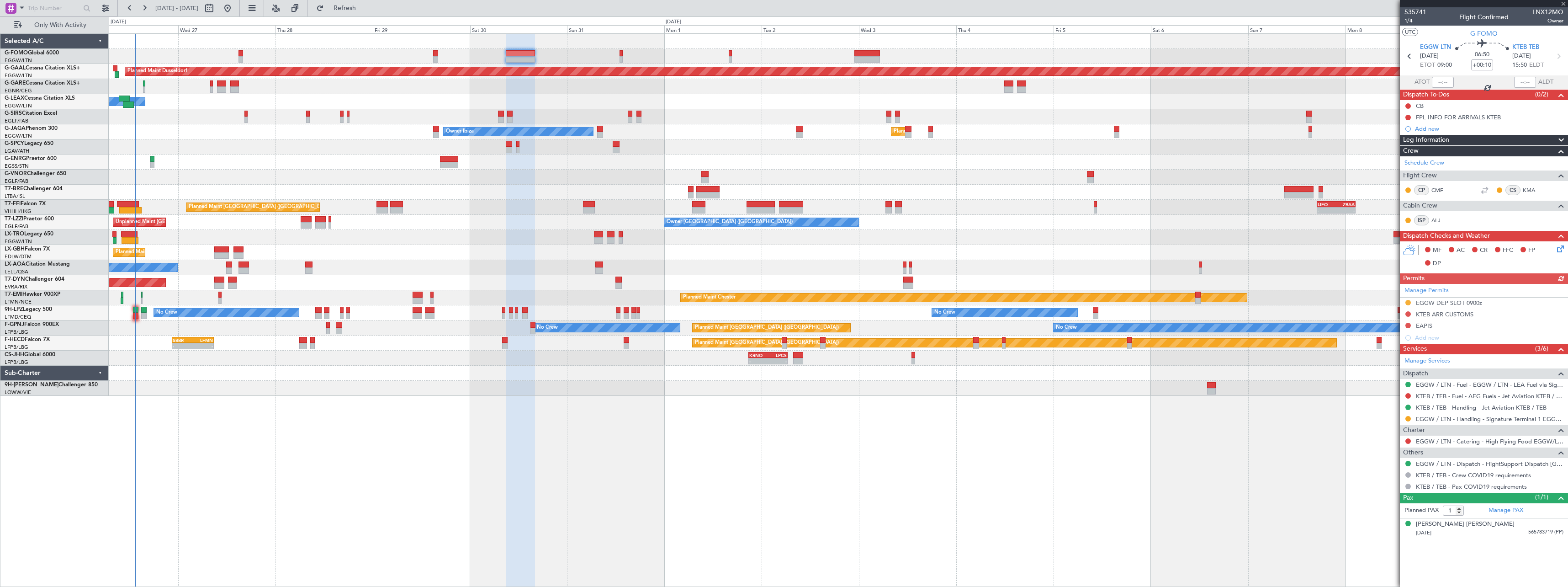
type input "+00:05"
type input "0"
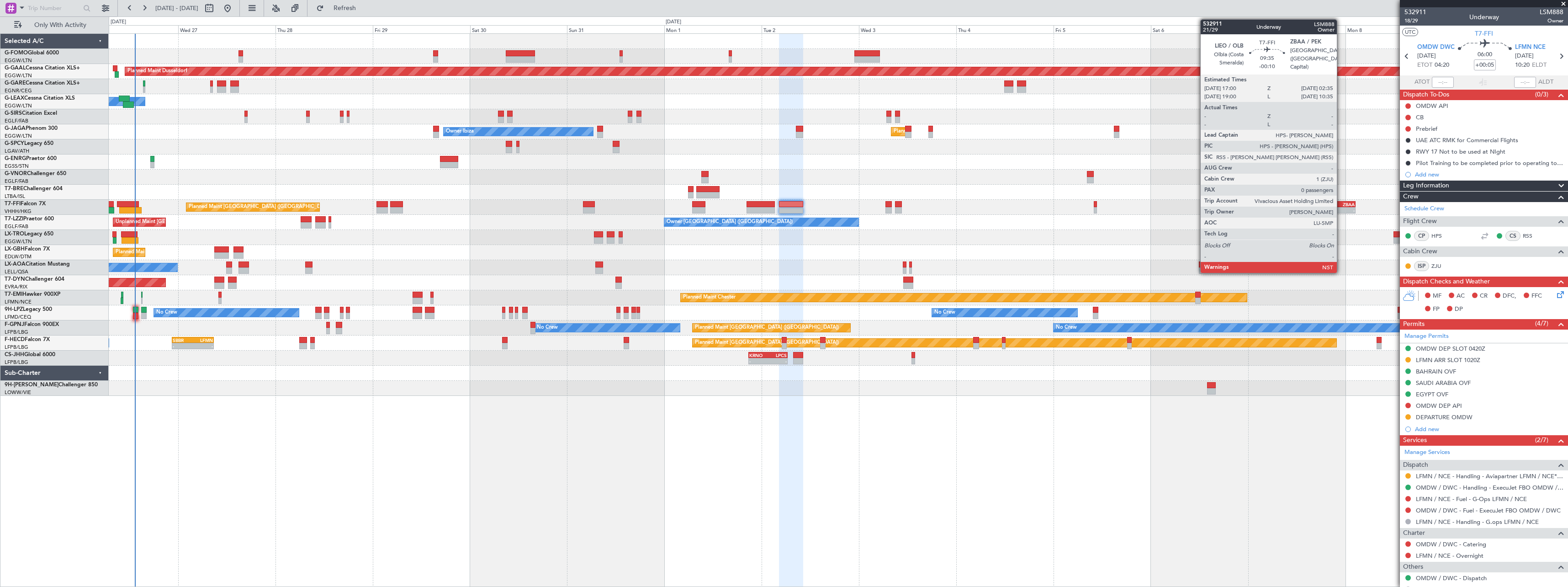
click at [1341, 207] on div "[PERSON_NAME] 17:00 Z ZBAA 02:35 Z" at bounding box center [1336, 204] width 39 height 7
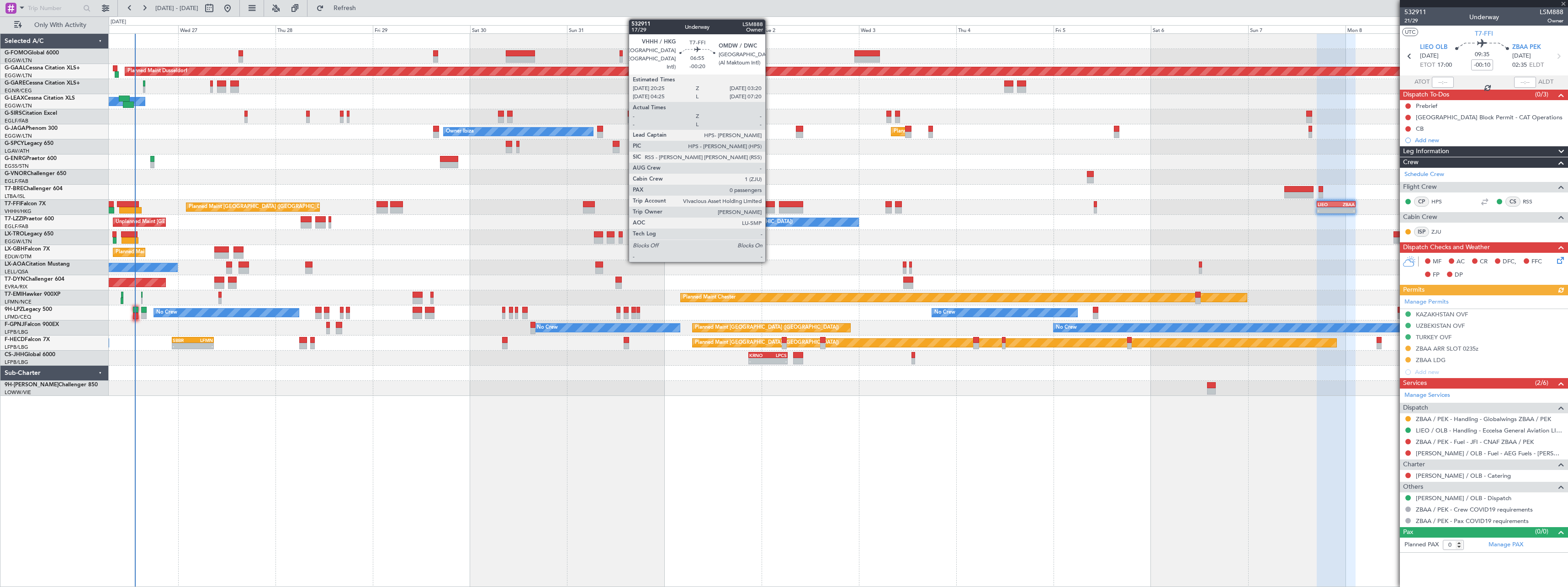
click at [769, 204] on div at bounding box center [761, 204] width 28 height 7
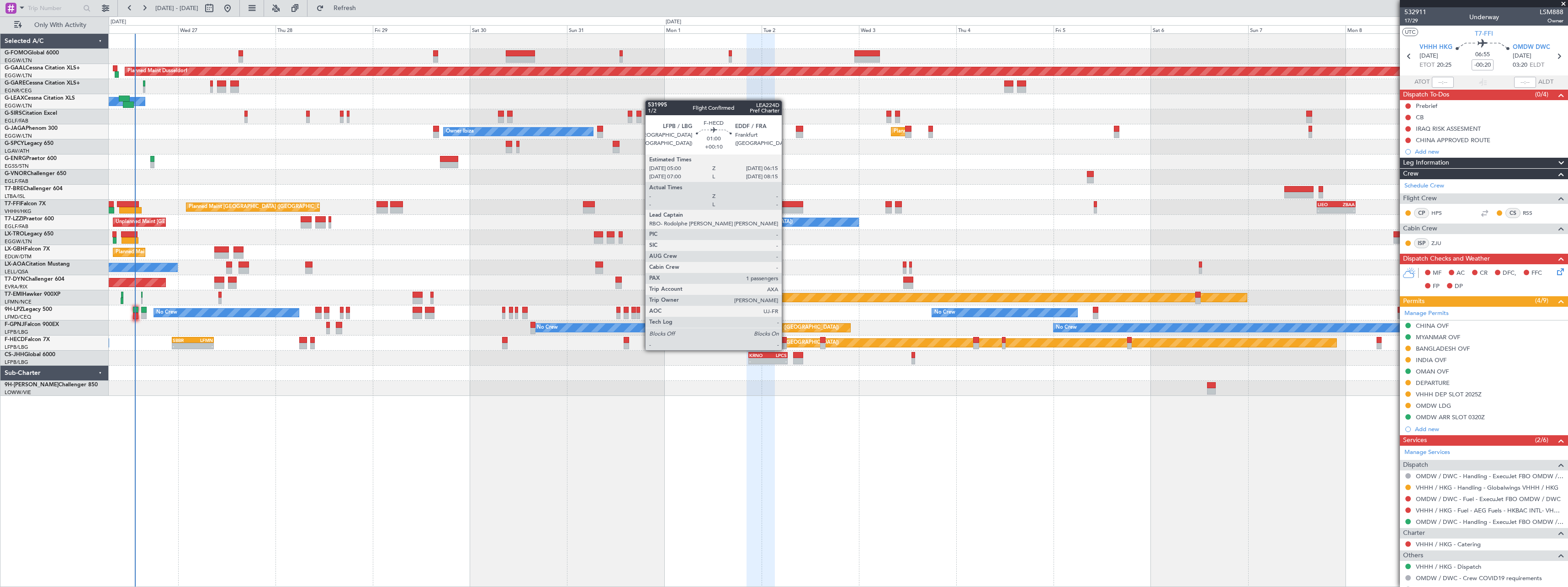
click at [786, 341] on div at bounding box center [784, 340] width 6 height 7
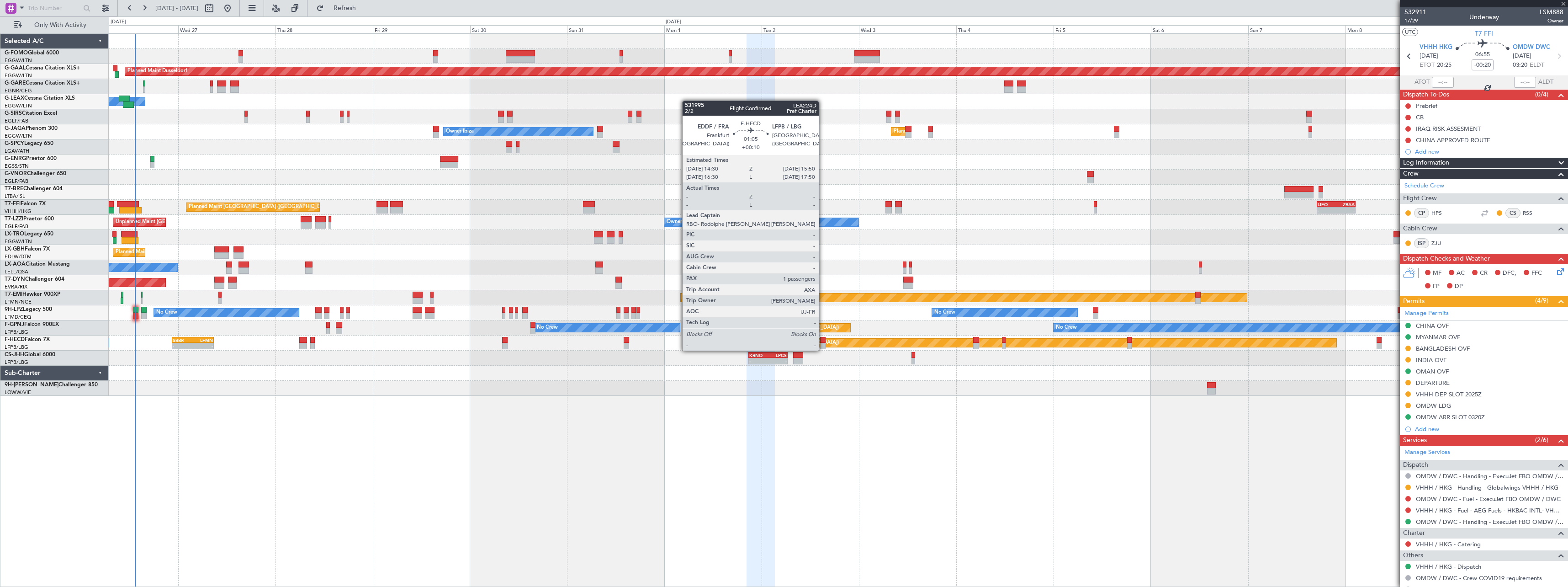
type input "+00:10"
type input "1"
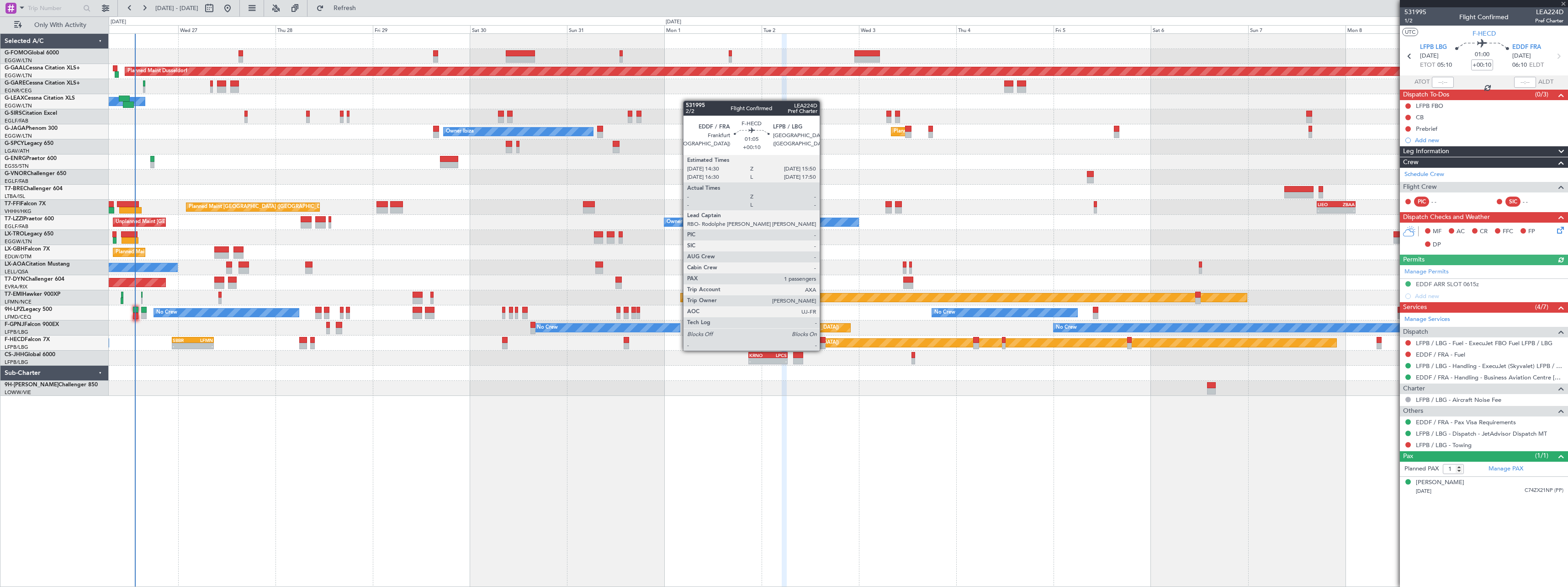
click at [824, 342] on div at bounding box center [823, 340] width 6 height 7
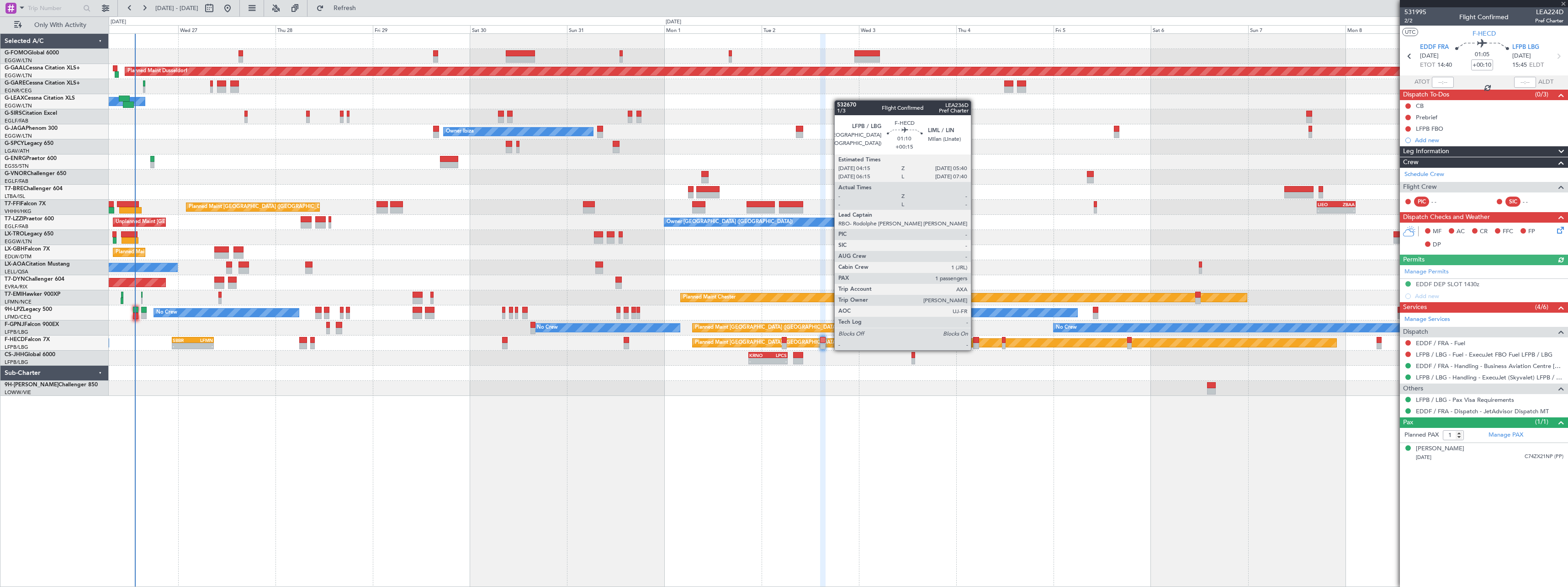
click at [975, 341] on div at bounding box center [975, 340] width 6 height 7
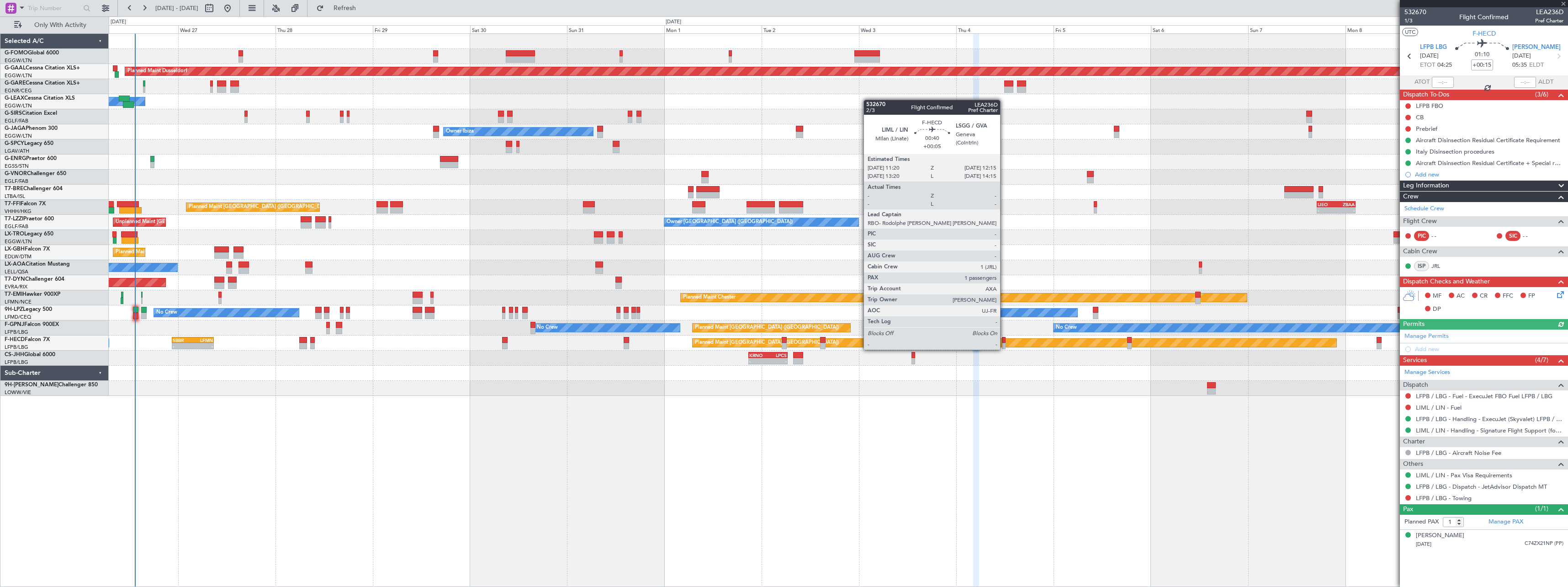
click at [1005, 341] on div at bounding box center [1004, 340] width 4 height 7
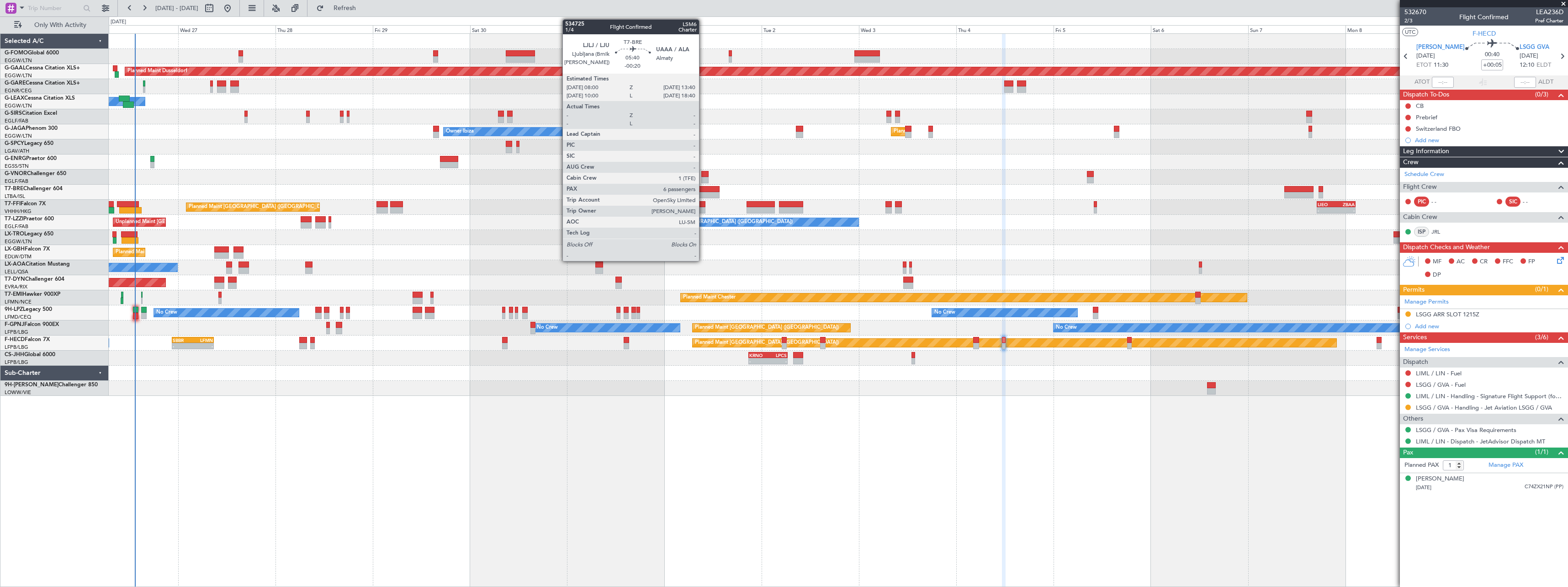
click at [703, 189] on div at bounding box center [708, 189] width 23 height 7
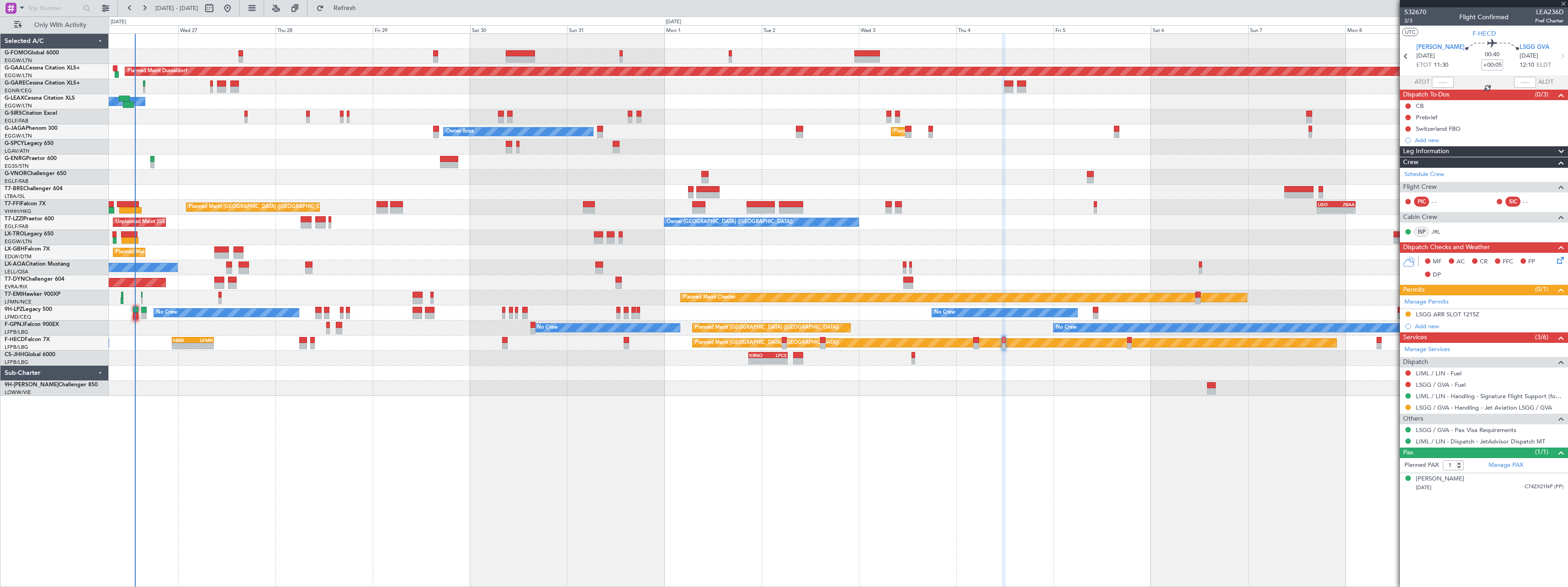
type input "-00:20"
type input "6"
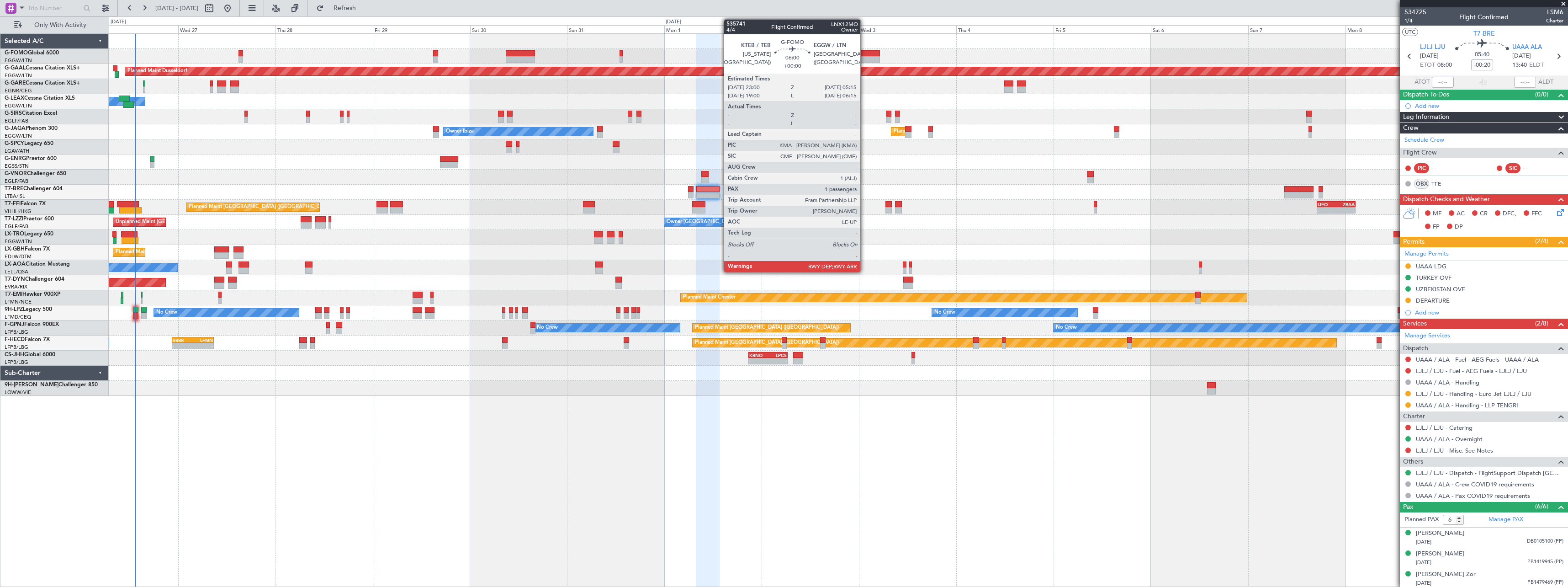
click at [865, 55] on div at bounding box center [867, 54] width 26 height 7
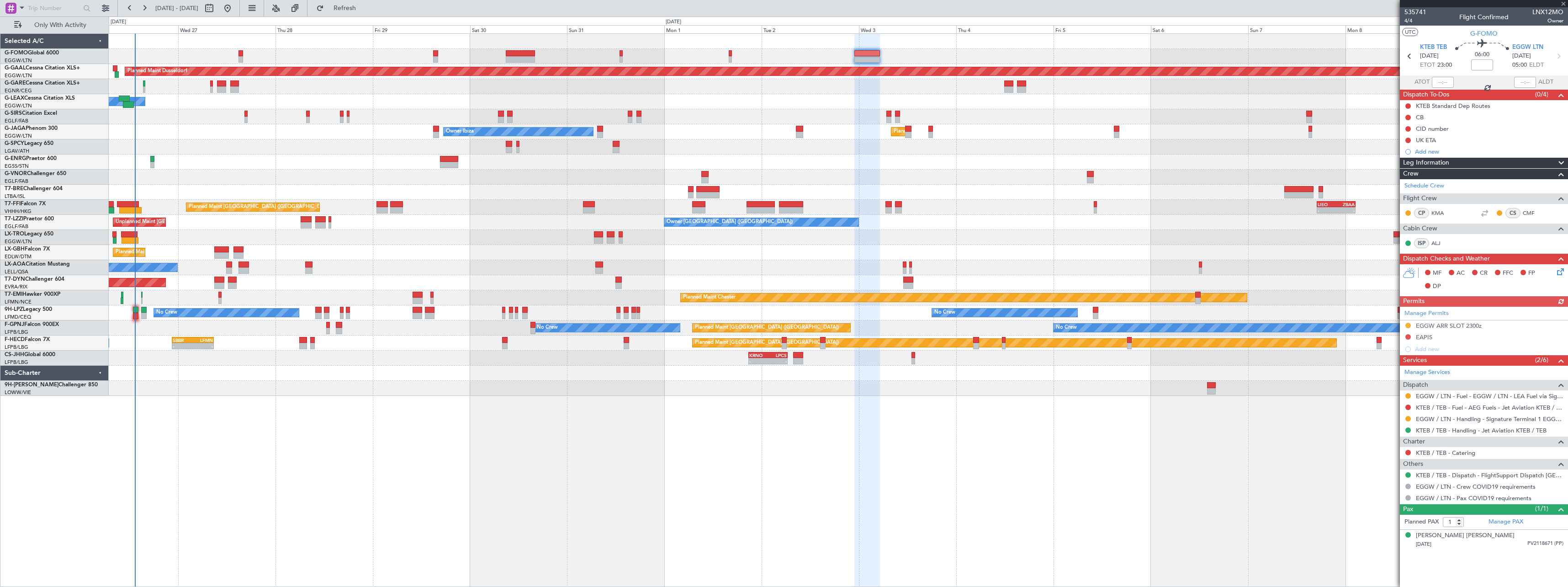
click at [1469, 161] on div "Leg Information" at bounding box center [1483, 162] width 168 height 11
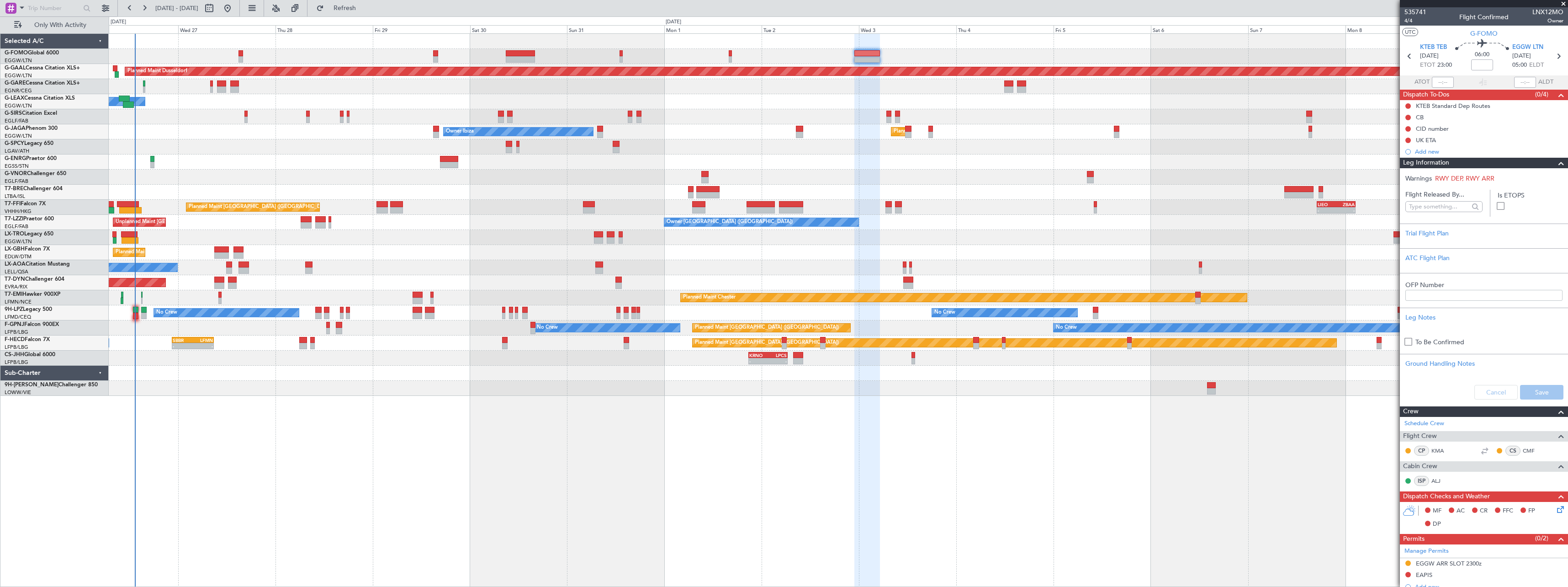
click at [1561, 3] on span at bounding box center [1563, 4] width 9 height 8
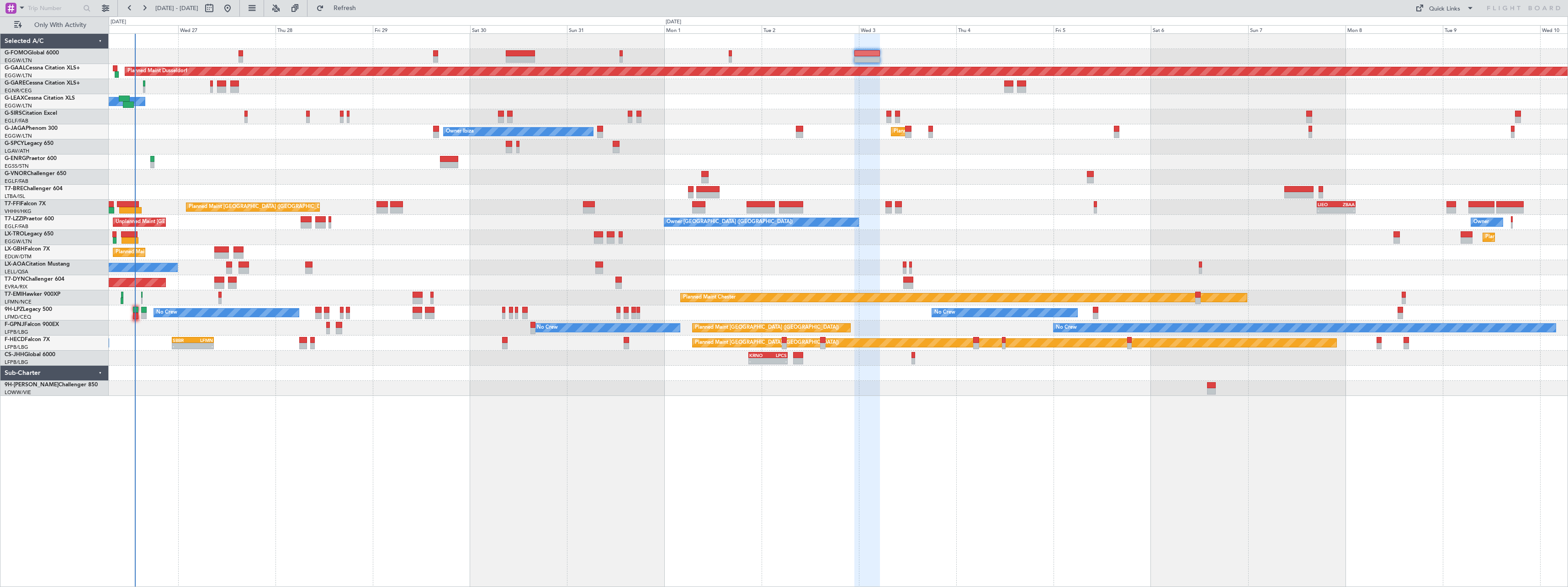
type input "0"
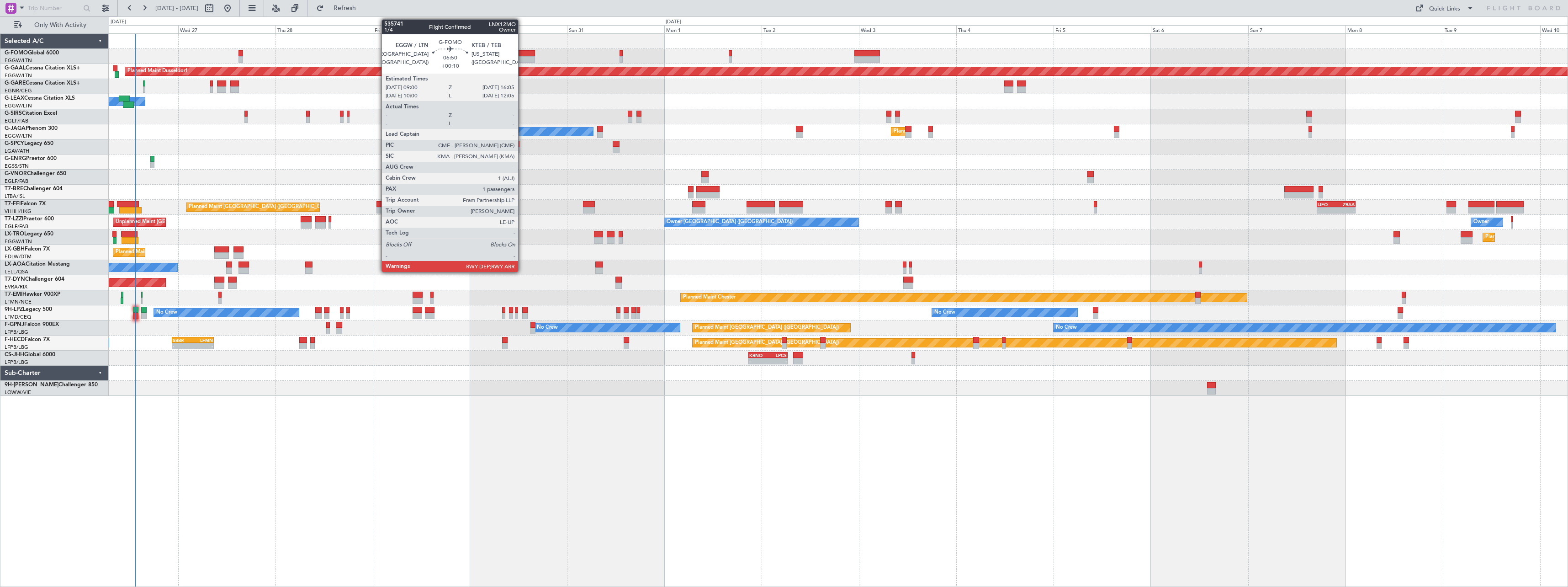
click at [522, 56] on div at bounding box center [520, 54] width 28 height 7
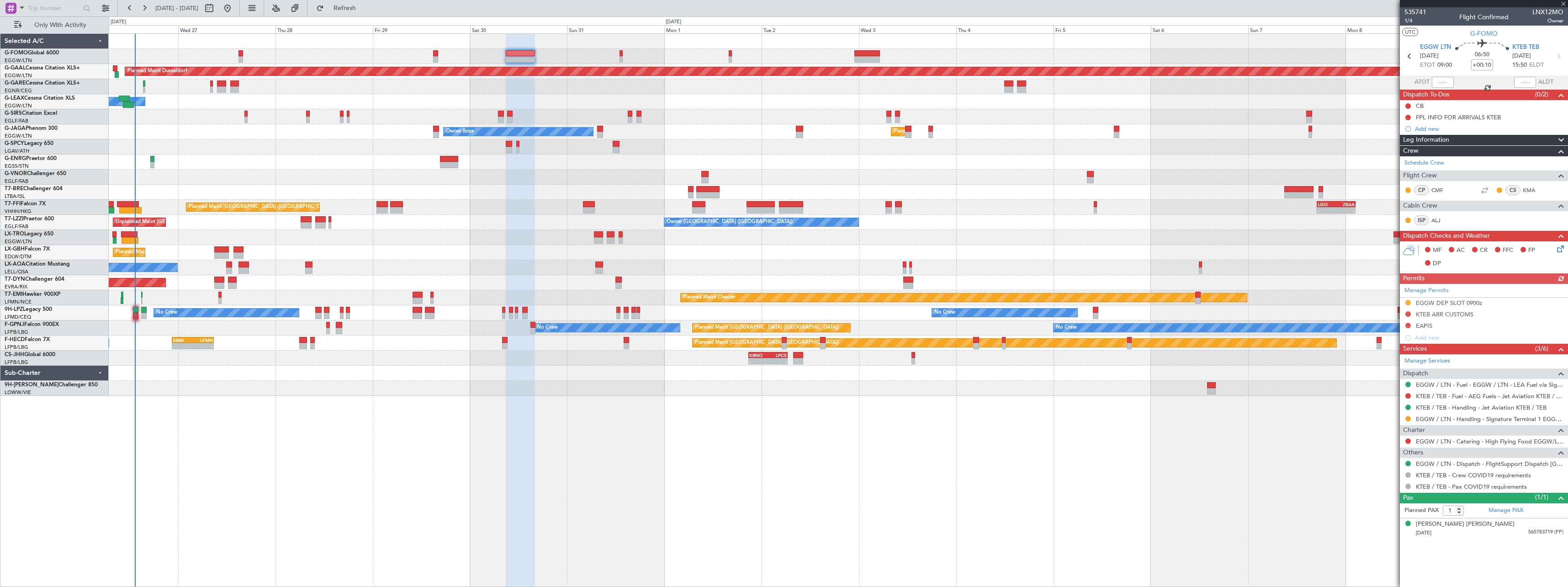
click at [1444, 142] on span "Leg Information" at bounding box center [1426, 140] width 46 height 11
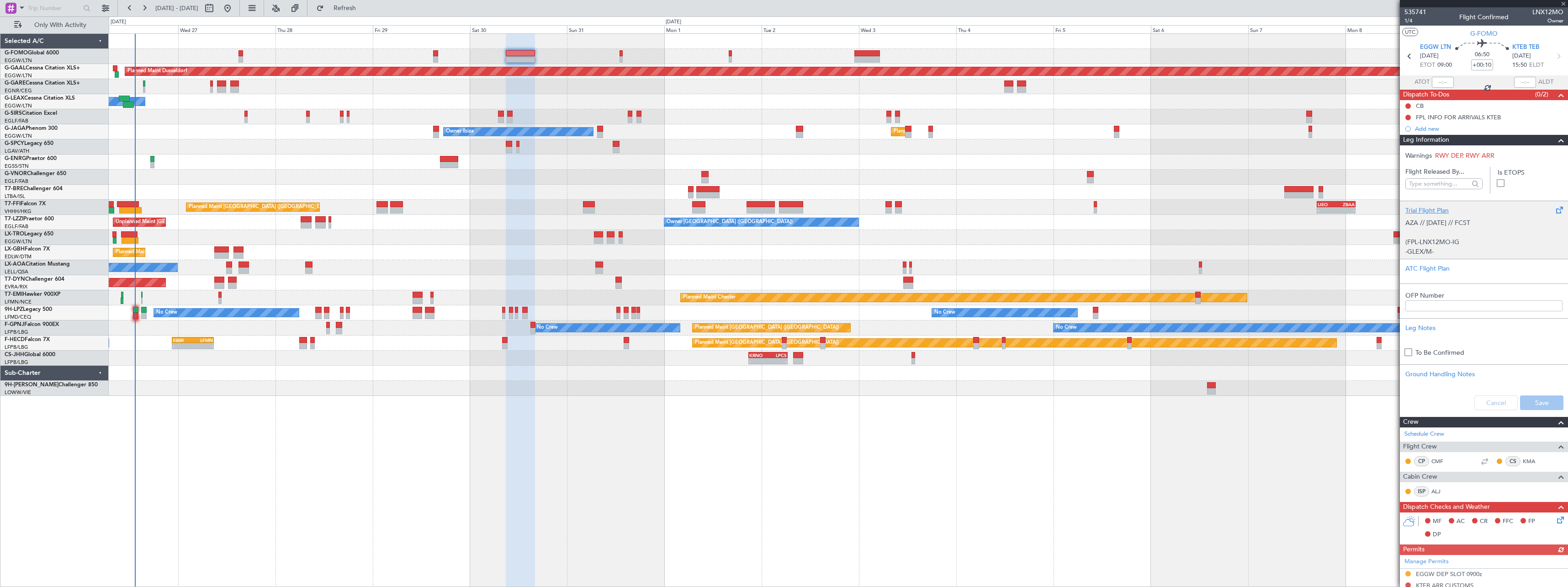
click at [1427, 227] on div "AZA // [DATE] // FCST (FPL-LNX12MO-IG -GLEX/M-SBDE2E3FGHIJ1J3J4J5M1M3RWXYZ/LB2D…" at bounding box center [1484, 234] width 157 height 39
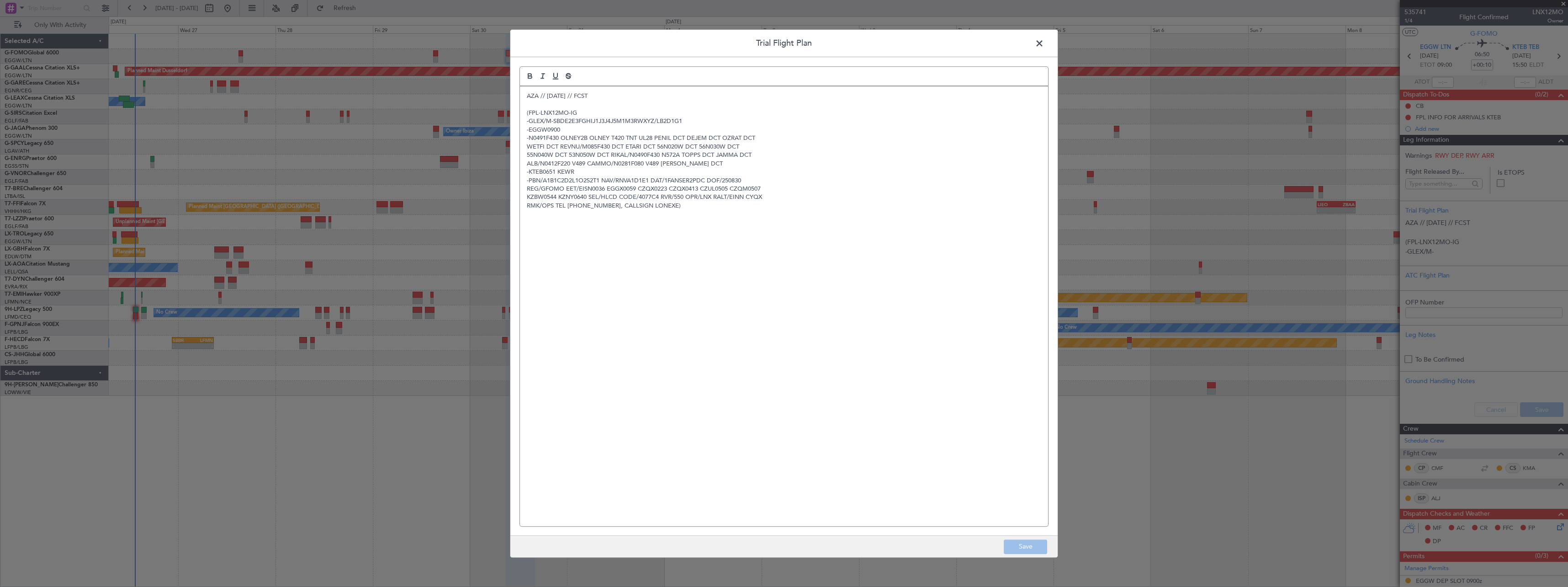
click at [1044, 44] on span at bounding box center [1044, 46] width 0 height 18
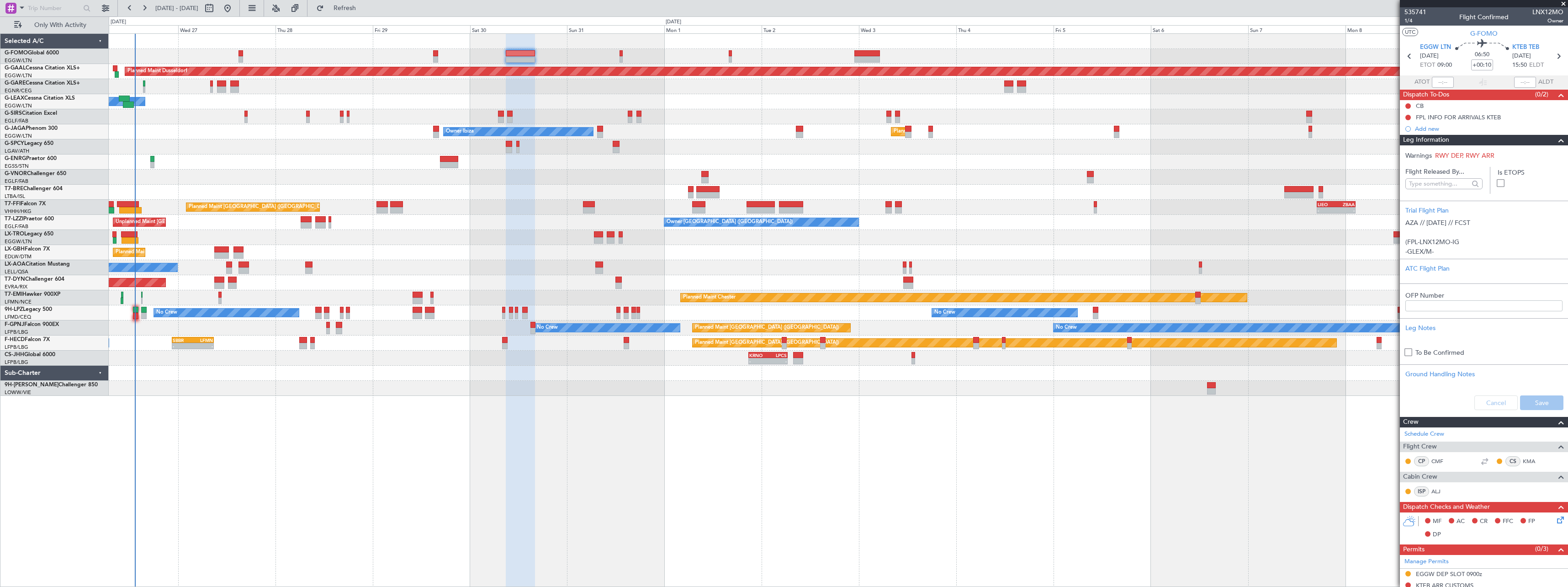
click at [1476, 142] on div "Leg Information" at bounding box center [1483, 140] width 168 height 11
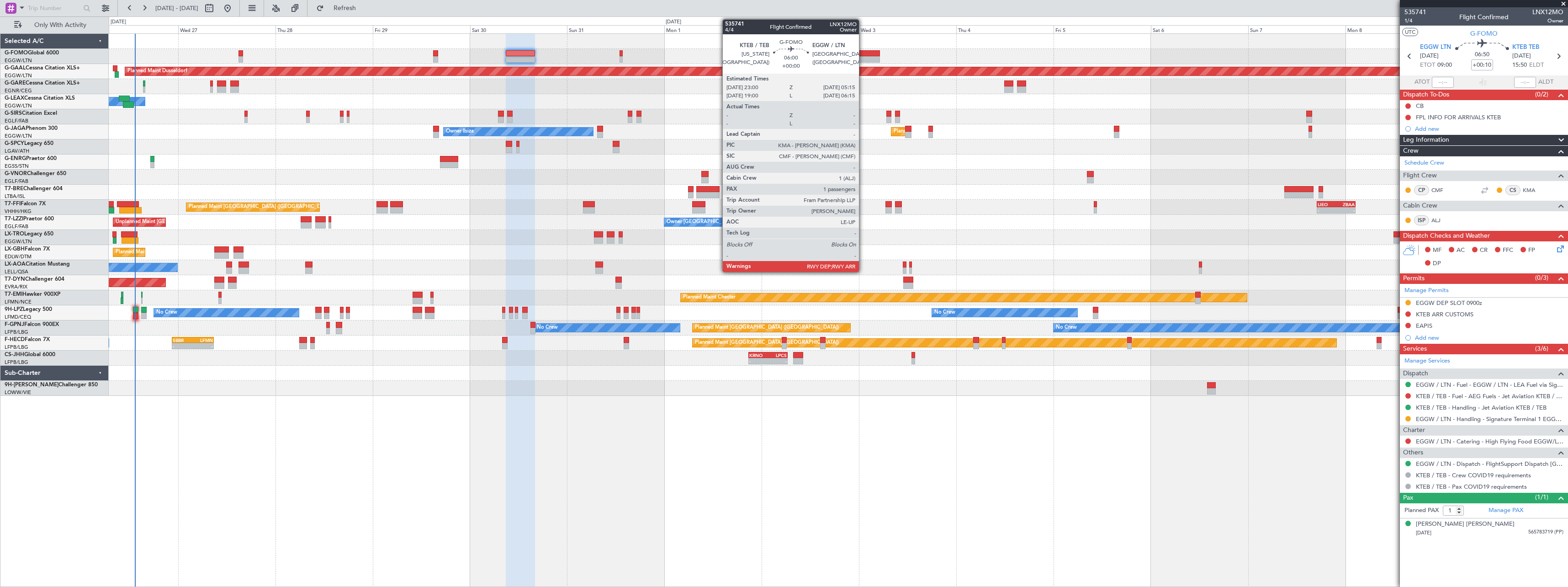
click at [863, 54] on div at bounding box center [867, 54] width 26 height 7
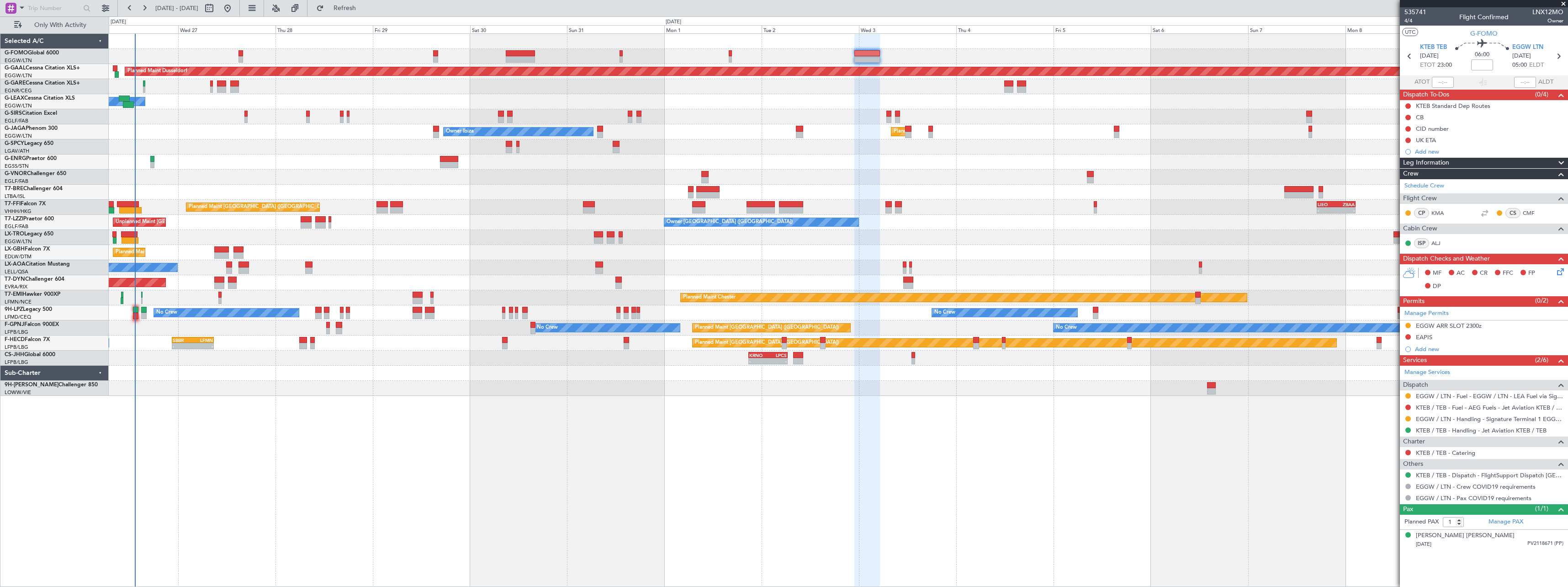
click at [1442, 161] on span "Leg Information" at bounding box center [1426, 162] width 46 height 11
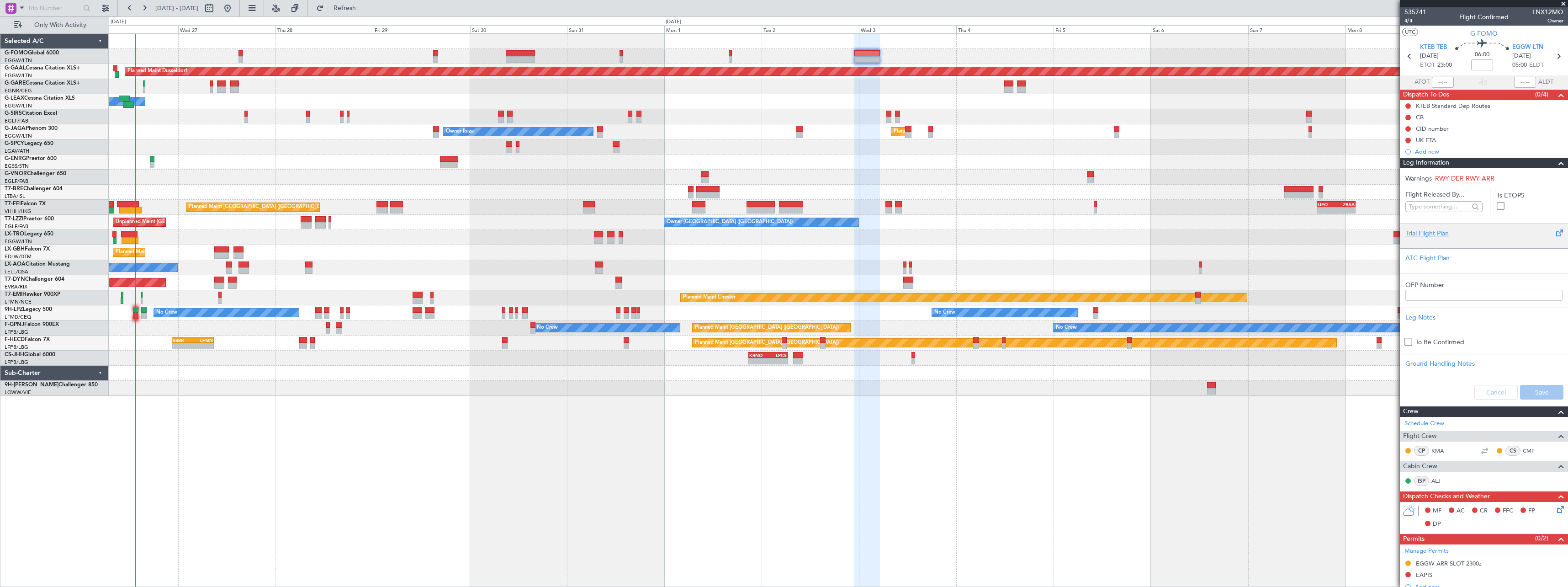
click at [1427, 234] on div "Trial Flight Plan" at bounding box center [1484, 233] width 157 height 9
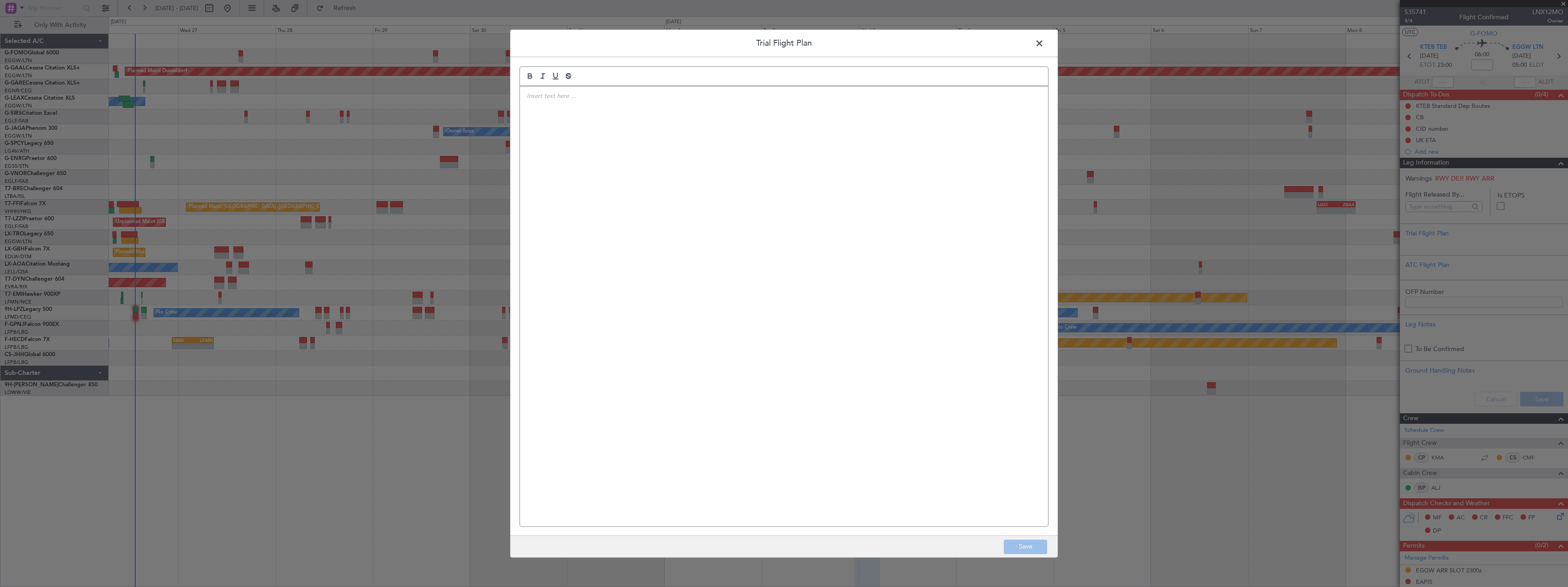
click at [830, 193] on div at bounding box center [784, 306] width 528 height 440
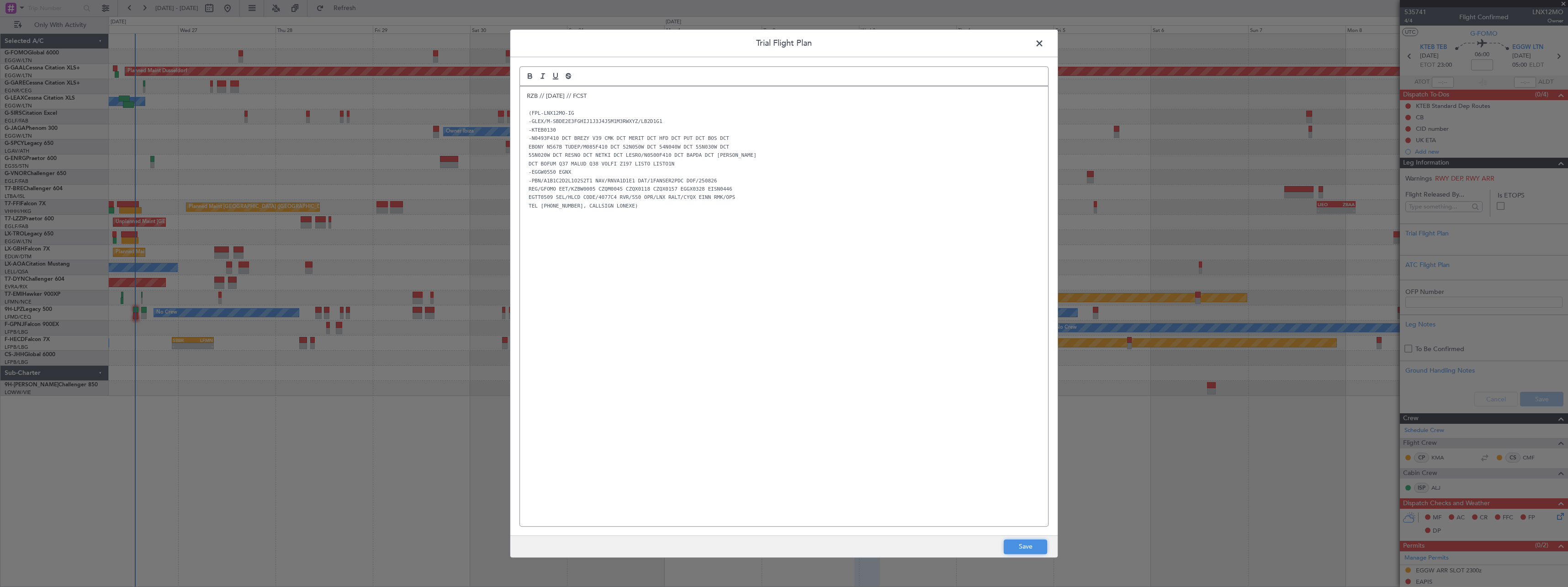
drag, startPoint x: 1011, startPoint y: 542, endPoint x: 1117, endPoint y: 539, distance: 106.0
click at [1012, 542] on button "Save" at bounding box center [1026, 546] width 44 height 14
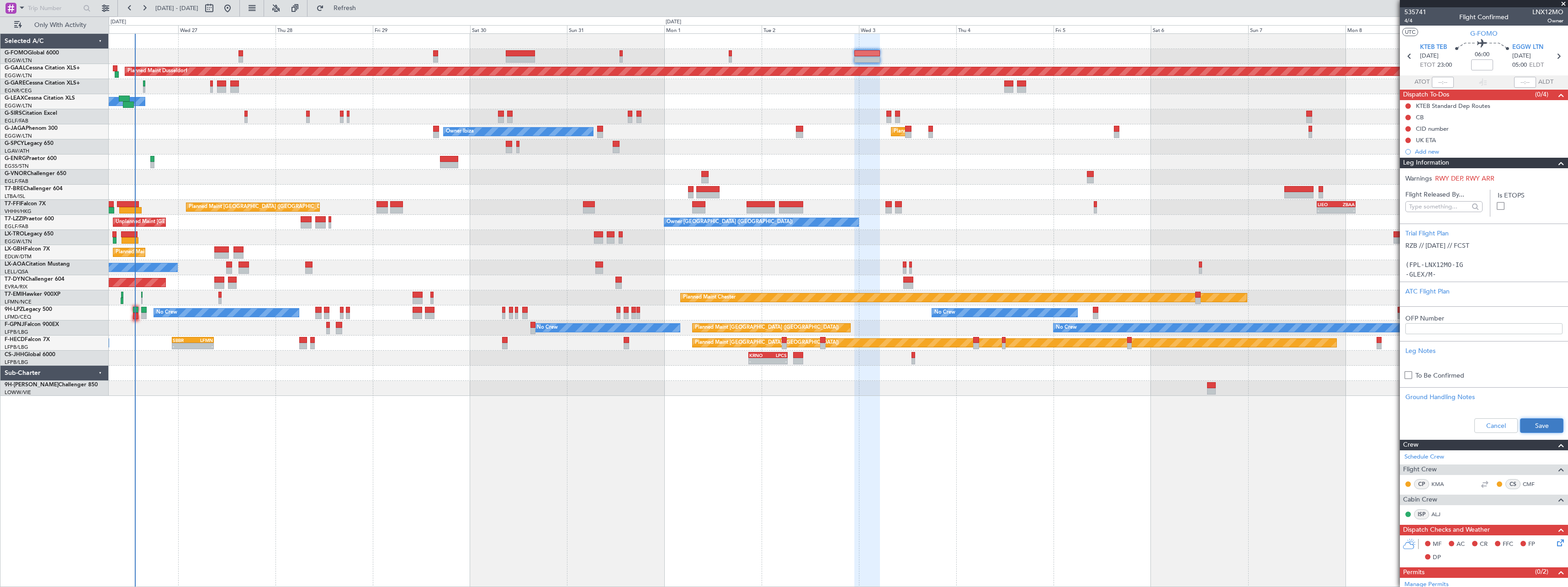
click at [1524, 422] on button "Save" at bounding box center [1542, 425] width 44 height 14
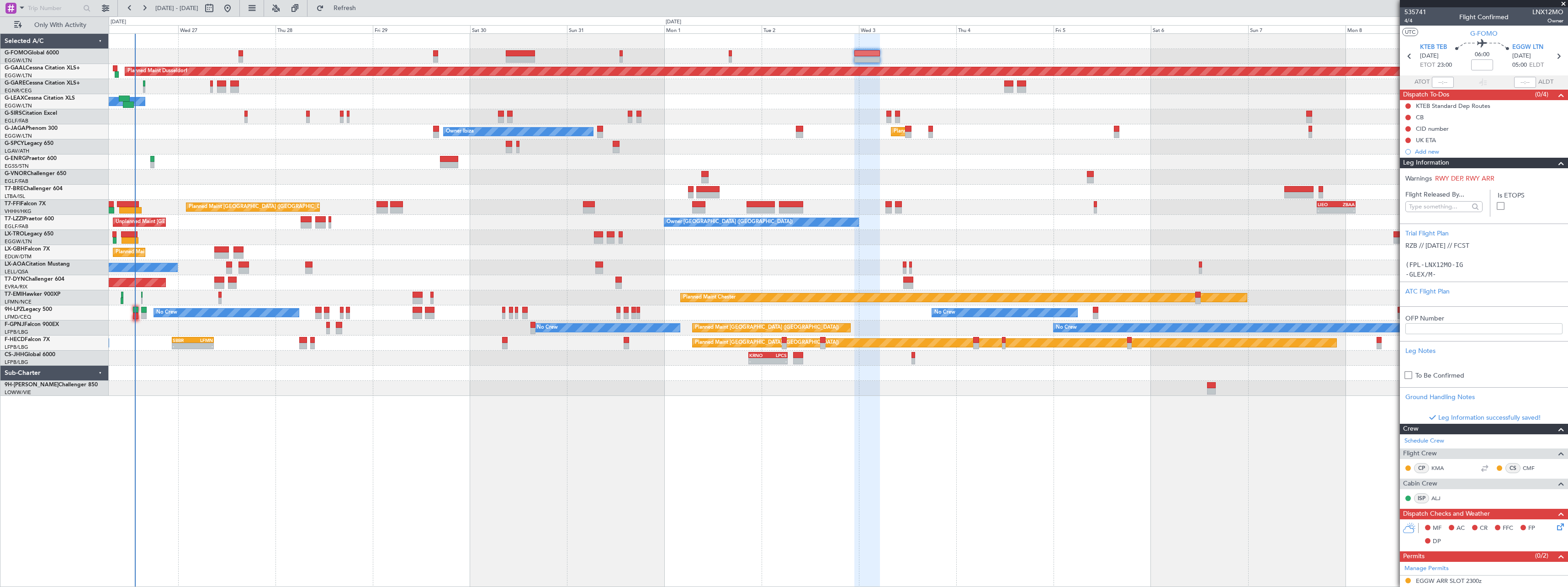
click at [1475, 159] on div "Leg Information" at bounding box center [1483, 162] width 168 height 11
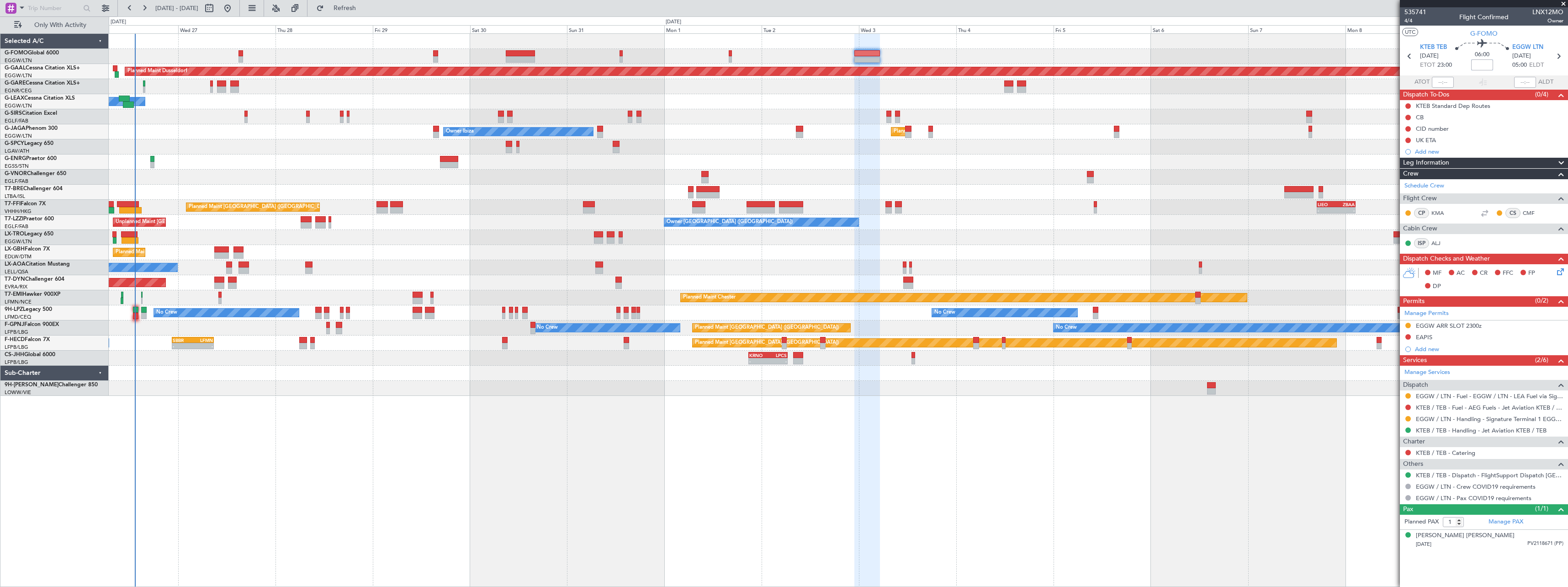
click at [1481, 68] on input at bounding box center [1482, 64] width 22 height 11
type input "-00:10"
click at [1406, 395] on button at bounding box center [1408, 395] width 6 height 6
click at [1375, 504] on span "Confirmed" at bounding box center [1382, 504] width 28 height 9
click at [1469, 325] on div "EGGW ARR SLOT 2300z" at bounding box center [1448, 325] width 66 height 8
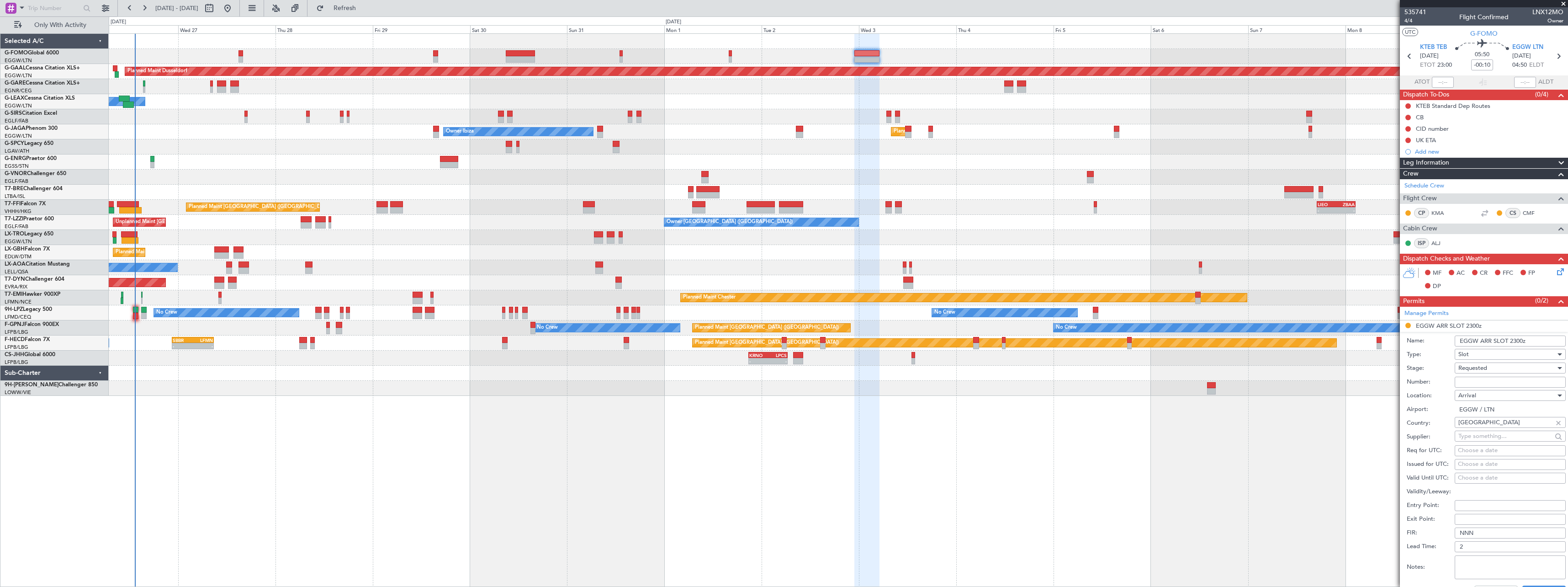
drag, startPoint x: 1509, startPoint y: 343, endPoint x: 1522, endPoint y: 343, distance: 13.0
click at [1522, 343] on input "EGGW ARR SLOT 2300z" at bounding box center [1510, 341] width 111 height 11
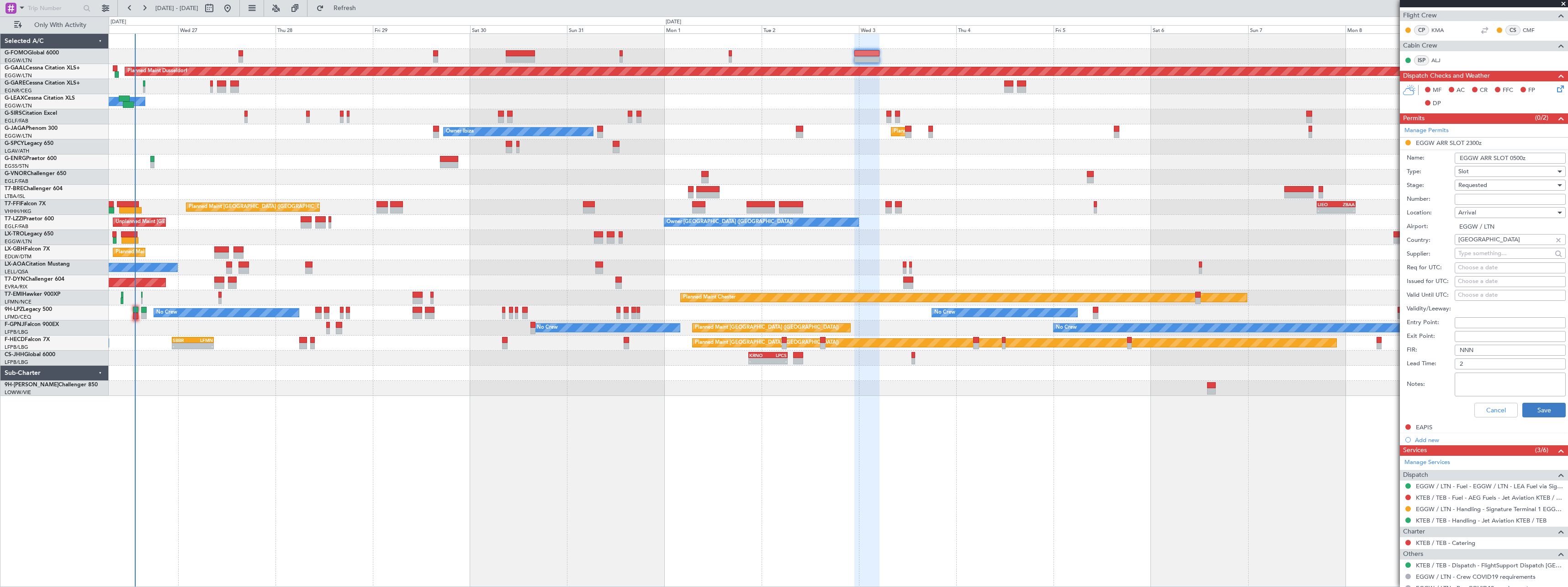
type input "EGGW ARR SLOT 0500z"
click at [1540, 404] on button "Save" at bounding box center [1544, 409] width 44 height 14
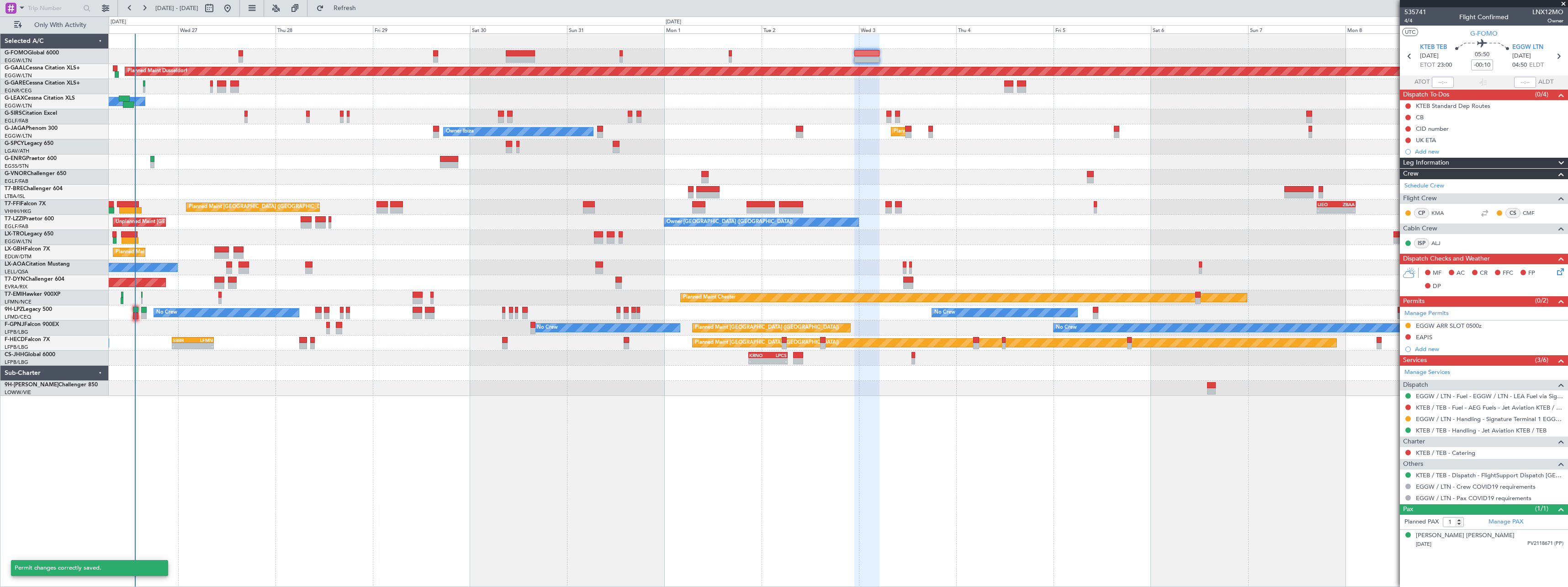
scroll to position [0, 0]
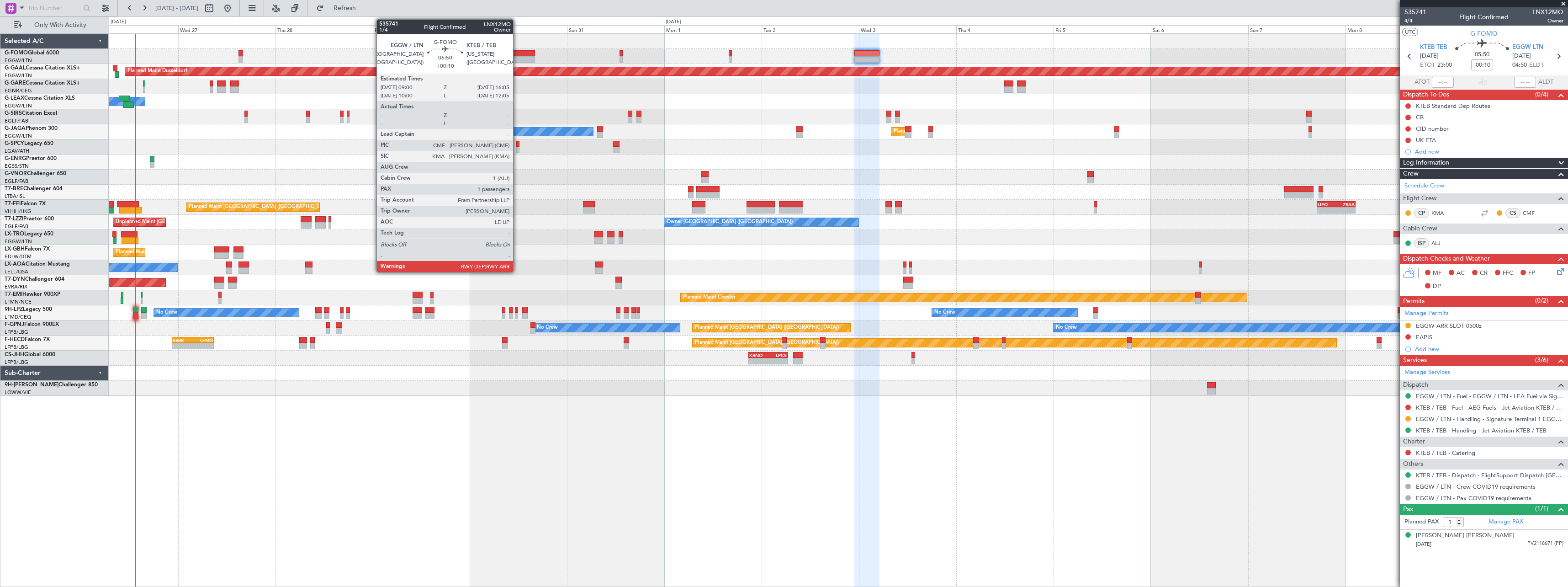
click at [517, 54] on div at bounding box center [520, 54] width 28 height 7
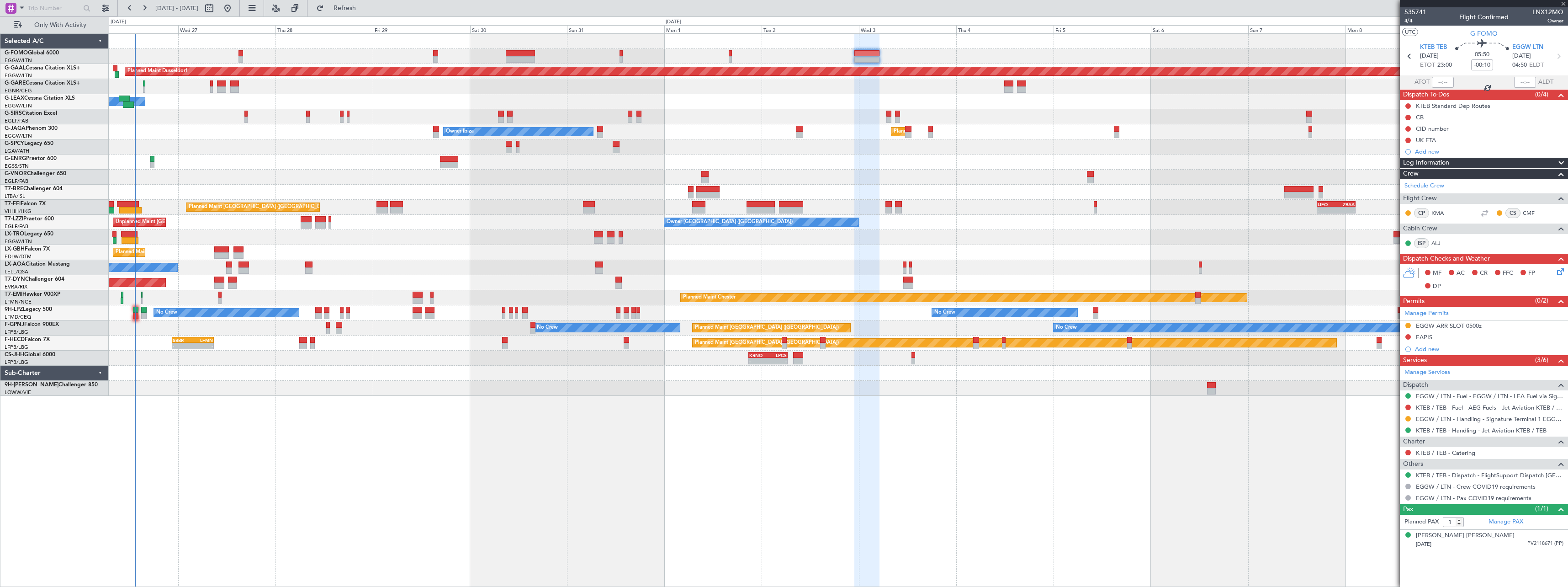
type input "+00:10"
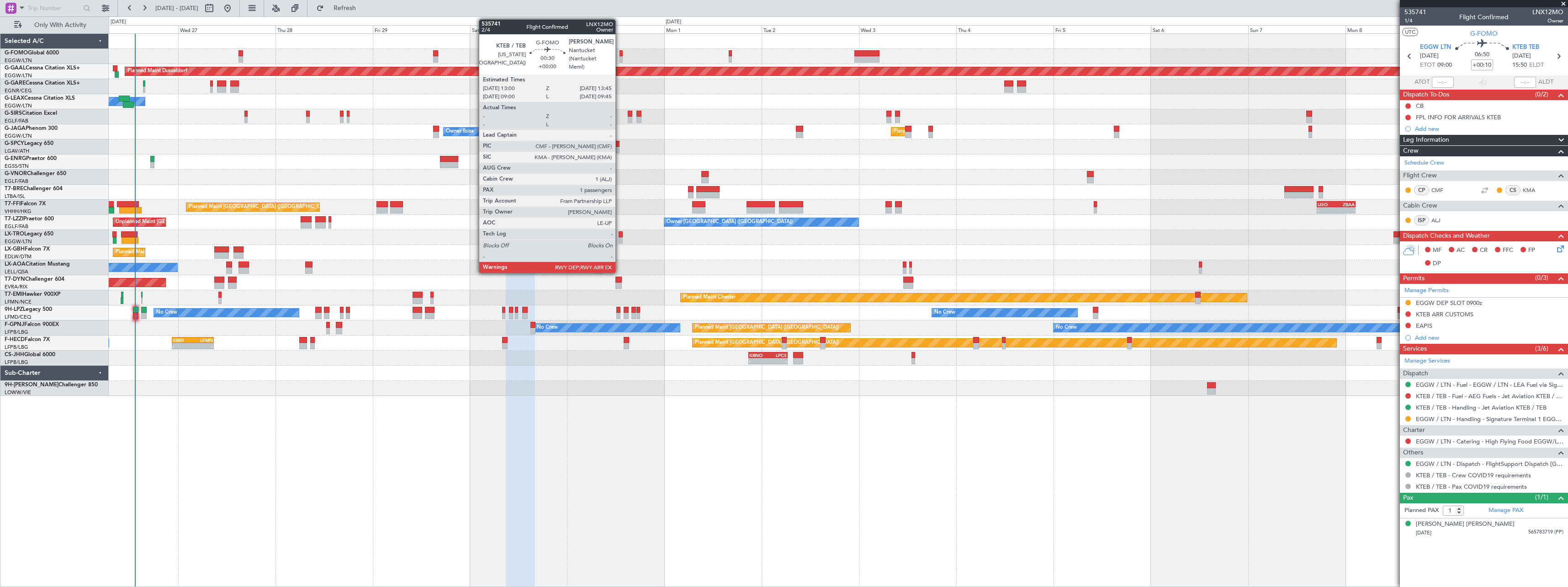
click at [619, 56] on div at bounding box center [621, 59] width 3 height 7
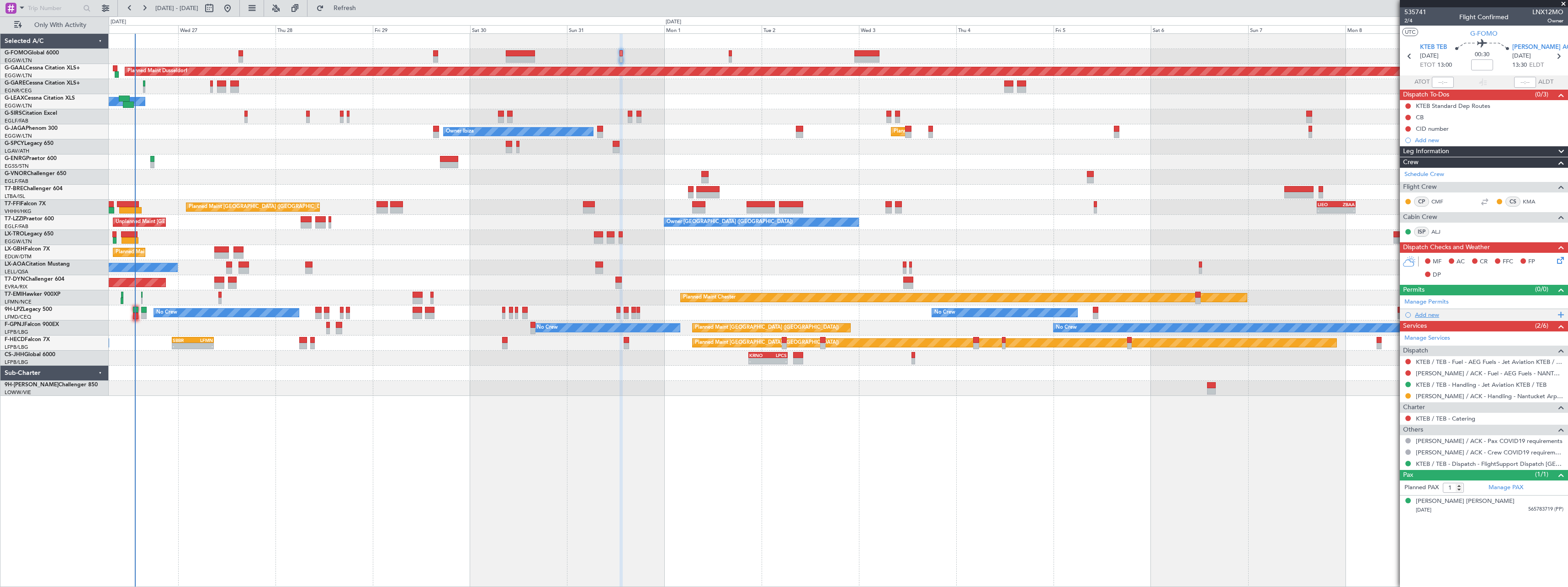
click at [1430, 317] on div "Add new" at bounding box center [1485, 314] width 141 height 8
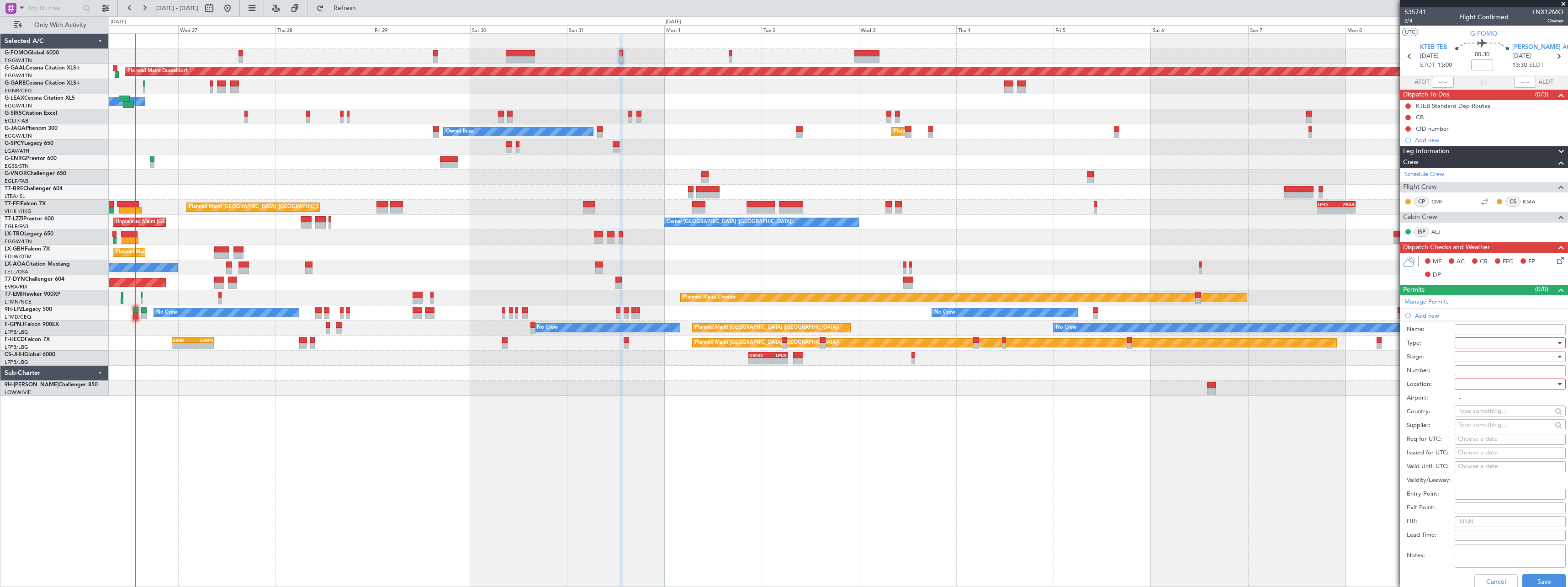
click at [1461, 342] on div at bounding box center [1507, 342] width 97 height 13
click at [1473, 429] on span "CID" at bounding box center [1507, 430] width 96 height 13
click at [1468, 354] on div at bounding box center [1507, 356] width 97 height 13
click at [1471, 389] on span "Not Requested" at bounding box center [1507, 389] width 96 height 13
click at [1470, 385] on div at bounding box center [1507, 384] width 97 height 13
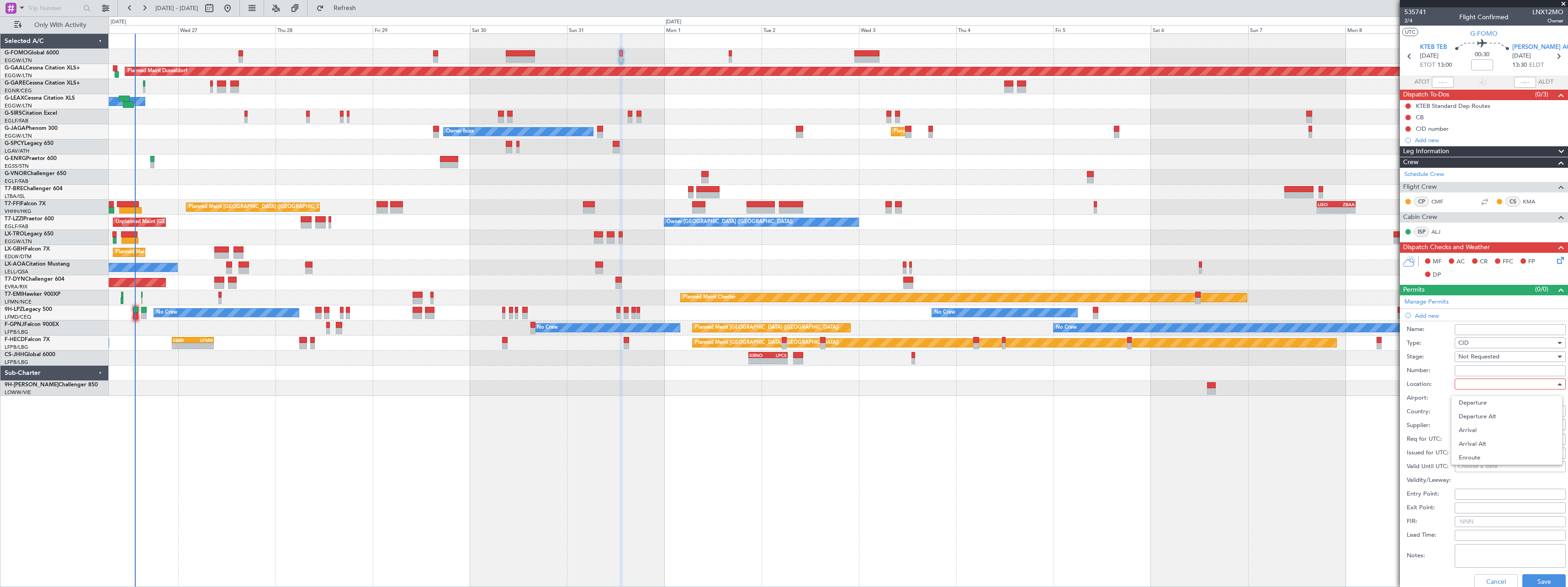
click at [1471, 399] on span "Departure" at bounding box center [1507, 403] width 96 height 13
type input "KTEB / TEB"
click at [1540, 578] on button "Save" at bounding box center [1544, 580] width 44 height 14
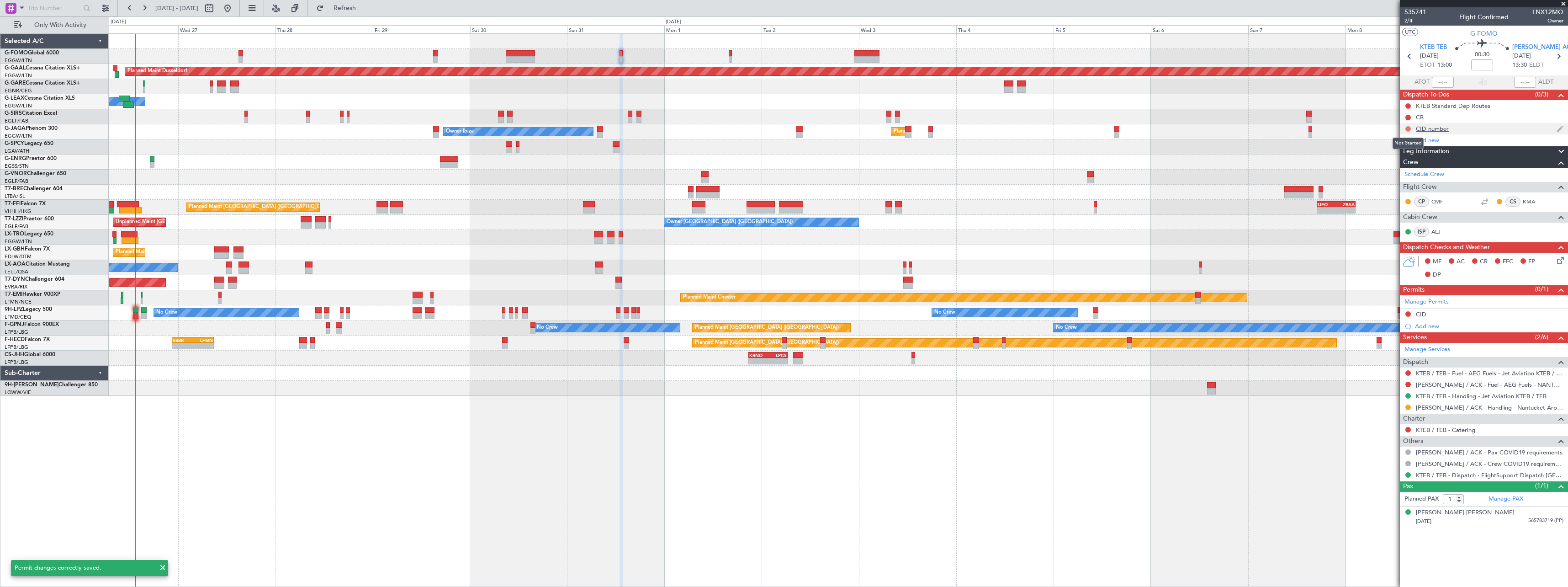
click at [1409, 130] on button at bounding box center [1408, 129] width 6 height 6
click at [1402, 179] on span "Cancelled" at bounding box center [1410, 183] width 26 height 9
click at [1409, 105] on button at bounding box center [1408, 106] width 6 height 6
click at [1403, 163] on span "Cancelled" at bounding box center [1410, 160] width 26 height 9
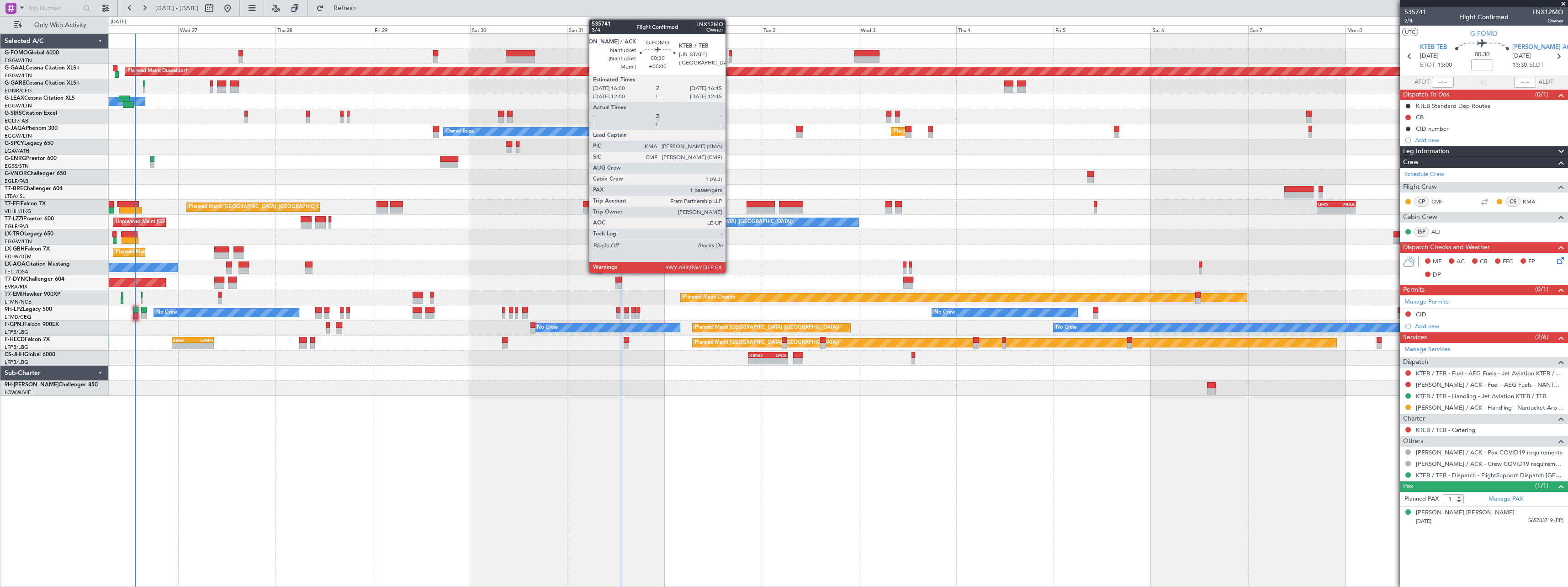
click at [730, 53] on div at bounding box center [730, 54] width 3 height 7
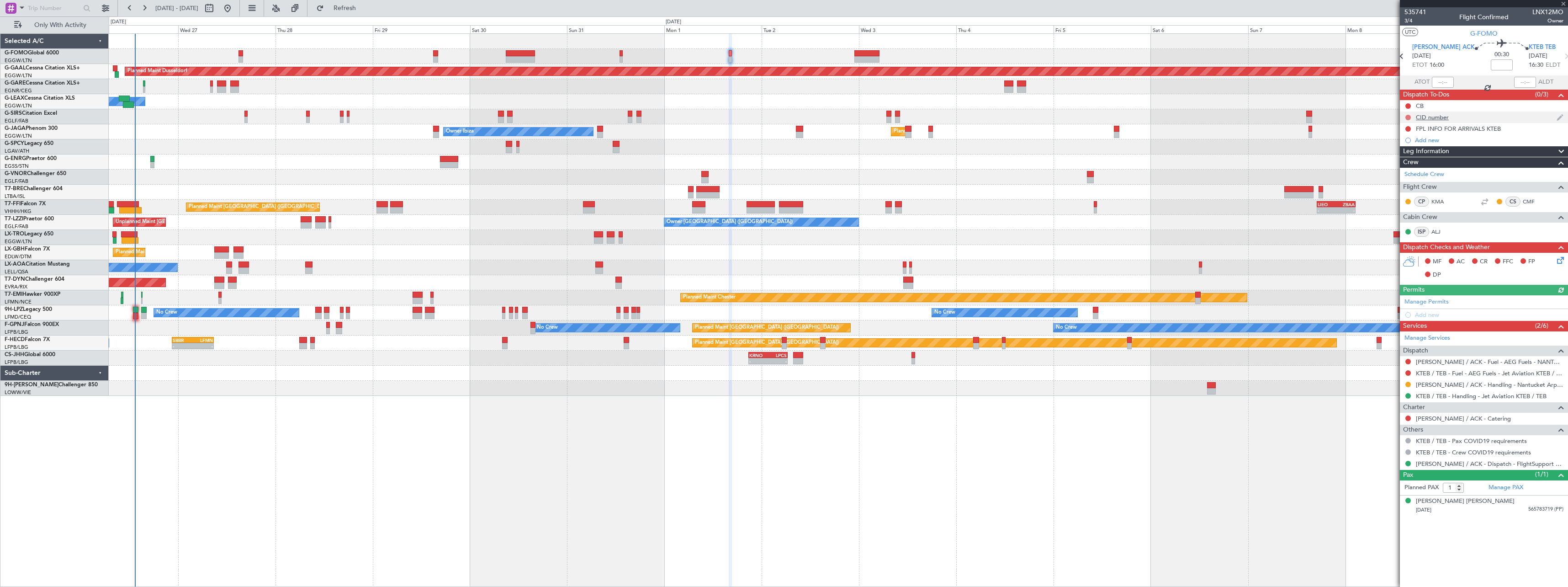
click at [1407, 118] on button at bounding box center [1408, 117] width 6 height 6
click at [1403, 172] on span "Cancelled" at bounding box center [1410, 171] width 26 height 9
click at [1461, 128] on div "FPL INFO FOR ARRIVALS KTEB" at bounding box center [1458, 128] width 85 height 8
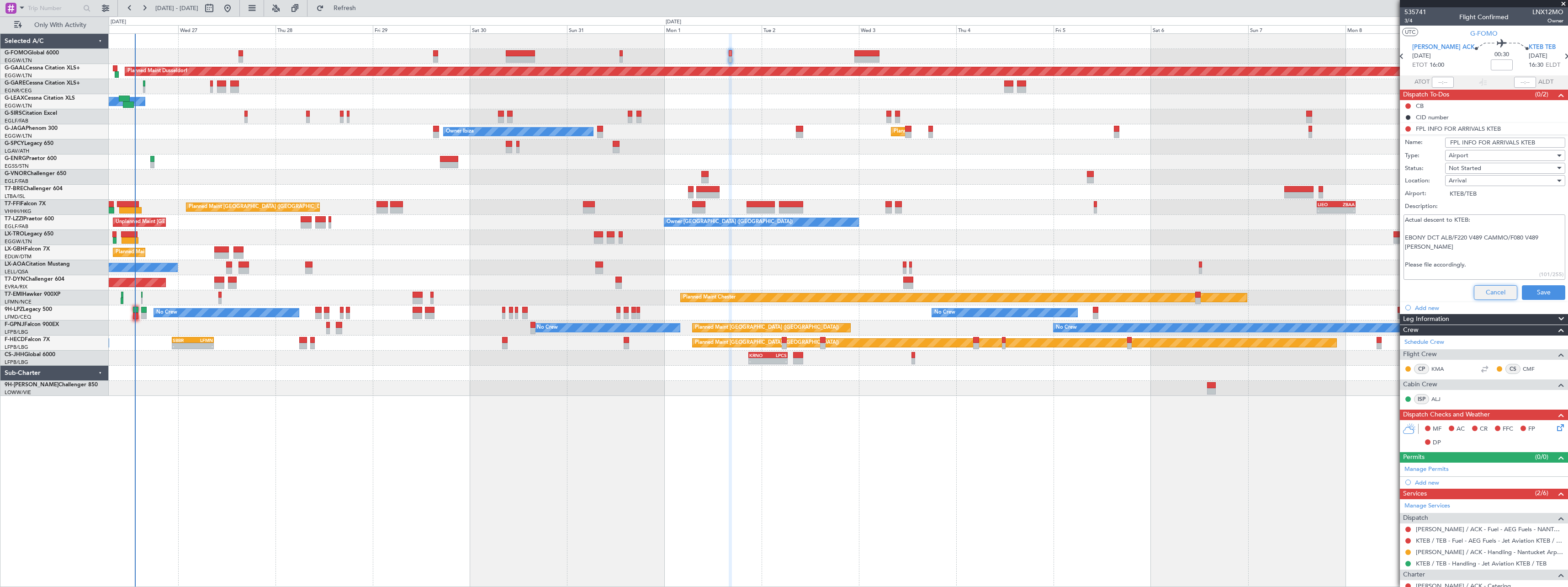
click at [1490, 291] on button "Cancel" at bounding box center [1496, 292] width 44 height 14
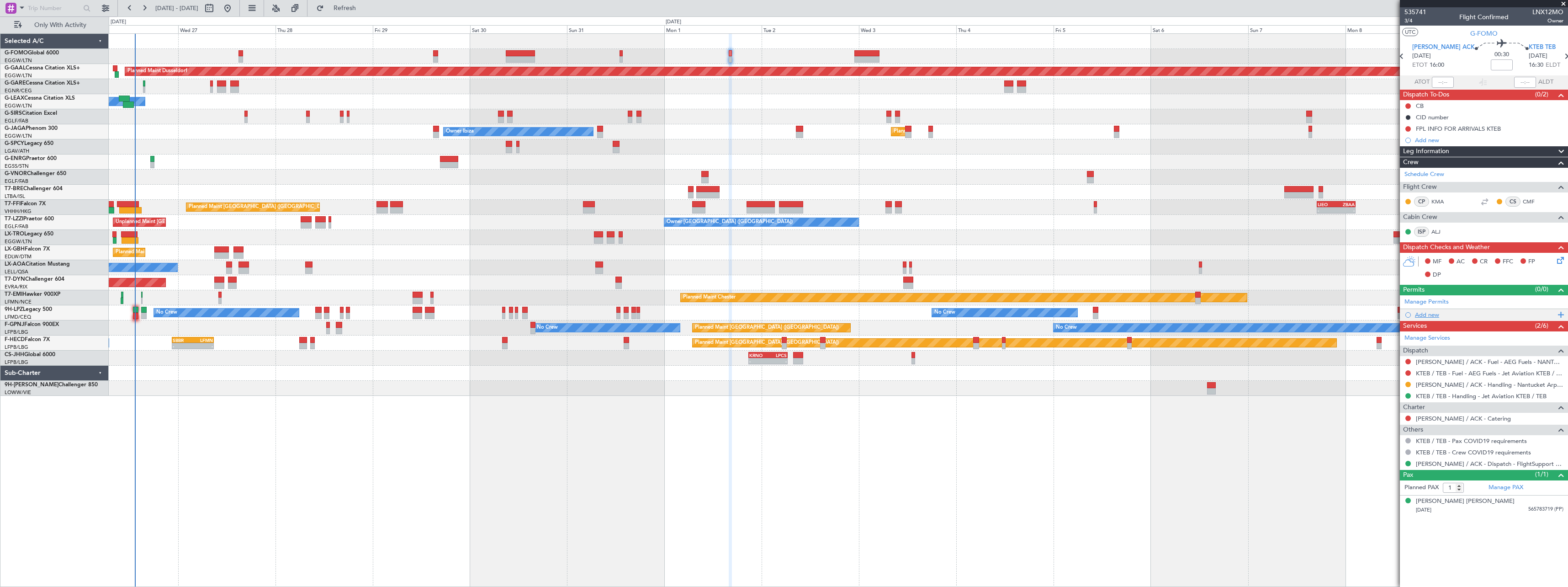
click at [1432, 314] on div "Add new" at bounding box center [1485, 314] width 141 height 8
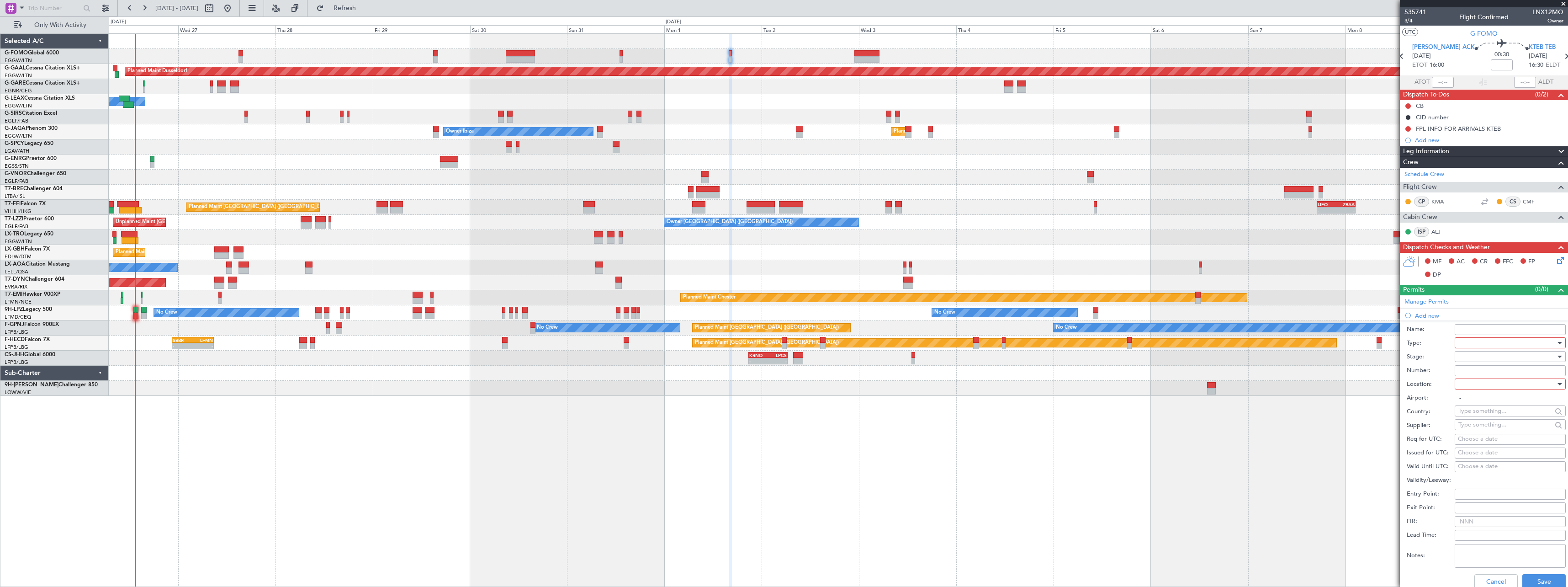
click at [1463, 343] on div at bounding box center [1507, 342] width 97 height 13
drag, startPoint x: 1468, startPoint y: 427, endPoint x: 1473, endPoint y: 410, distance: 17.7
click at [1470, 426] on span "CID" at bounding box center [1507, 430] width 96 height 13
click at [1465, 352] on div at bounding box center [1507, 356] width 97 height 13
click at [1468, 388] on span "Not Requested" at bounding box center [1507, 389] width 96 height 13
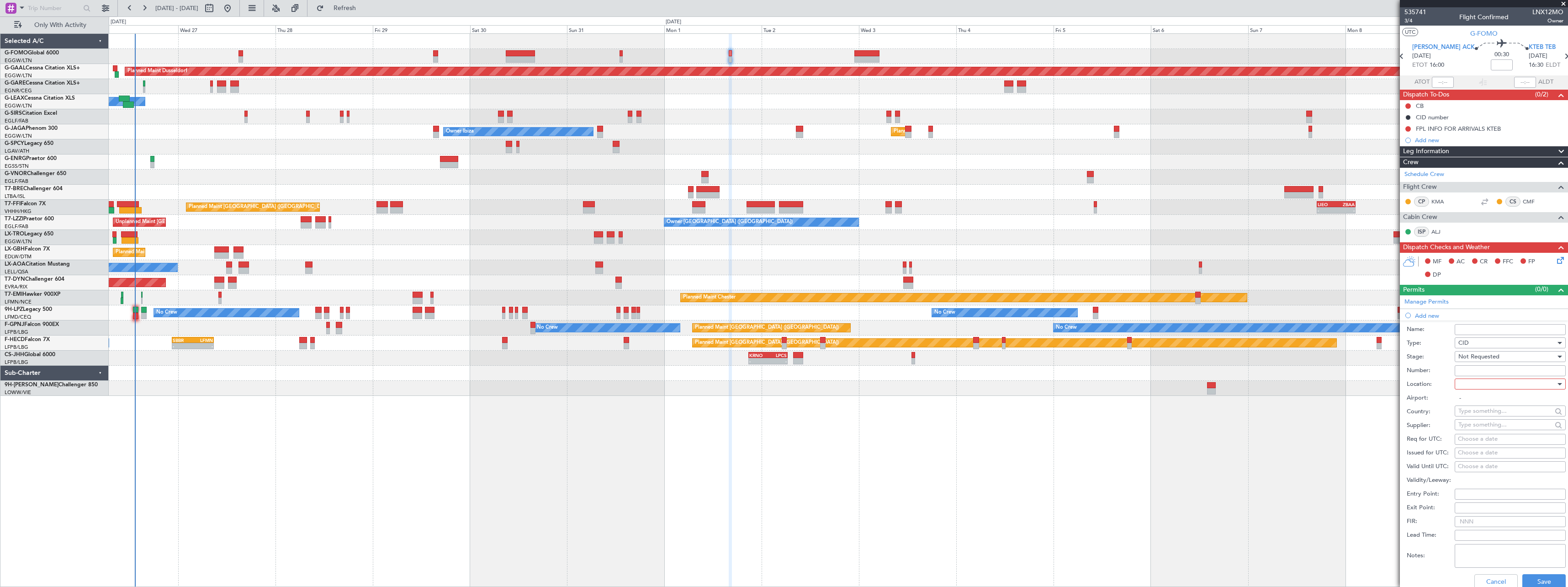
click at [1466, 384] on div at bounding box center [1507, 384] width 97 height 13
drag, startPoint x: 1466, startPoint y: 384, endPoint x: 1465, endPoint y: 398, distance: 14.0
click at [1465, 396] on span "Departure" at bounding box center [1507, 403] width 96 height 13
type input "[PERSON_NAME] / ACK"
click at [1530, 579] on button "Save" at bounding box center [1544, 580] width 44 height 14
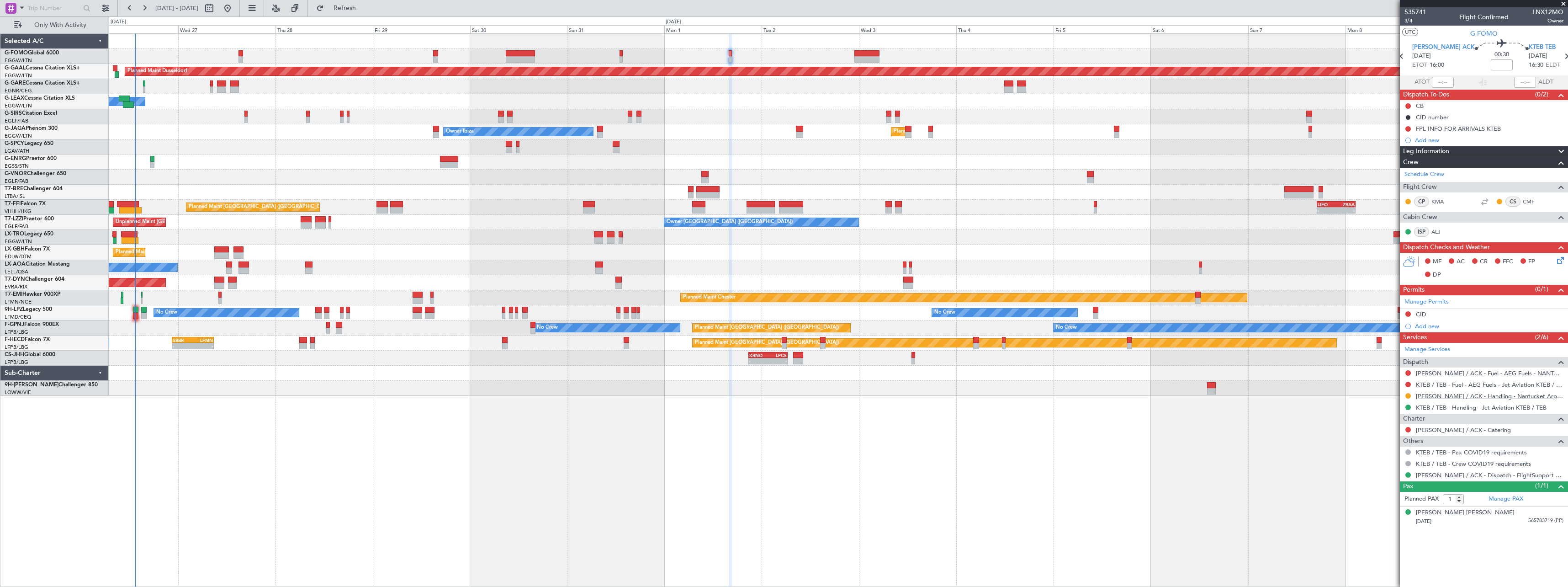
click at [1463, 396] on link "[PERSON_NAME] / ACK - Handling - Nantucket Arpt Ops [PERSON_NAME] / ACK" at bounding box center [1489, 395] width 147 height 8
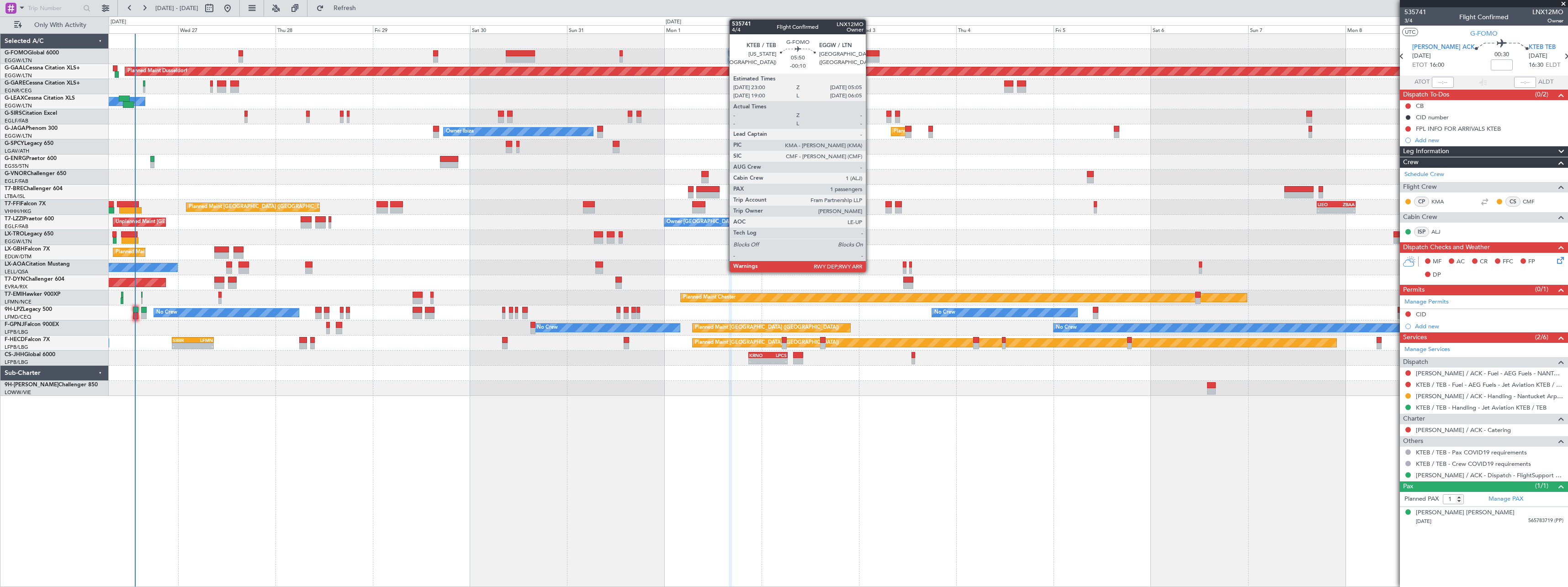
click at [870, 54] on div at bounding box center [866, 54] width 24 height 7
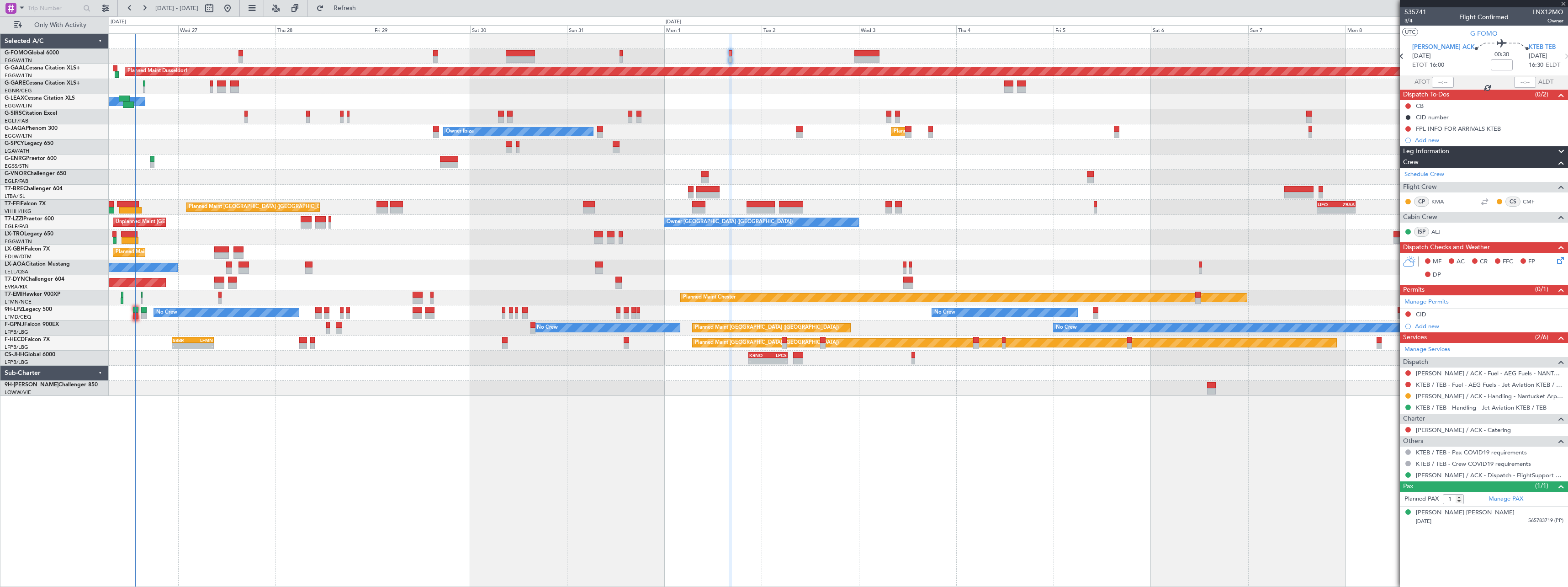
type input "-00:10"
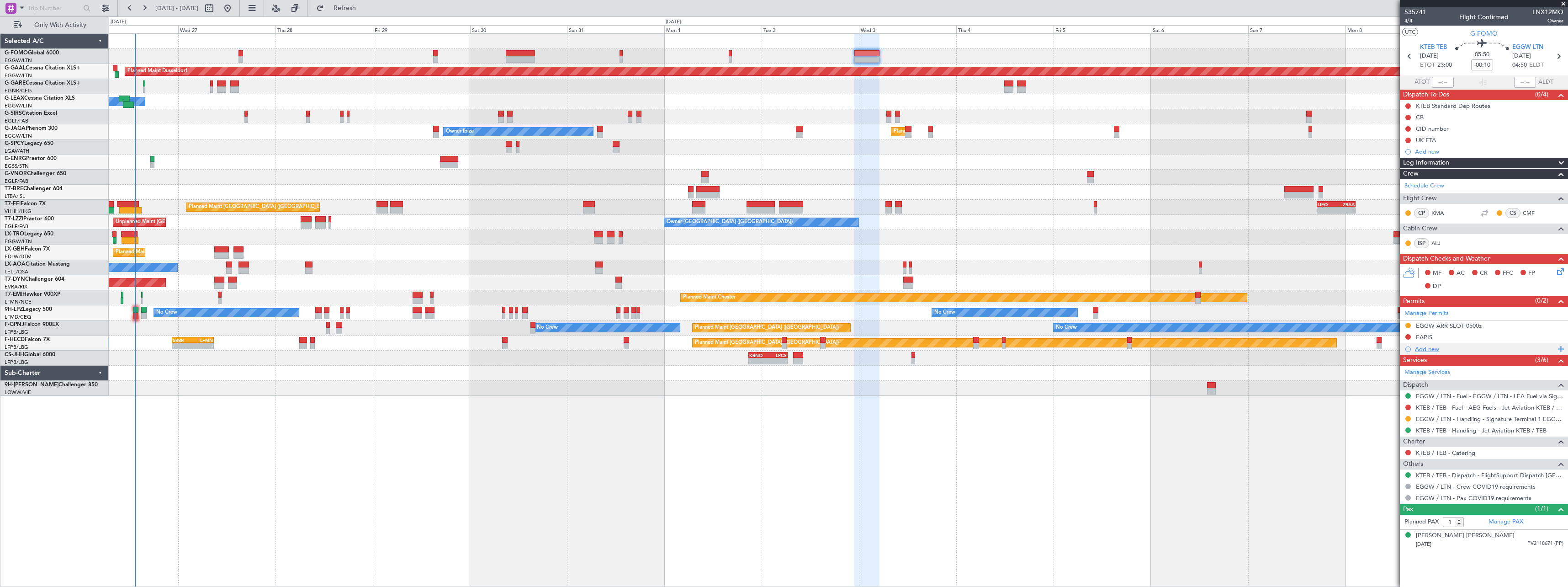
click at [1427, 349] on div "Add new" at bounding box center [1485, 348] width 141 height 8
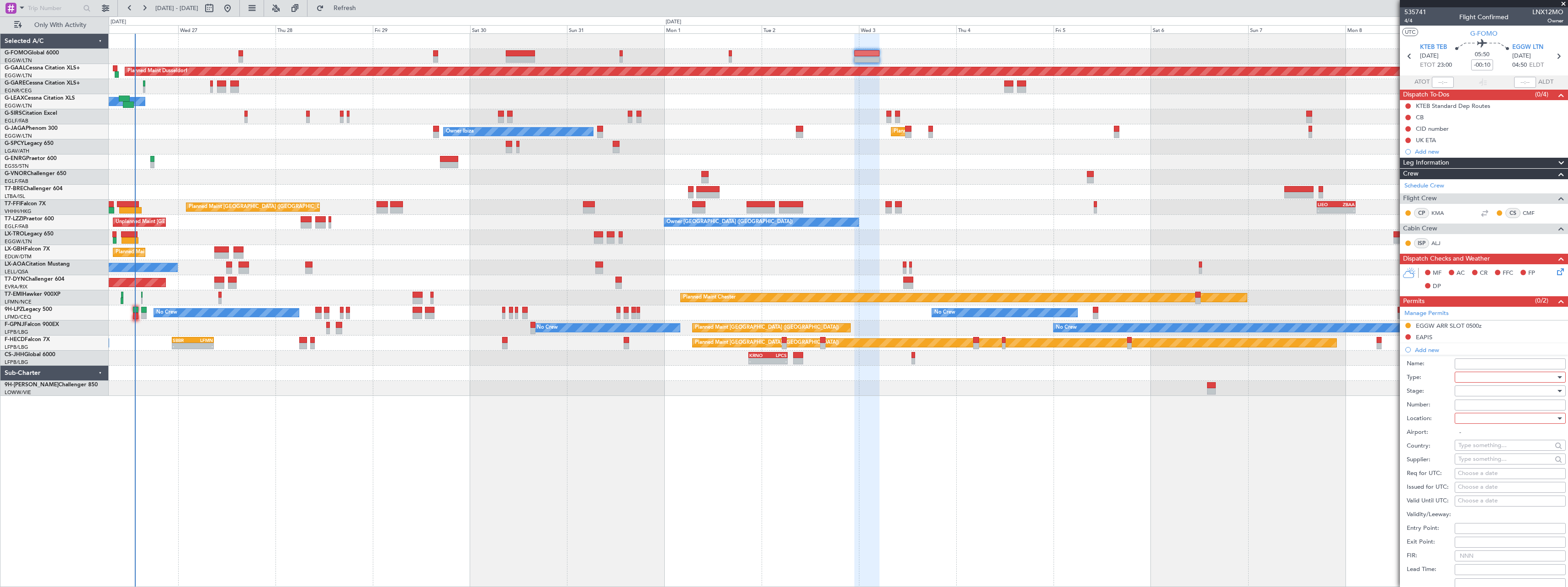
click at [1462, 374] on div at bounding box center [1507, 377] width 97 height 13
click at [1465, 462] on span "CID" at bounding box center [1507, 464] width 96 height 13
click at [1467, 393] on div at bounding box center [1507, 390] width 97 height 13
click at [1470, 425] on span "Not Requested" at bounding box center [1507, 423] width 96 height 13
click at [1463, 420] on div at bounding box center [1507, 418] width 97 height 13
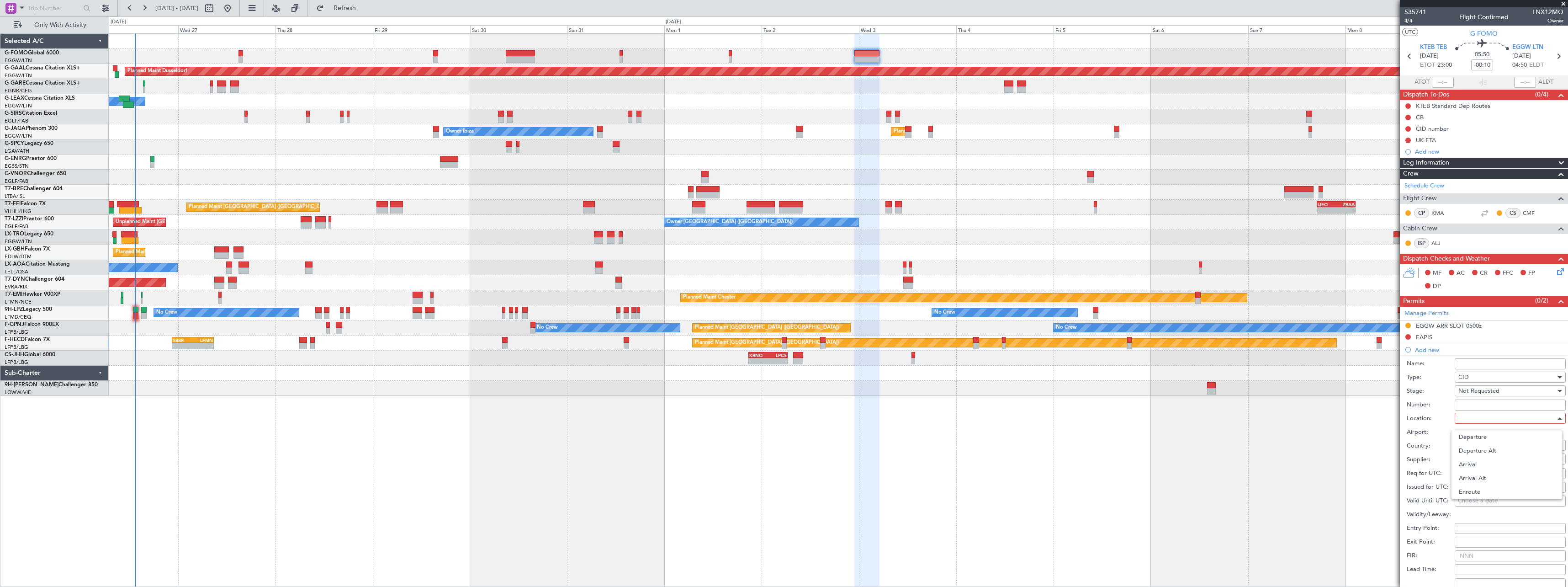
click at [1468, 435] on span "Departure" at bounding box center [1507, 437] width 96 height 13
type input "KTEB / TEB"
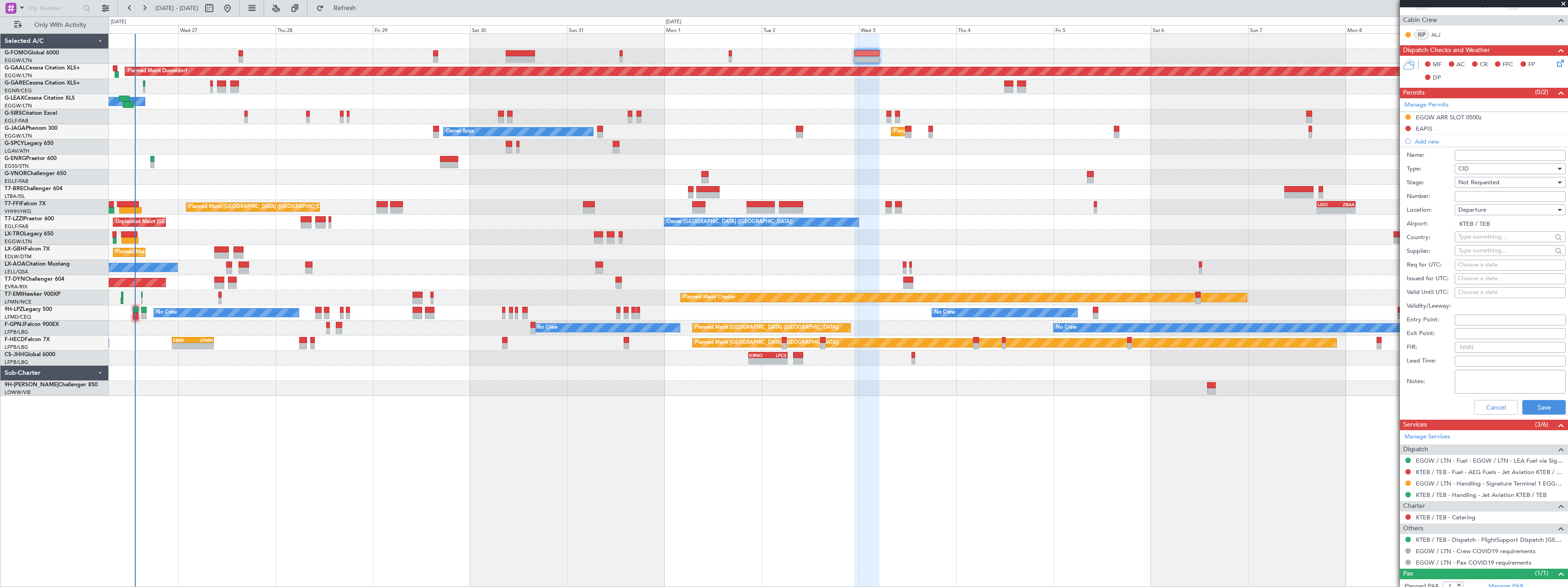
scroll to position [236, 0]
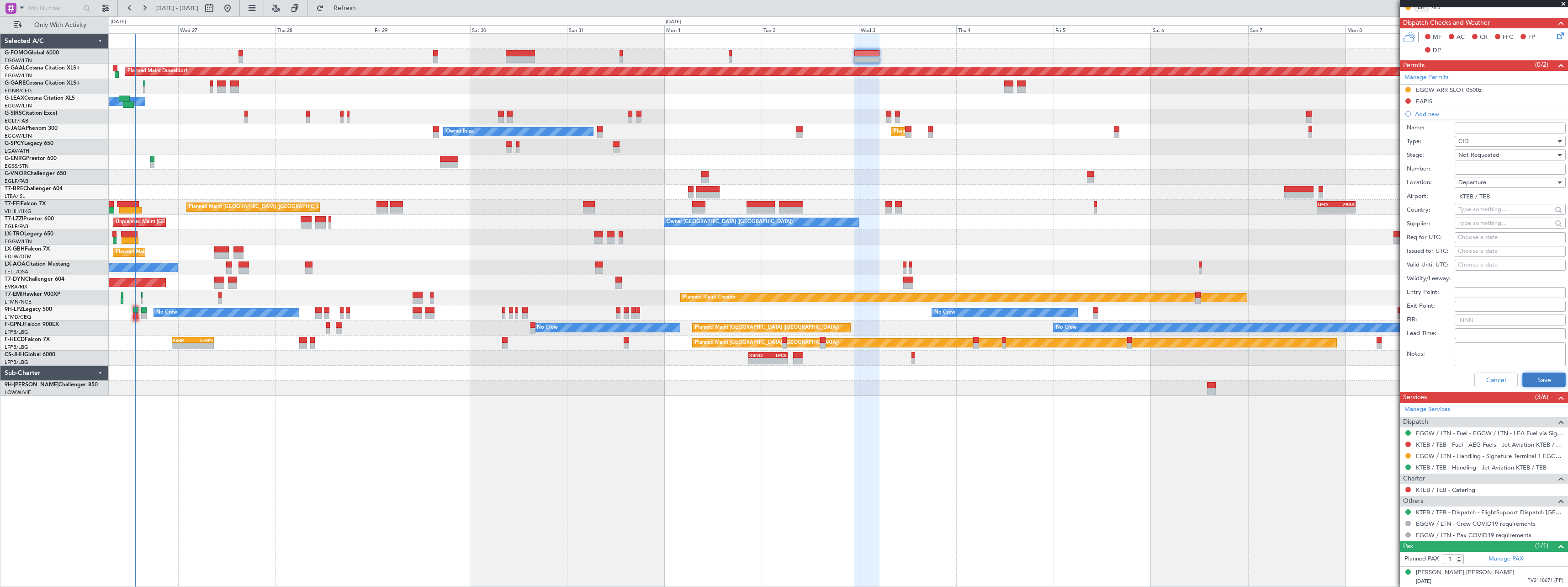
click at [1545, 381] on button "Save" at bounding box center [1544, 379] width 44 height 14
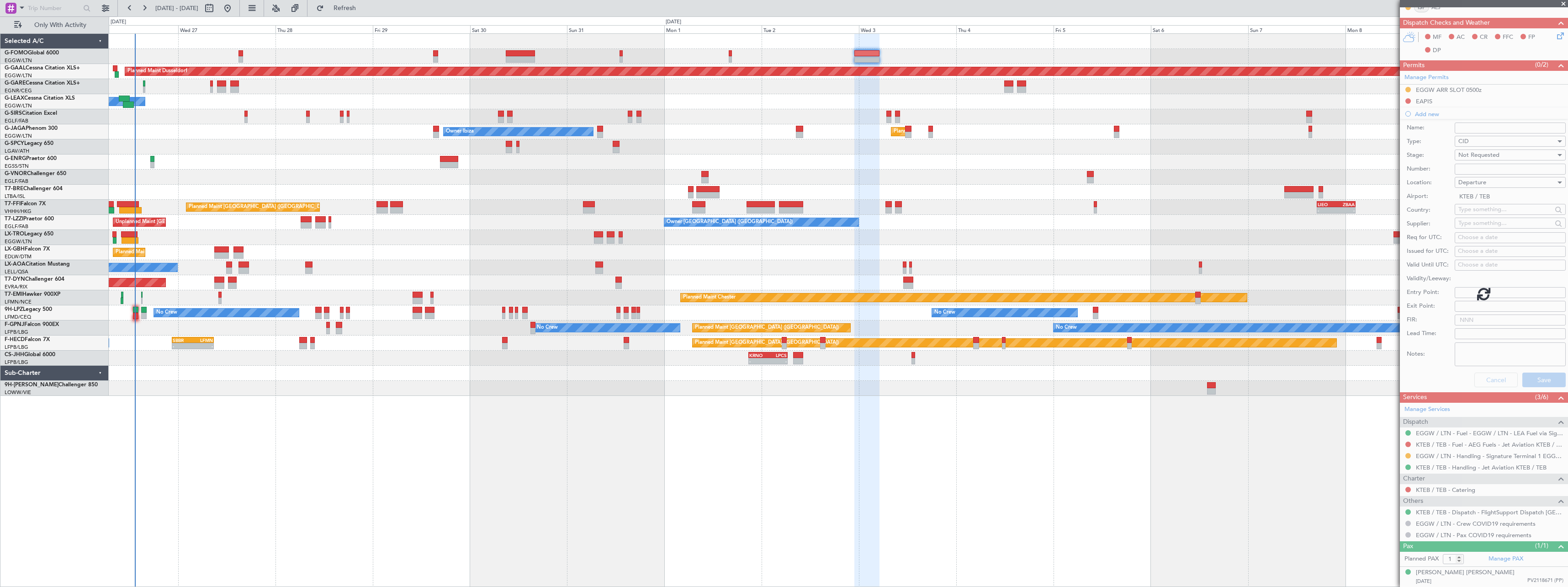
scroll to position [0, 0]
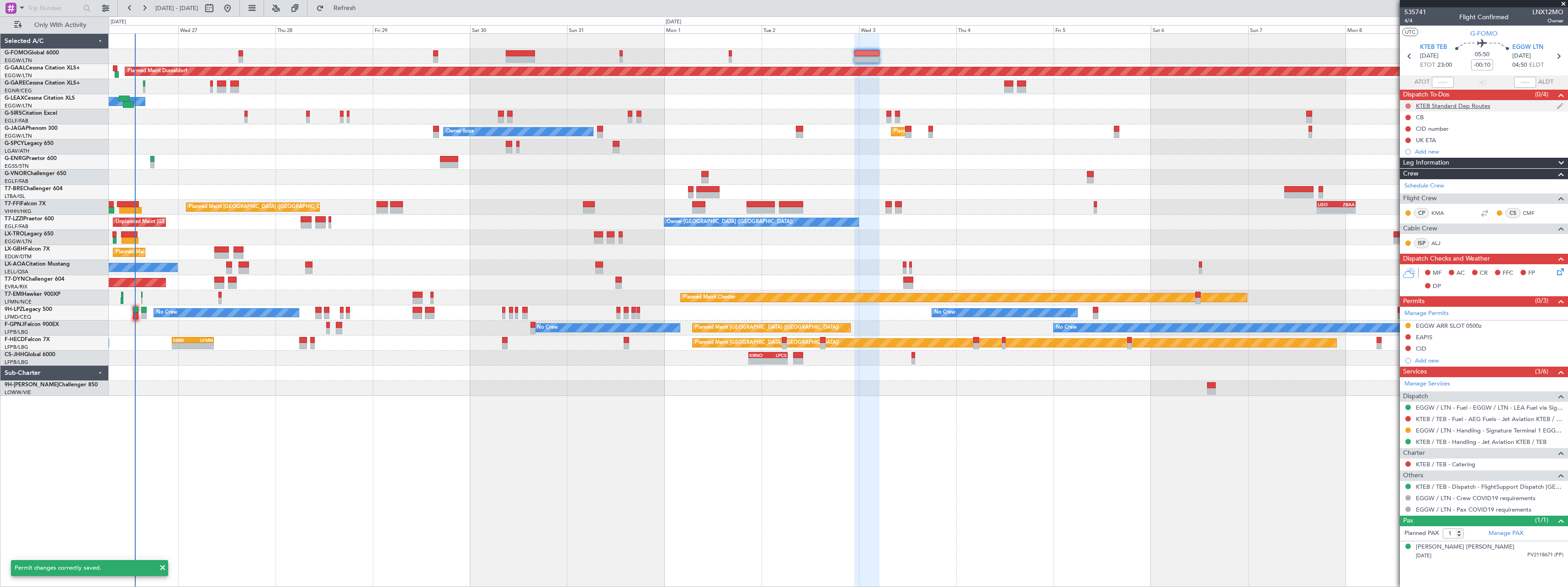
click at [1406, 104] on button at bounding box center [1408, 106] width 6 height 6
click at [1404, 161] on span "Cancelled" at bounding box center [1410, 160] width 26 height 9
click at [1407, 127] on div "Not Started" at bounding box center [1407, 132] width 31 height 12
click at [1407, 129] on button at bounding box center [1408, 129] width 6 height 6
click at [1399, 183] on span "Cancelled" at bounding box center [1410, 183] width 26 height 9
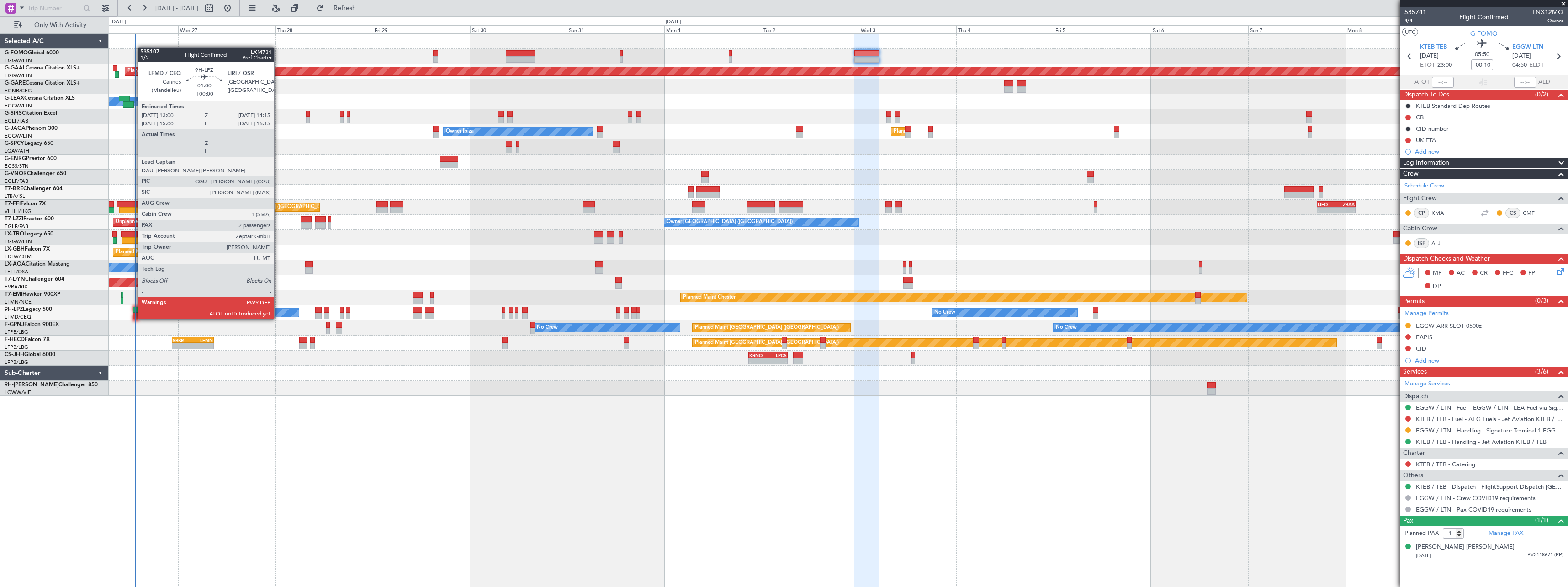
click at [133, 310] on div at bounding box center [136, 310] width 6 height 7
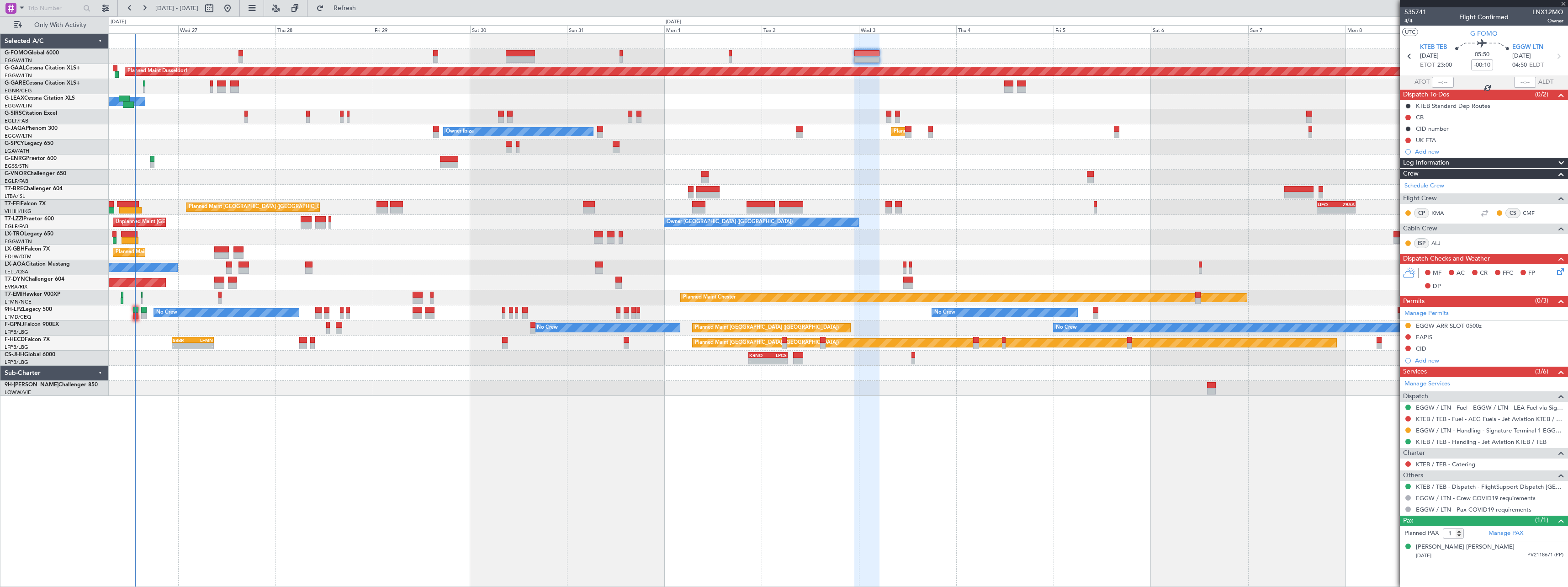
type input "2"
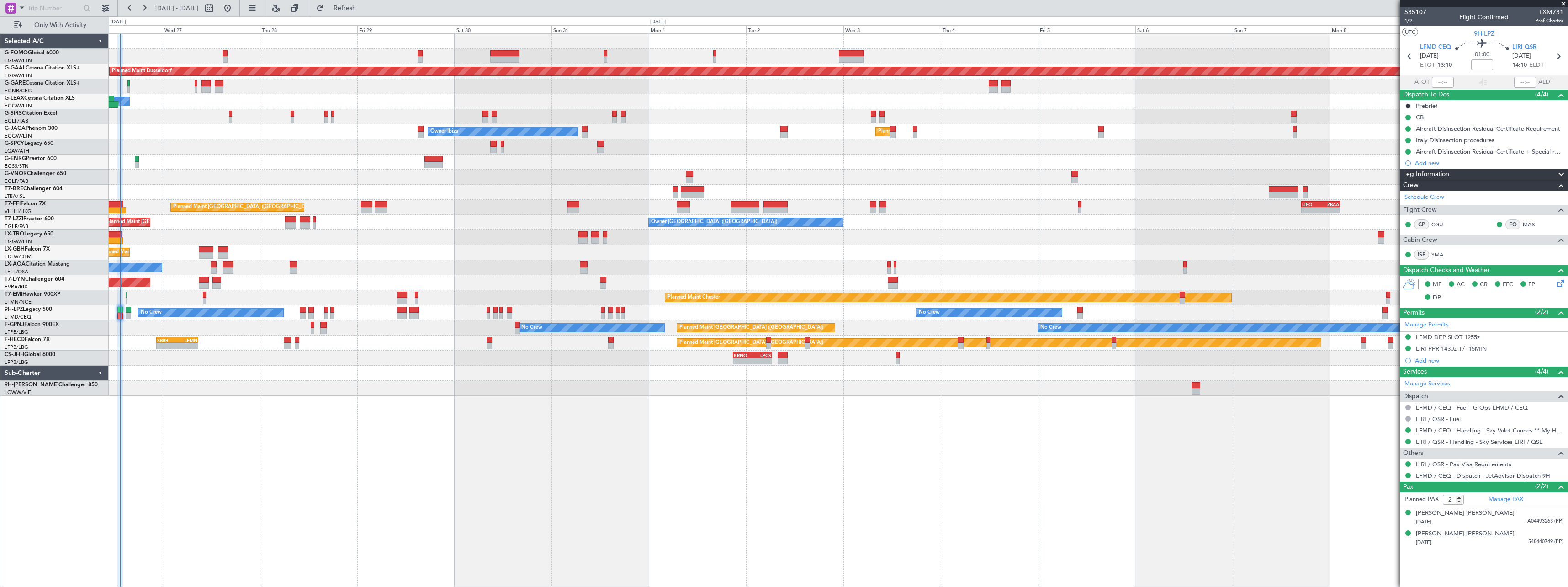
click at [264, 171] on div at bounding box center [838, 177] width 1459 height 15
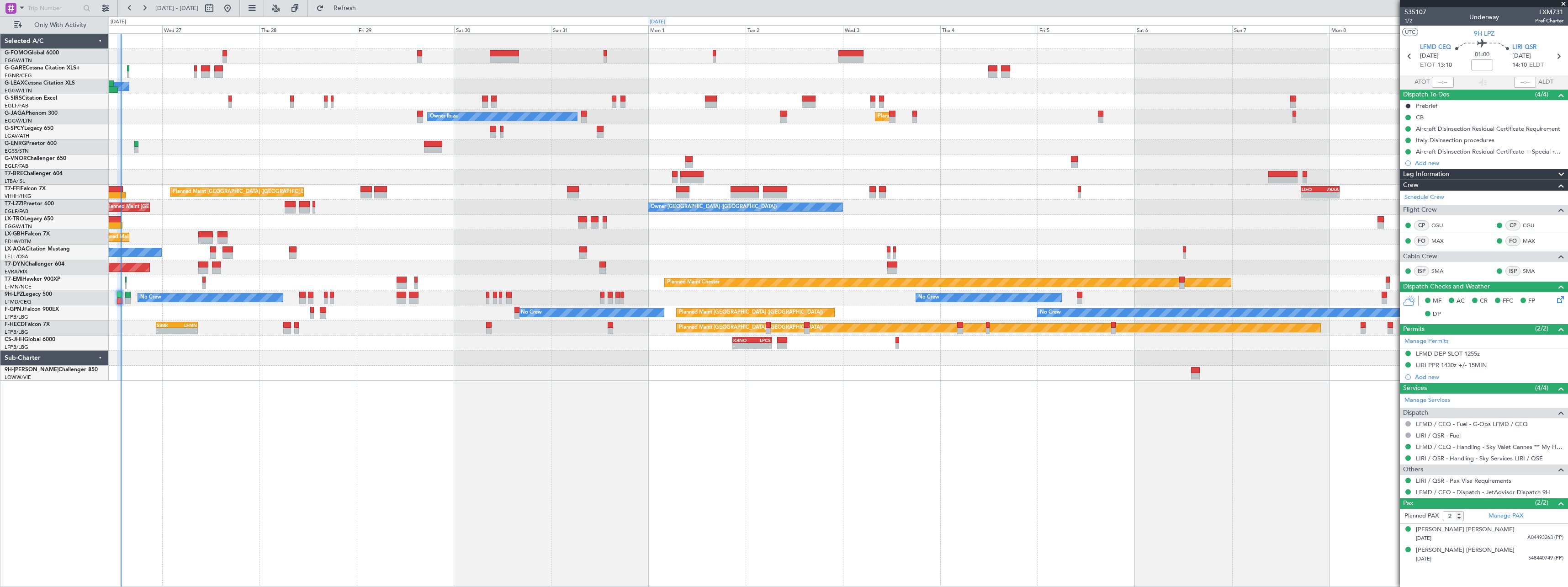
type input "13:44"
click at [364, 5] on span "Refresh" at bounding box center [345, 8] width 39 height 7
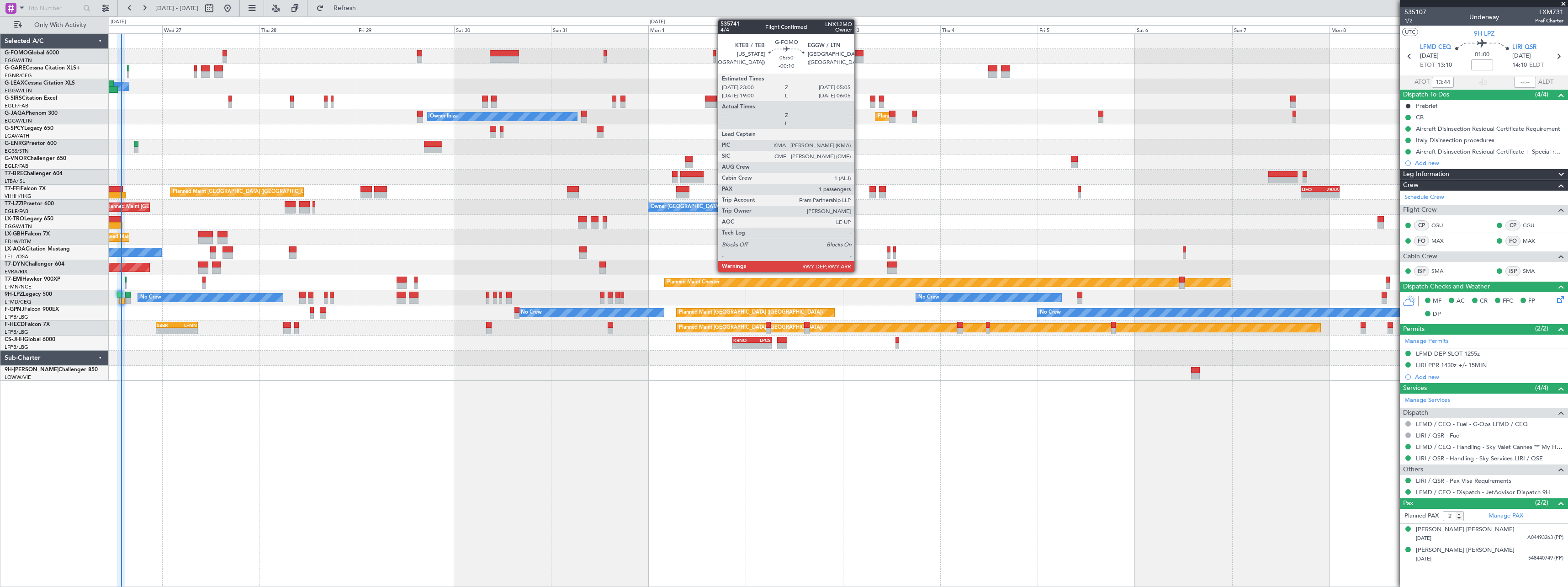
click at [858, 54] on div at bounding box center [850, 54] width 24 height 7
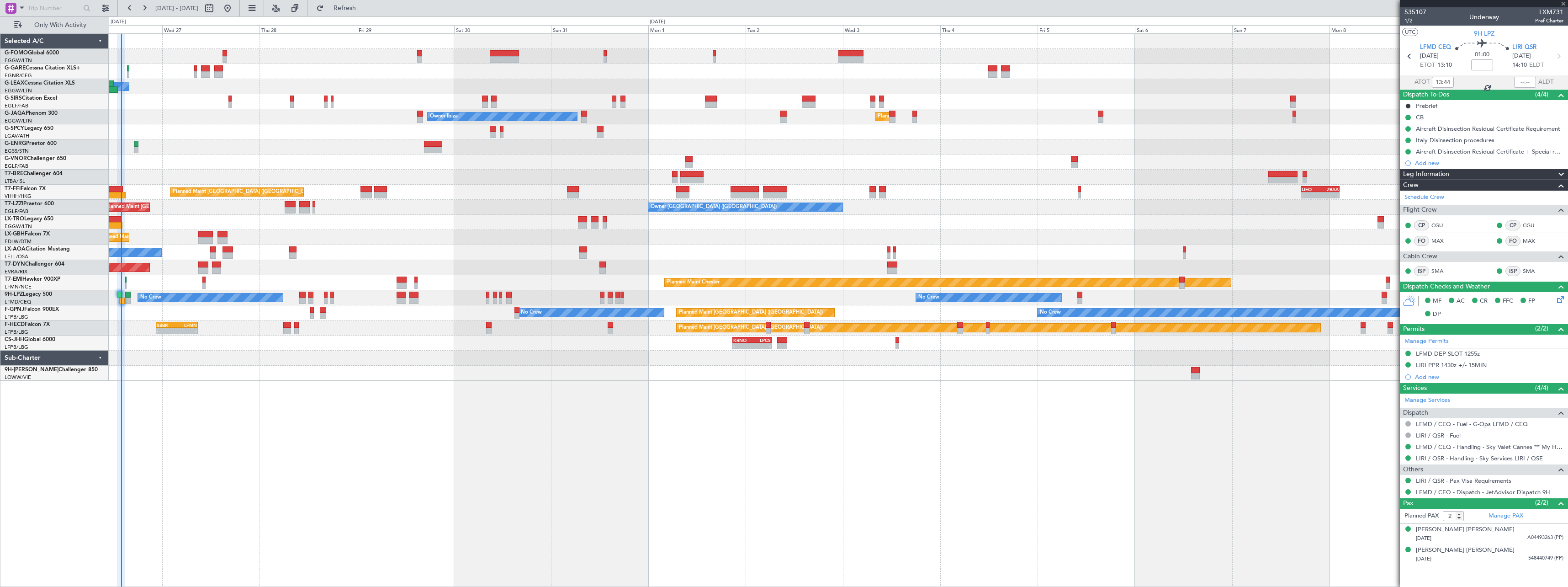
type input "-00:10"
type input "1"
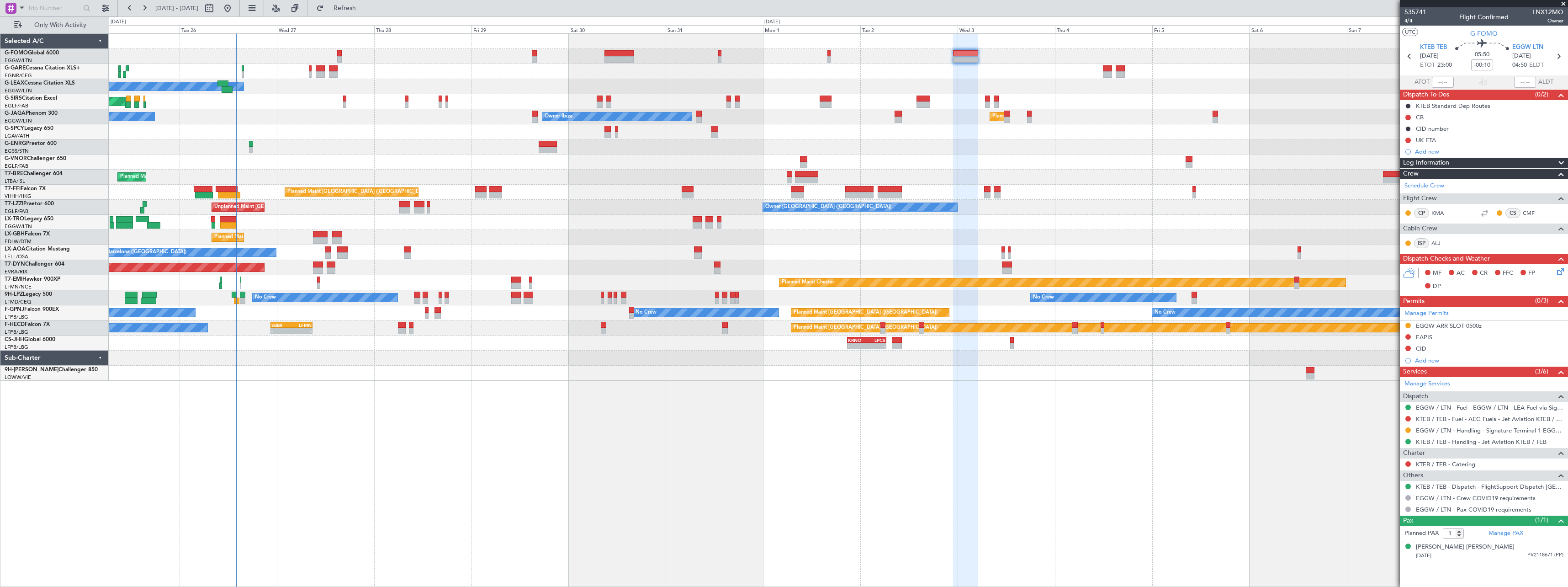
click at [319, 150] on div "Owner Unplanned Maint [GEOGRAPHIC_DATA] ([GEOGRAPHIC_DATA]) Planned Maint [GEOG…" at bounding box center [838, 207] width 1459 height 347
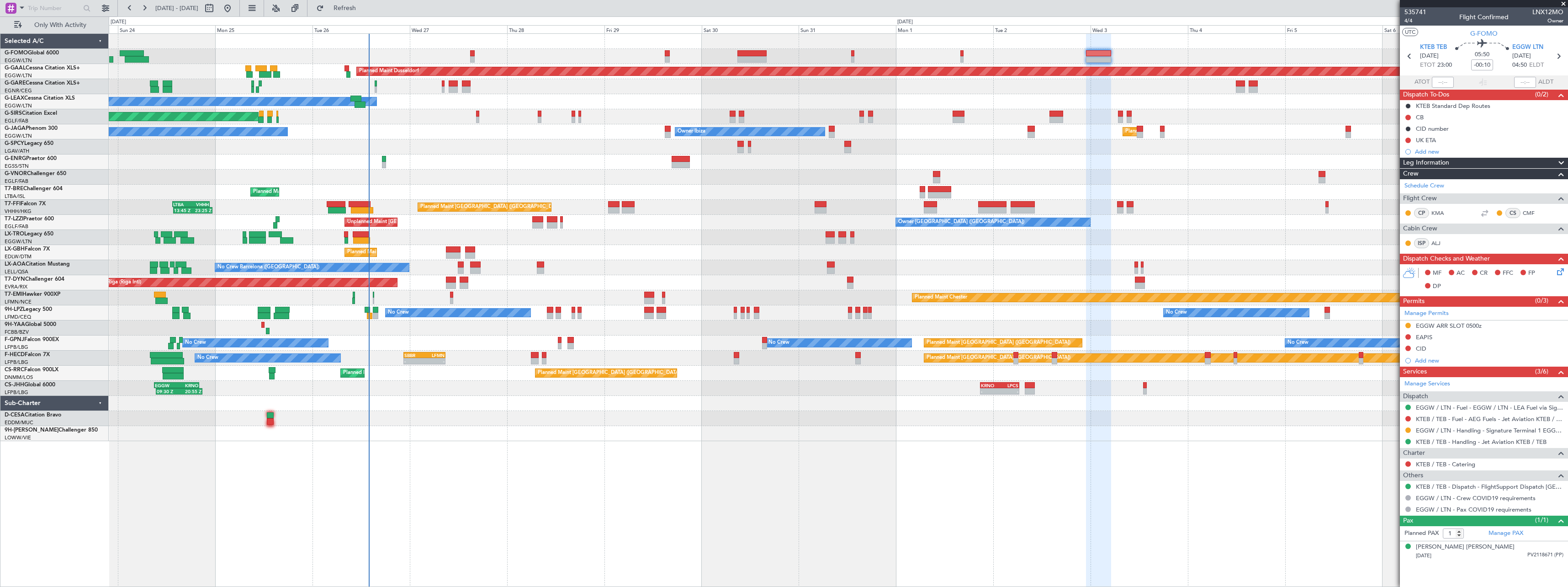
click at [484, 127] on div "Planned Maint Dusseldorf Unplanned Maint [PERSON_NAME] Owner Unplanned Maint [G…" at bounding box center [838, 237] width 1459 height 407
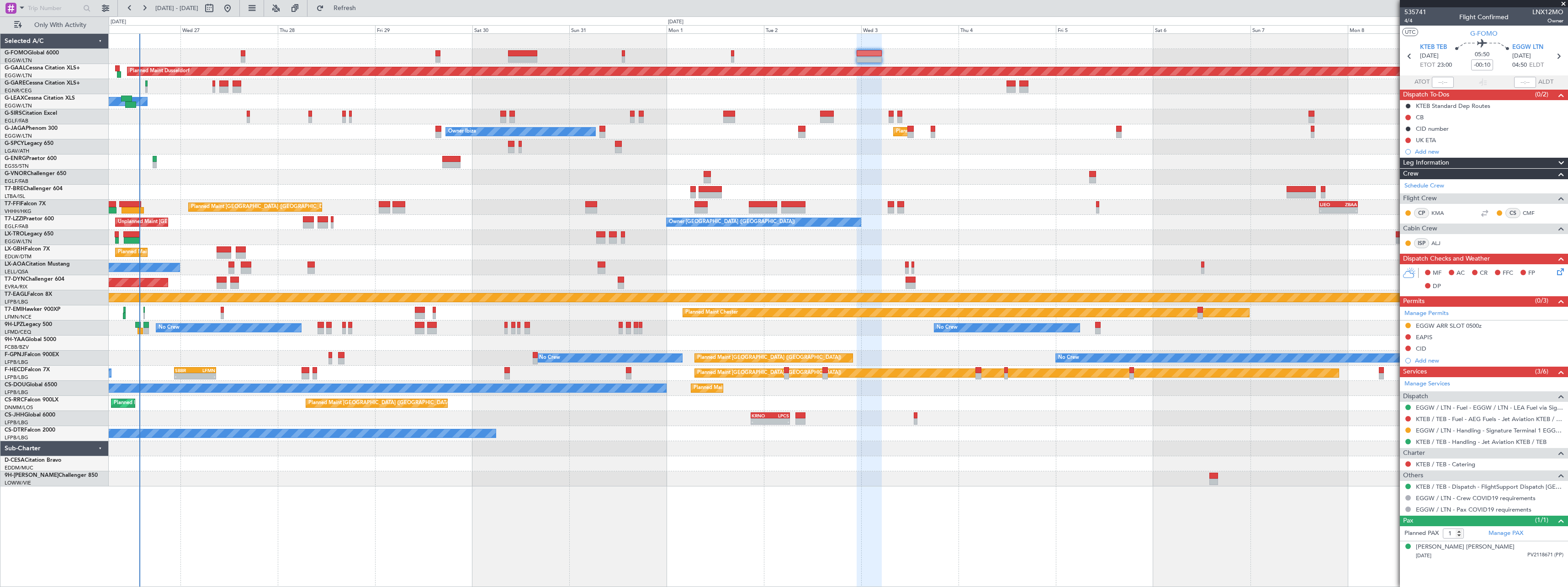
click at [499, 251] on div "Planned Maint Dusseldorf Owner Unplanned Maint [GEOGRAPHIC_DATA] ([GEOGRAPHIC_D…" at bounding box center [838, 260] width 1459 height 452
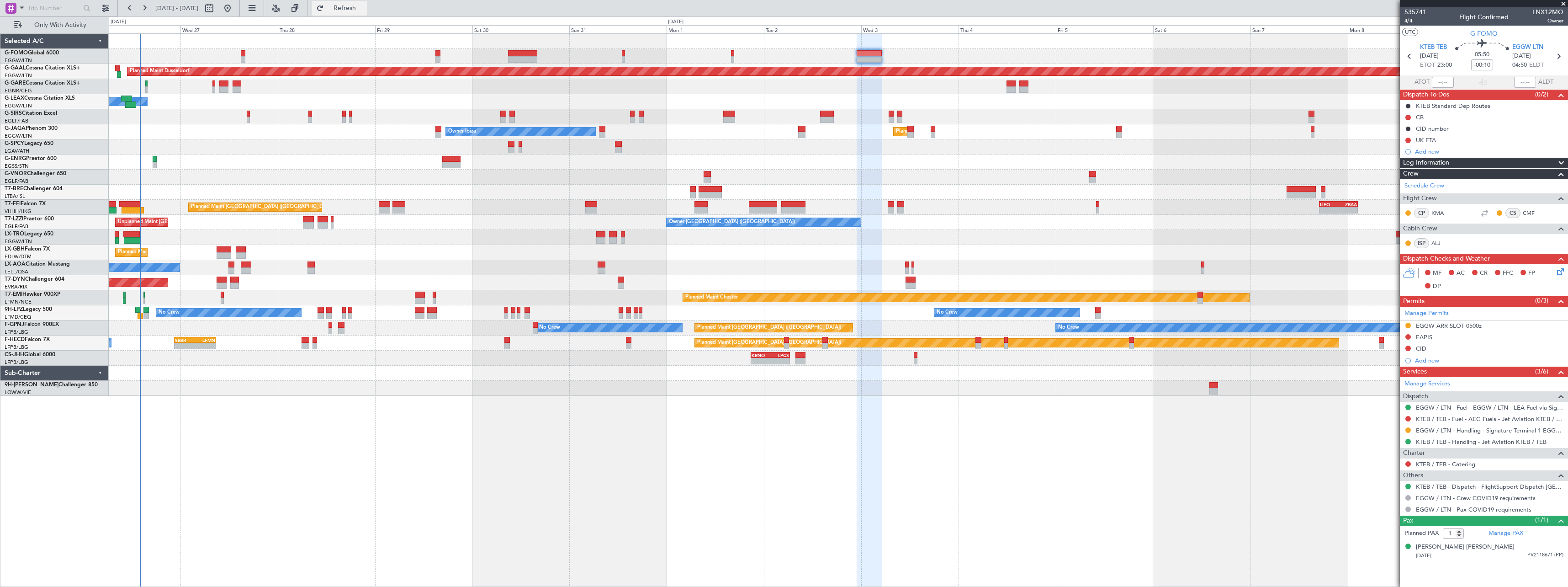
click at [364, 7] on span "Refresh" at bounding box center [345, 8] width 39 height 7
